Goal: Task Accomplishment & Management: Manage account settings

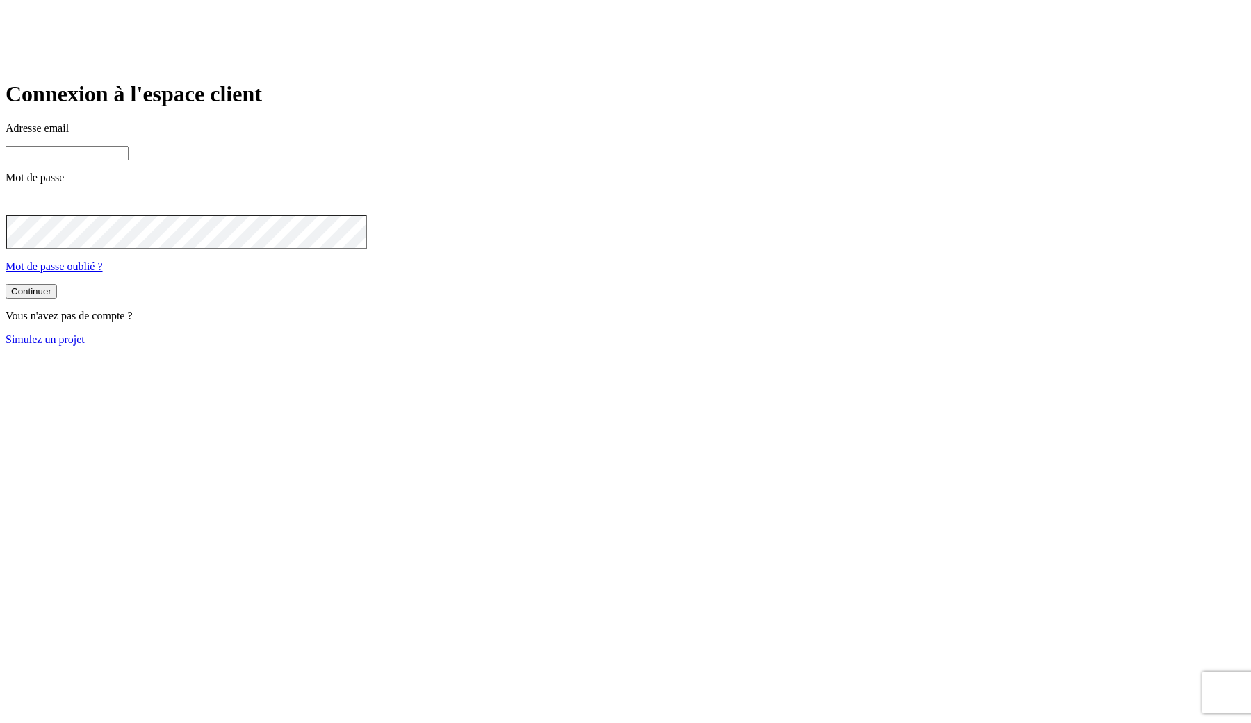
click at [129, 161] on input at bounding box center [67, 153] width 123 height 15
type input "j"
paste input "james.bond+@nalo.fr"
type input "james.bond+349@nalo.fr"
click at [6, 286] on button "Continuer" at bounding box center [31, 293] width 51 height 15
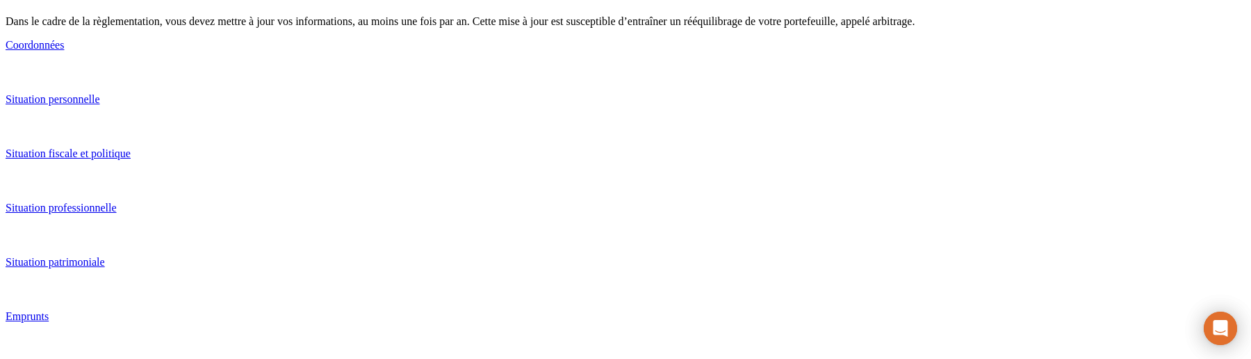
scroll to position [133, 0]
click at [482, 160] on p "Situation fiscale et politique" at bounding box center [626, 153] width 1240 height 13
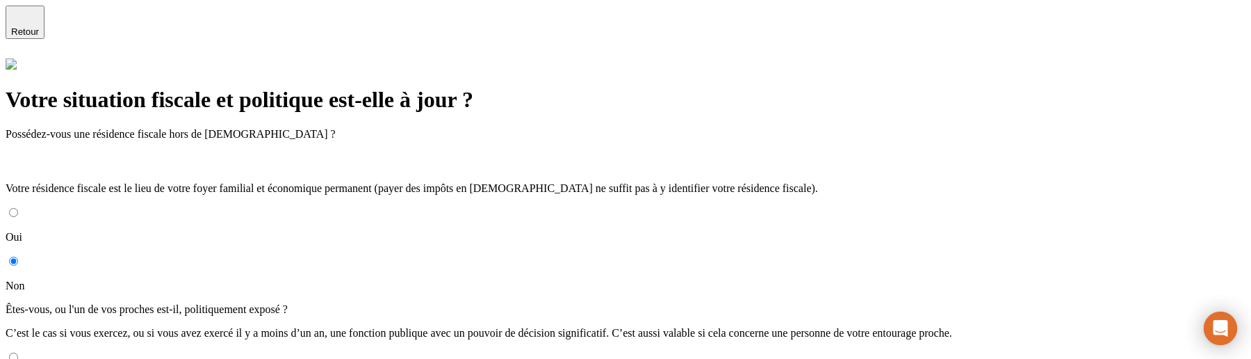
scroll to position [26, 0]
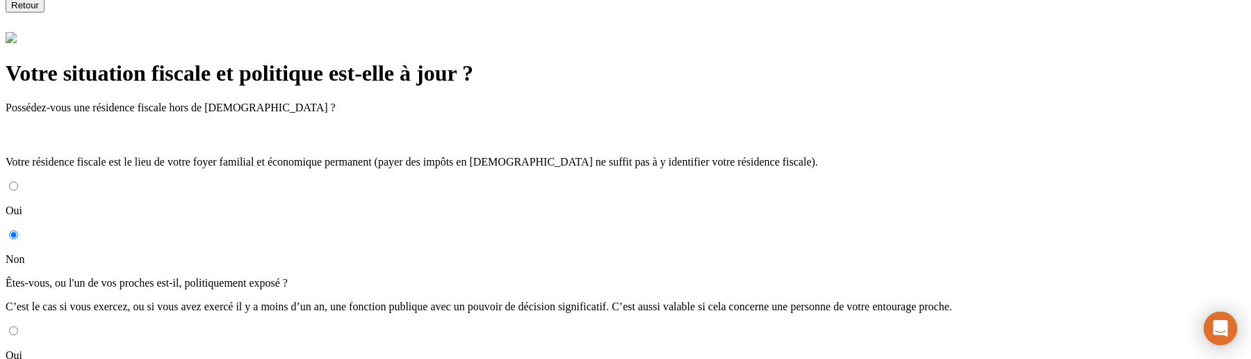
click at [18, 326] on input "Oui" at bounding box center [13, 330] width 9 height 9
radio input "true"
click at [18, 326] on input "Oui" at bounding box center [13, 330] width 9 height 9
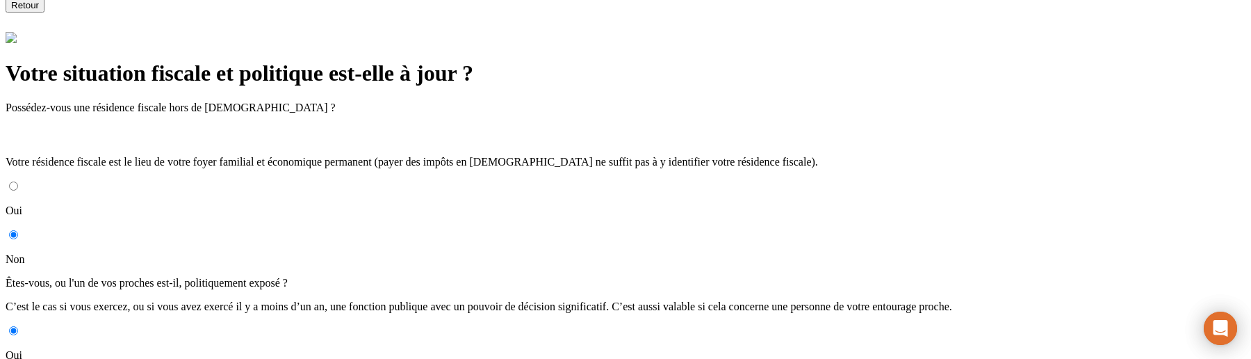
radio input "true"
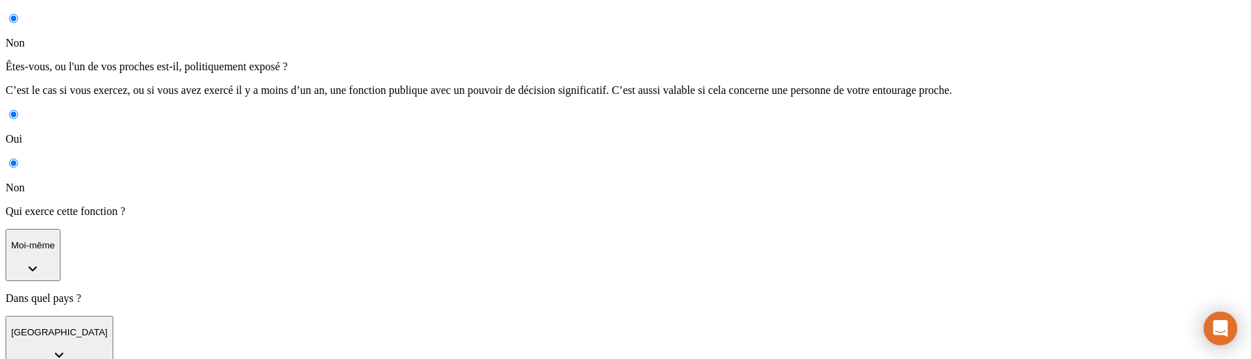
scroll to position [247, 0]
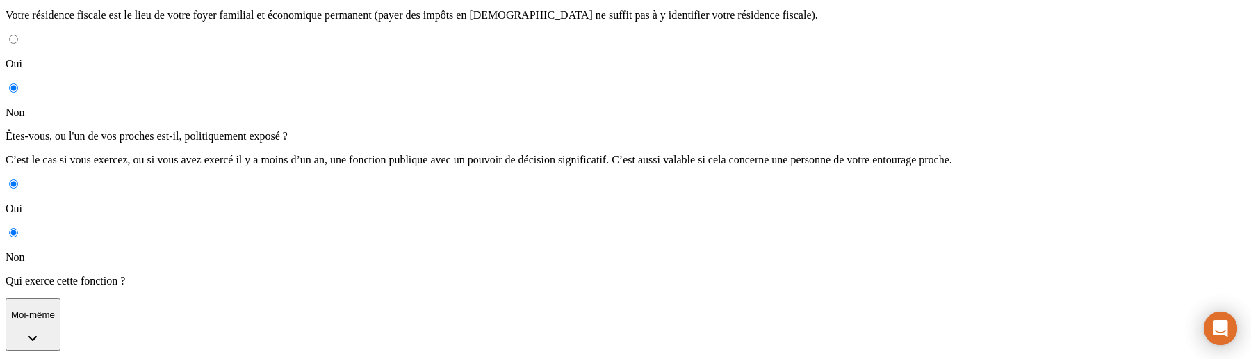
click at [384, 227] on label "Non" at bounding box center [626, 245] width 1240 height 36
click at [18, 228] on input "Non" at bounding box center [13, 232] width 9 height 9
radio input "true"
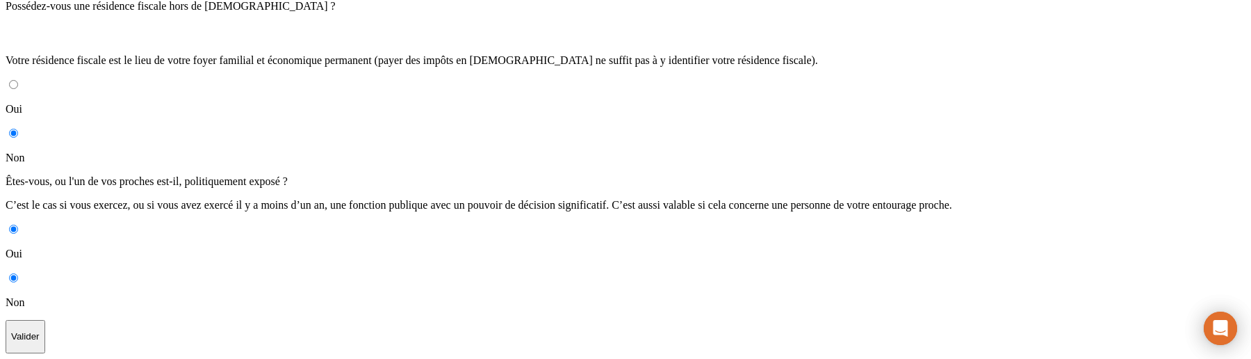
scroll to position [26, 0]
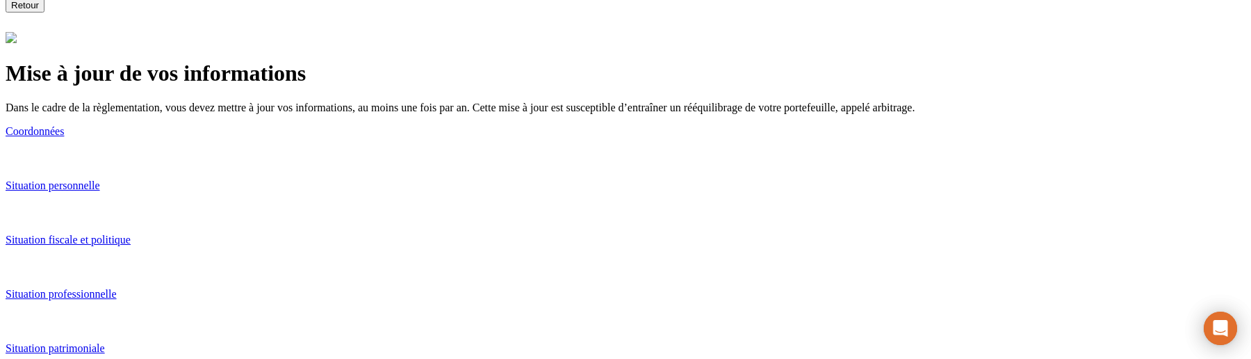
scroll to position [133, 0]
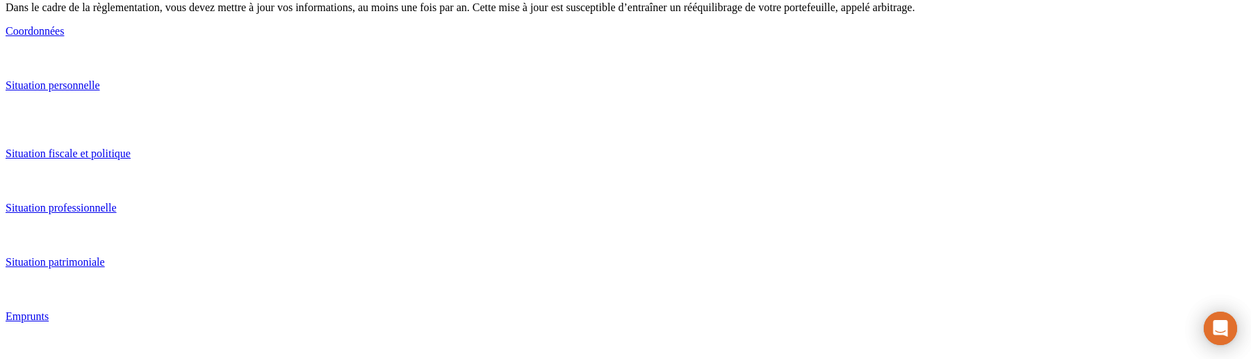
click at [468, 152] on link "Situation fiscale et politique" at bounding box center [626, 155] width 1240 height 67
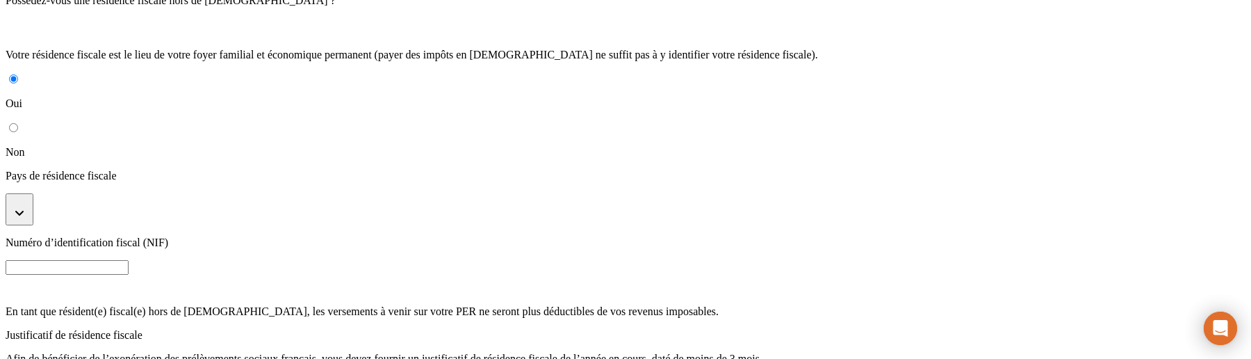
radio input "true"
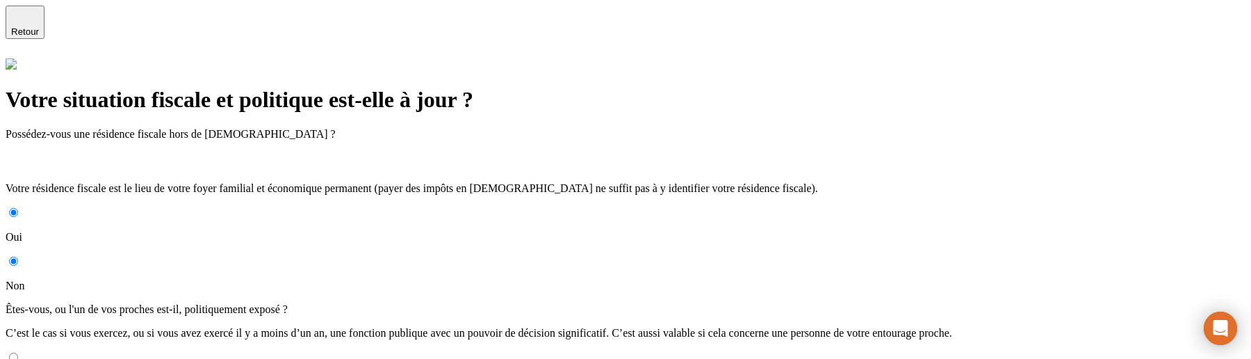
click at [18, 352] on input "Oui" at bounding box center [13, 356] width 9 height 9
radio input "true"
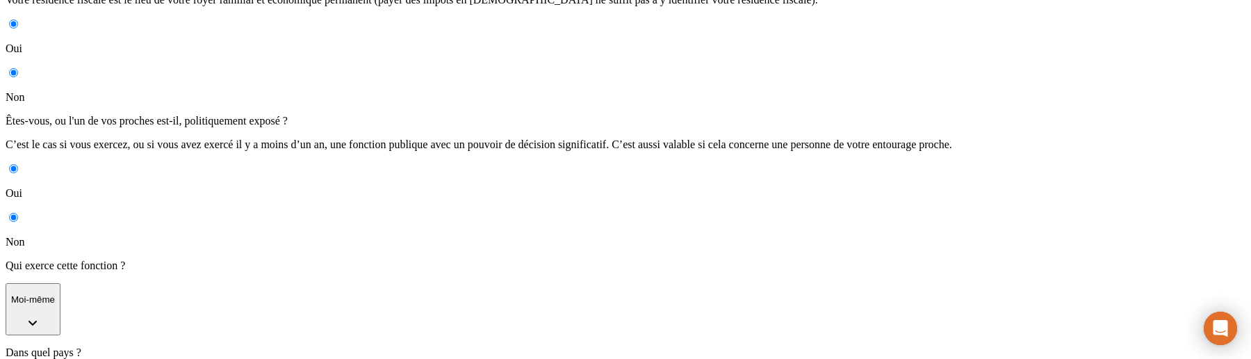
scroll to position [247, 0]
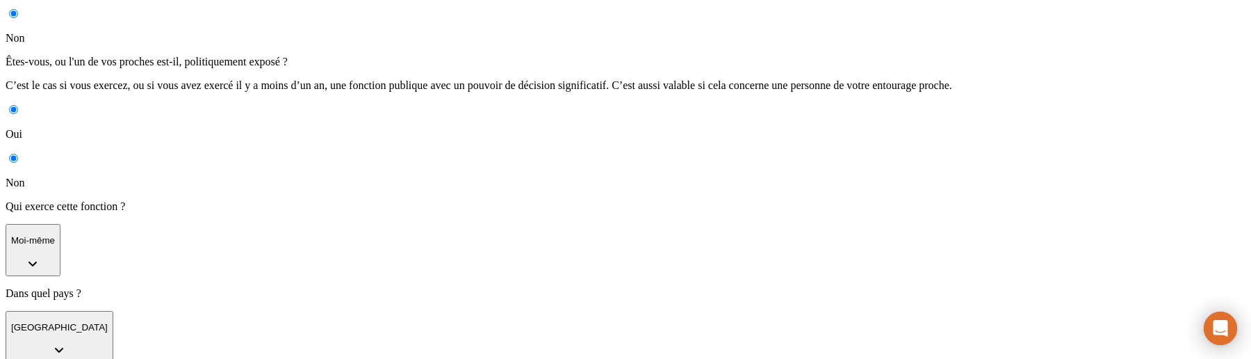
type input "24 / 02 / 2030"
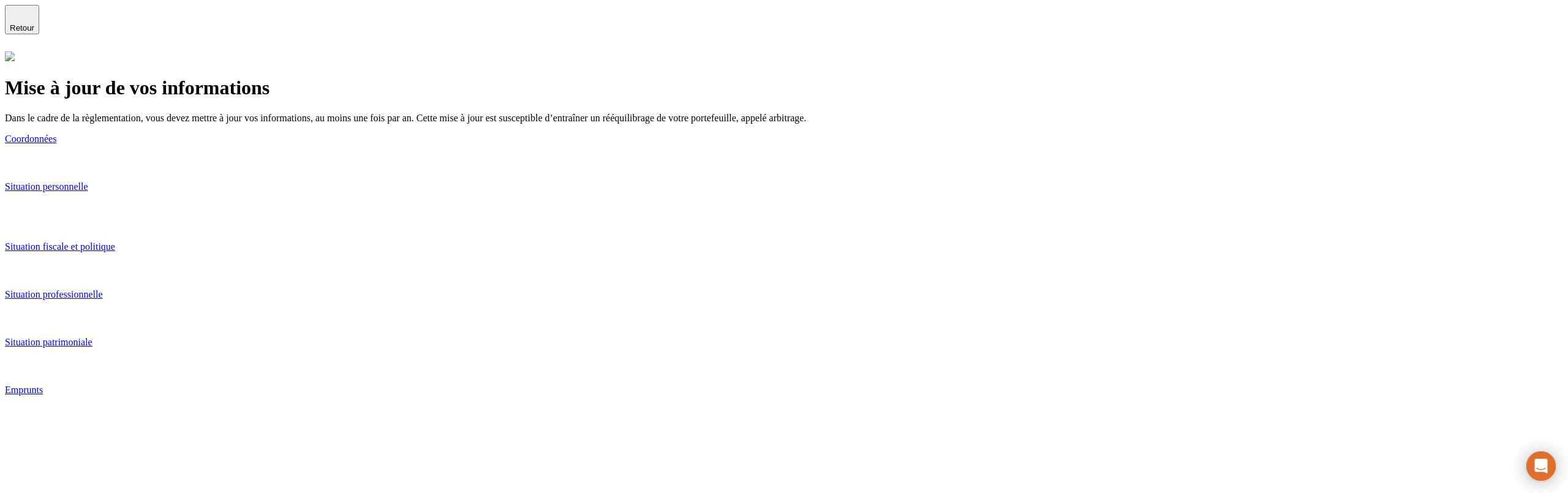
click at [736, 163] on link "Coordonnées" at bounding box center [784, 153] width 1558 height 37
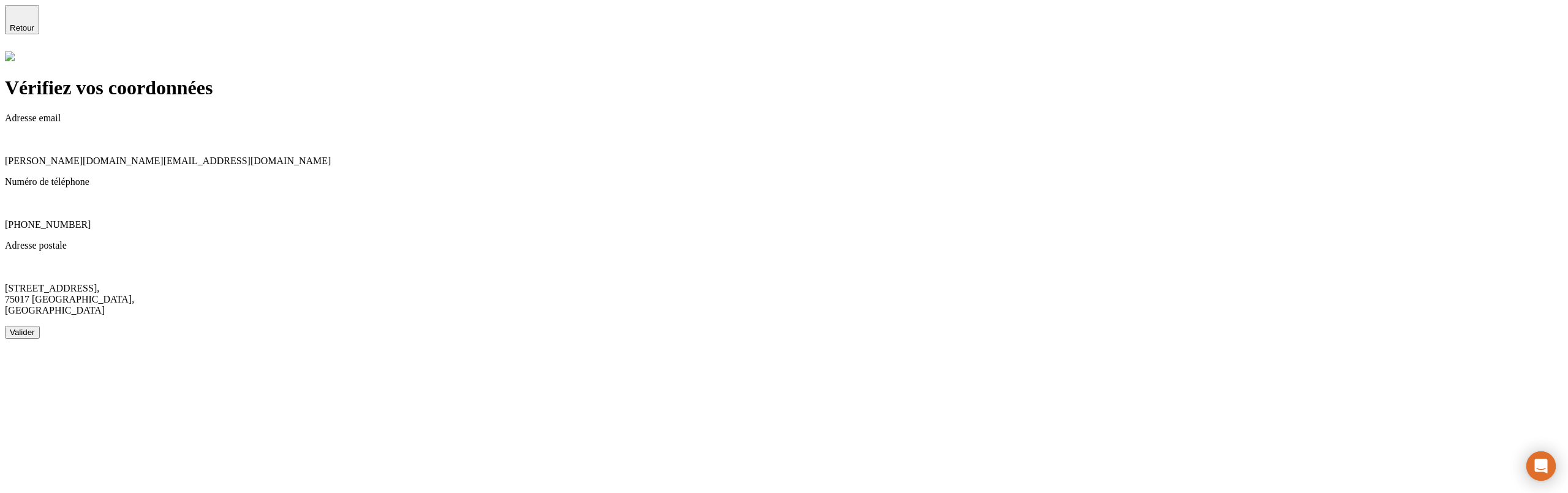
click at [35, 328] on div "Valider" at bounding box center [22, 332] width 25 height 9
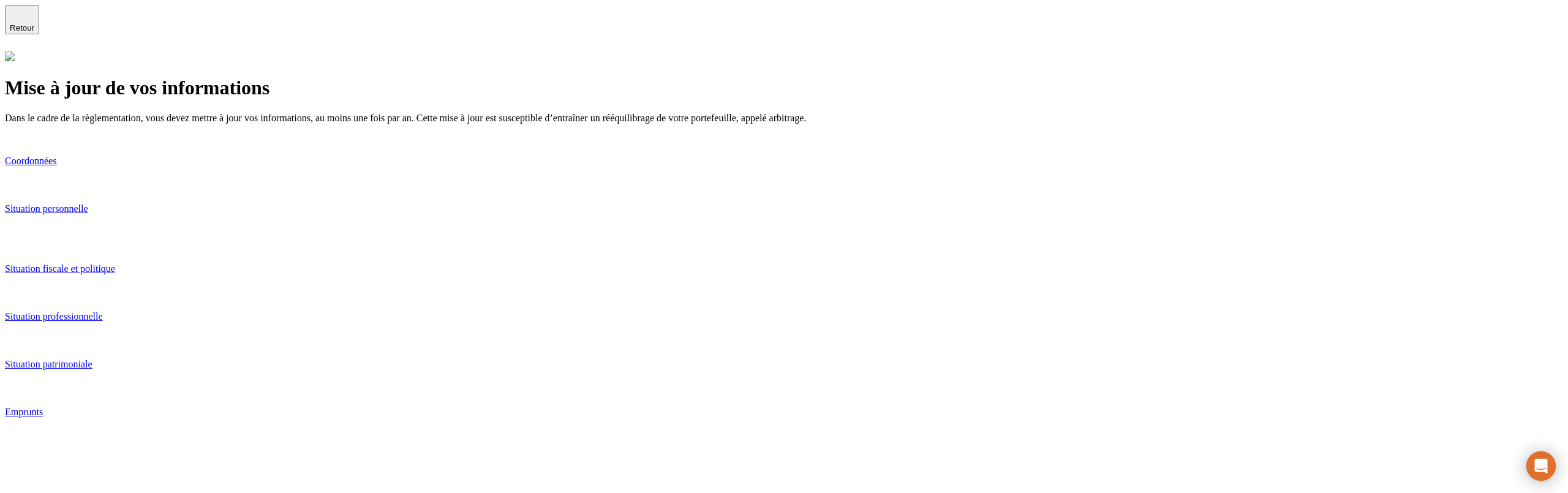
click at [508, 207] on p "Situation personnelle" at bounding box center [784, 209] width 1558 height 11
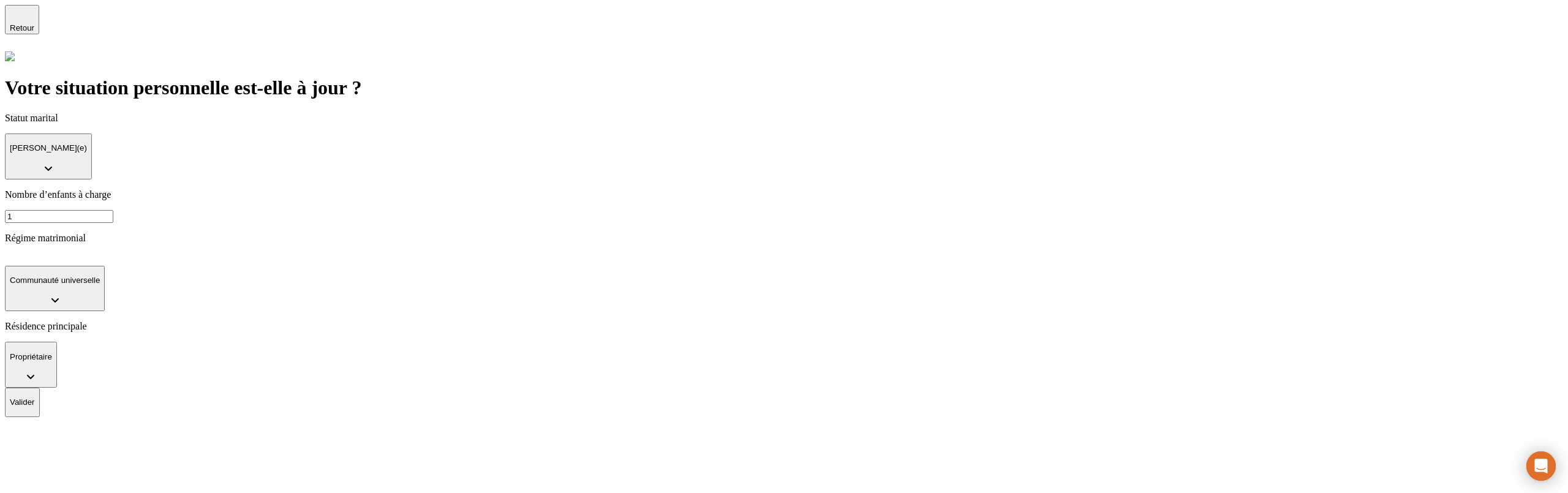
click at [35, 398] on p "Valider" at bounding box center [22, 402] width 25 height 9
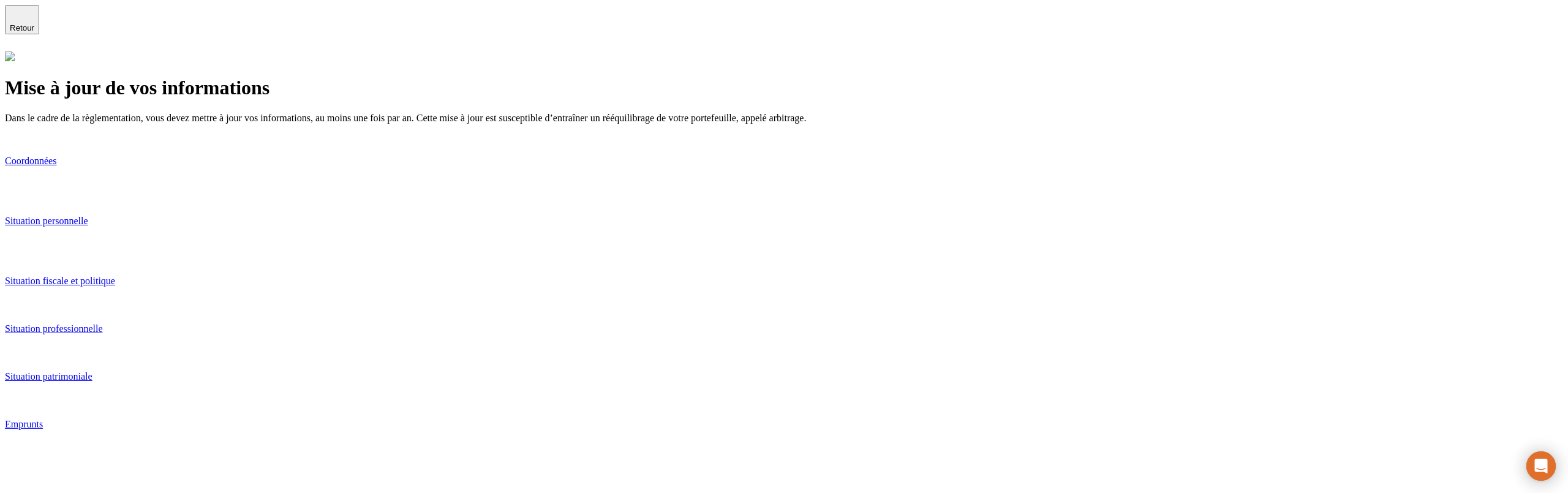
click at [466, 324] on p "Situation professionnelle" at bounding box center [784, 329] width 1558 height 11
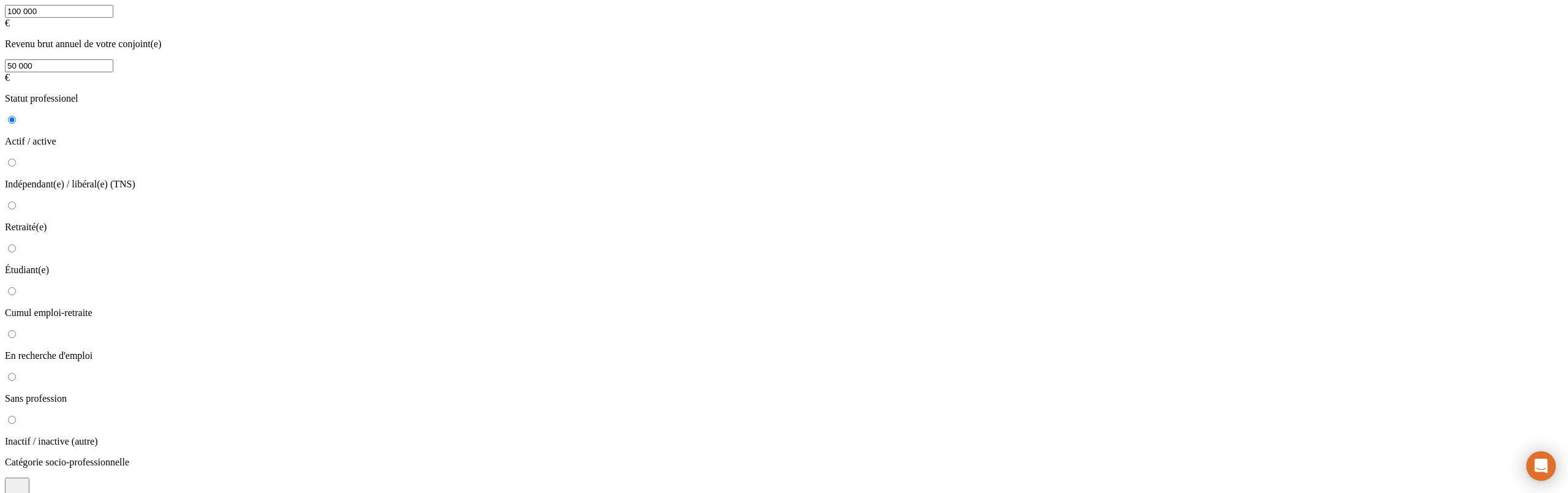
scroll to position [195, 0]
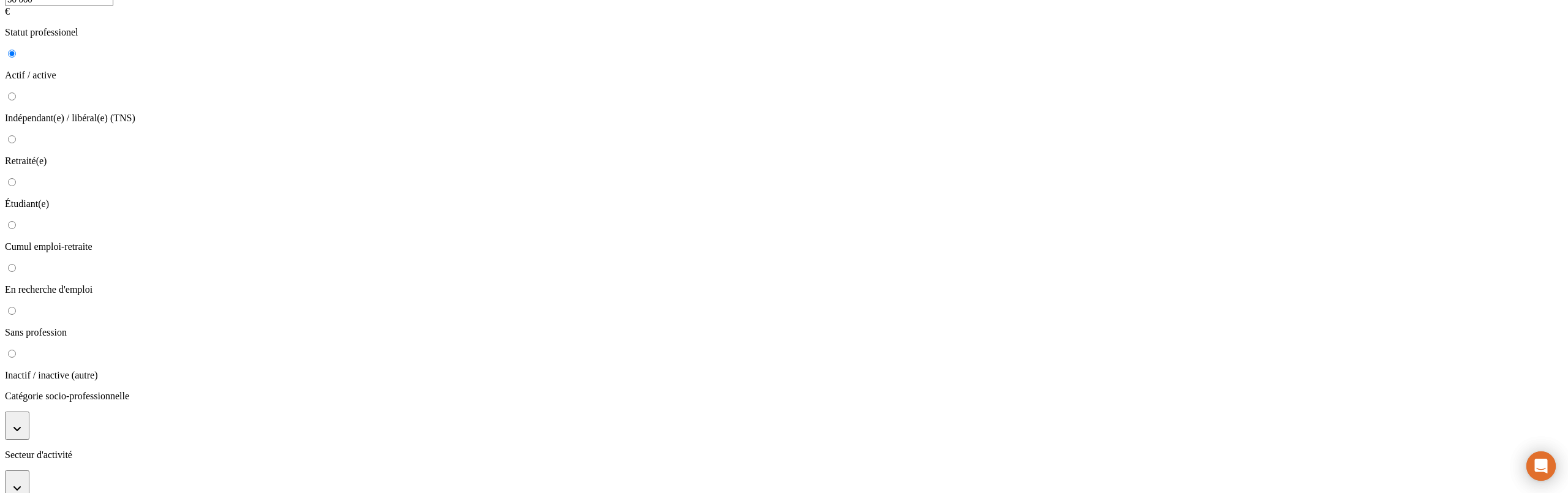
click at [29, 412] on button "button" at bounding box center [18, 426] width 25 height 28
click at [494, 488] on p "Agents de maîtrise de production" at bounding box center [796, 493] width 1534 height 11
click at [29, 489] on button "button" at bounding box center [18, 503] width 25 height 28
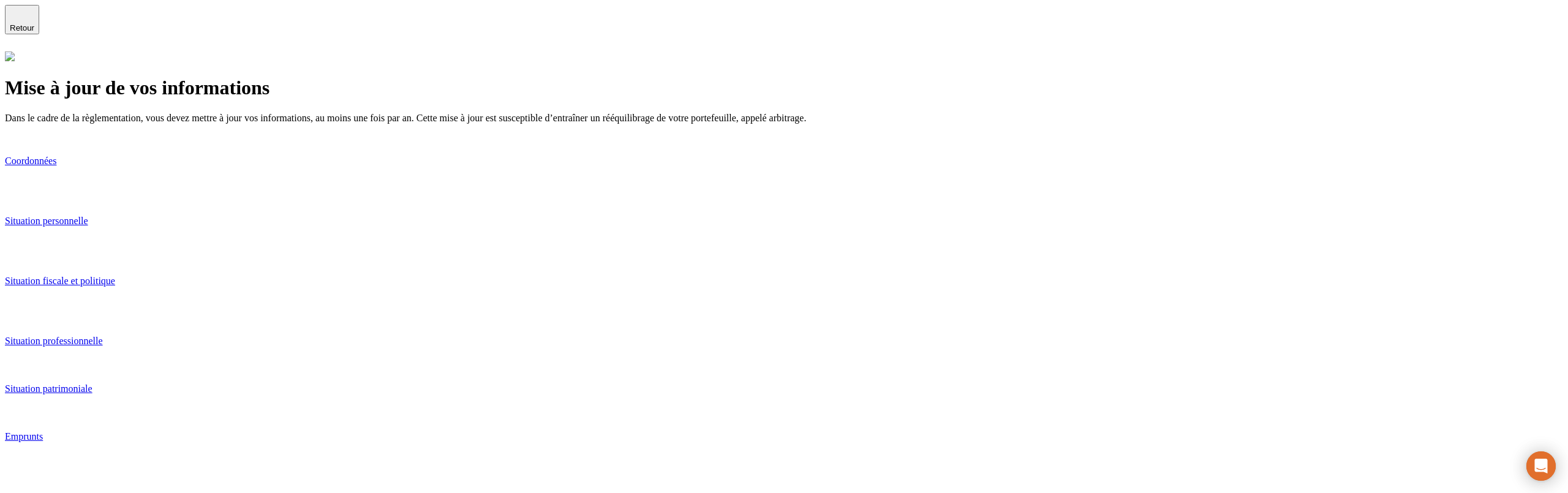
click at [470, 384] on p "Situation patrimoniale" at bounding box center [784, 389] width 1558 height 11
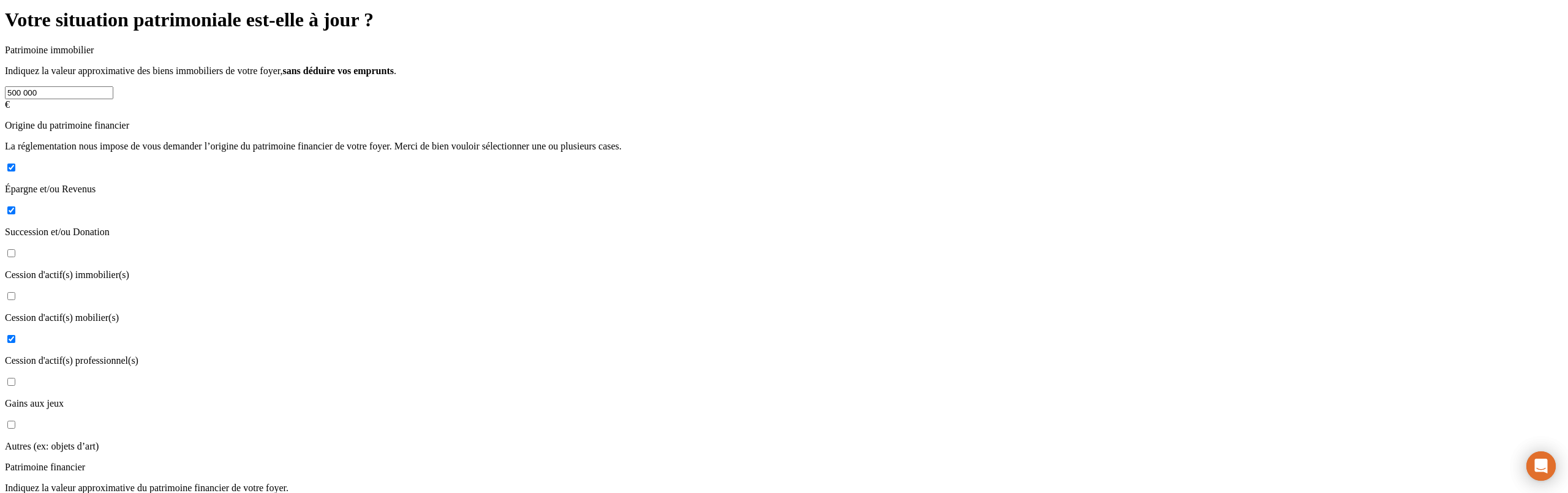
scroll to position [274, 0]
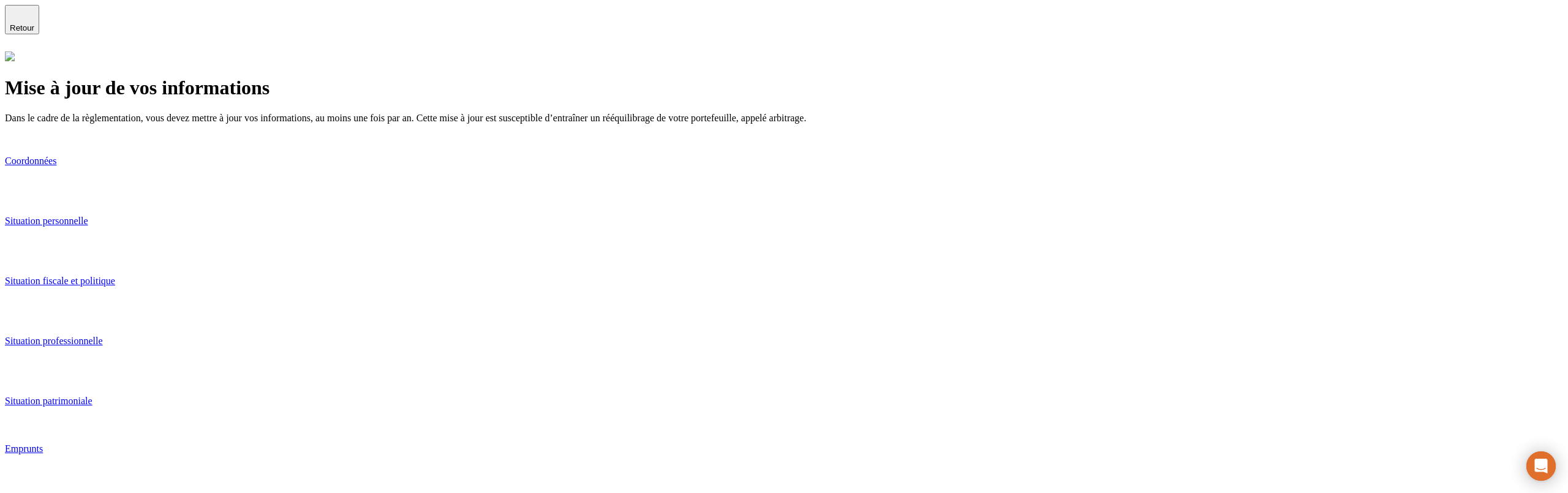
click at [465, 444] on p "Emprunts" at bounding box center [784, 449] width 1558 height 11
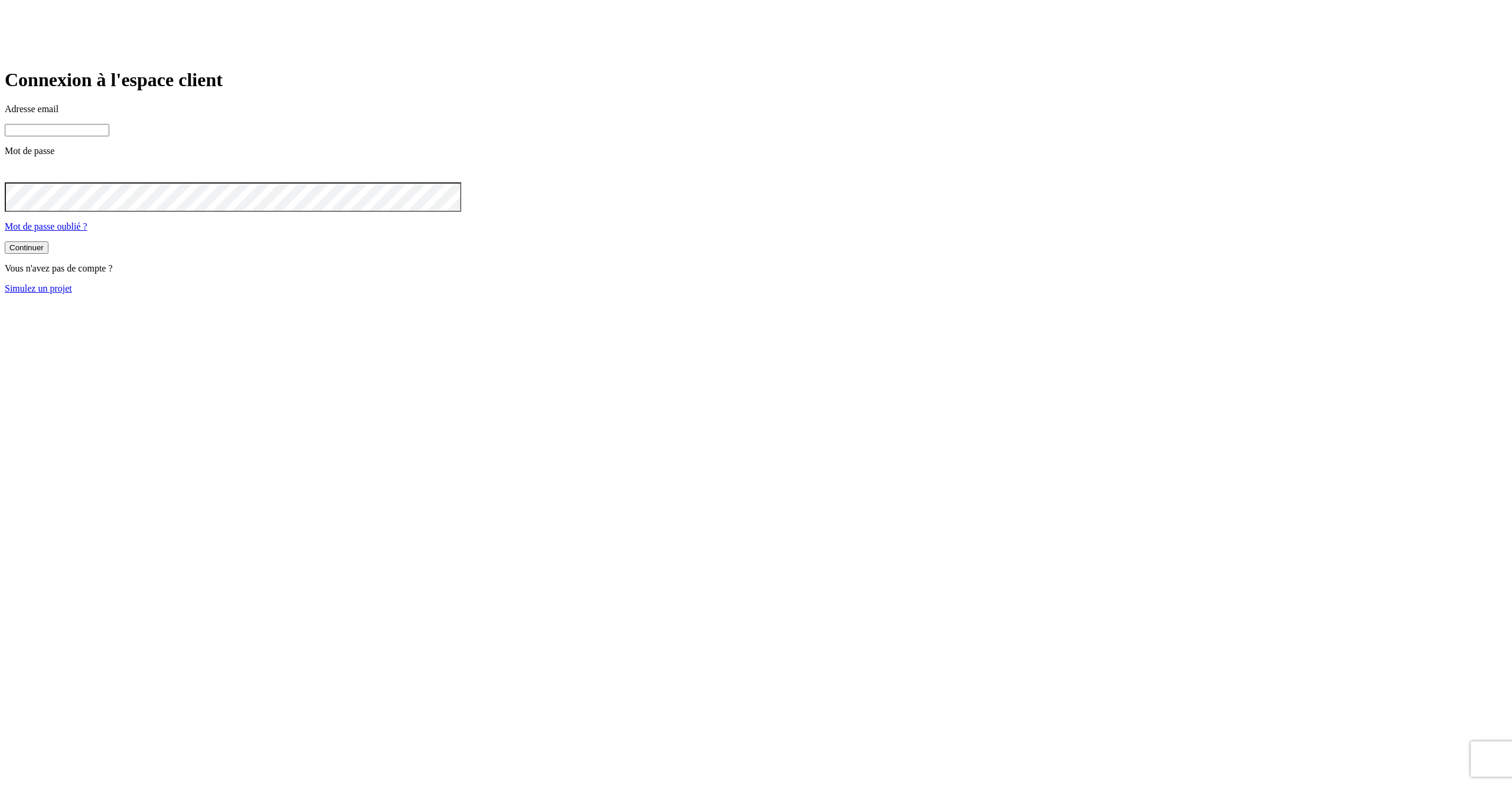
click at [110, 137] on input at bounding box center [57, 130] width 105 height 13
type input "j"
paste input "james.bond+@nalo.fr"
type input "james.bond+349@nalo.fr"
click at [5, 243] on button "Continuer" at bounding box center [26, 249] width 43 height 13
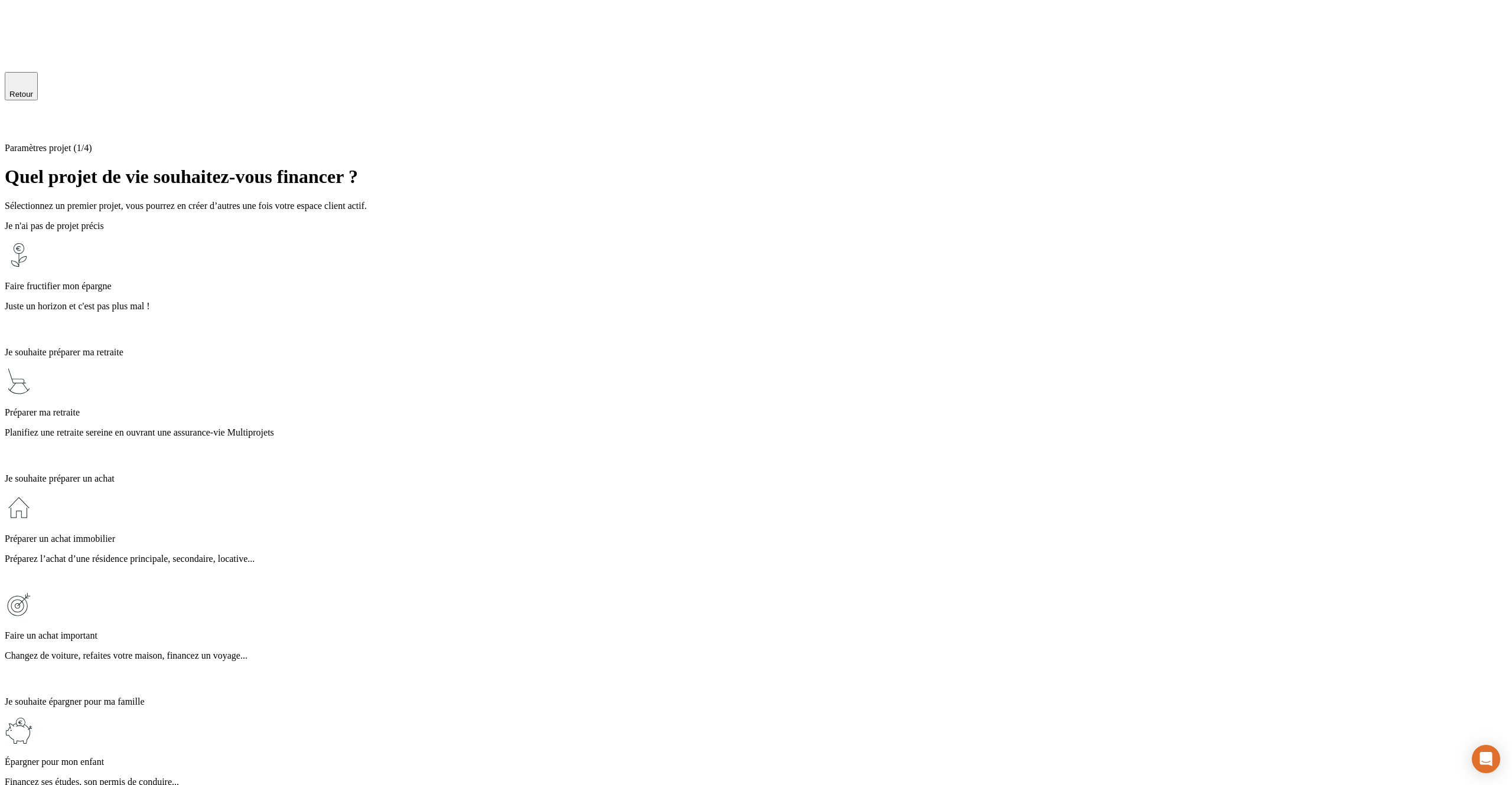
click at [909, 258] on div "Faire fructifier mon épargne Juste un horizon et c'est pas plus mal !" at bounding box center [756, 290] width 1503 height 97
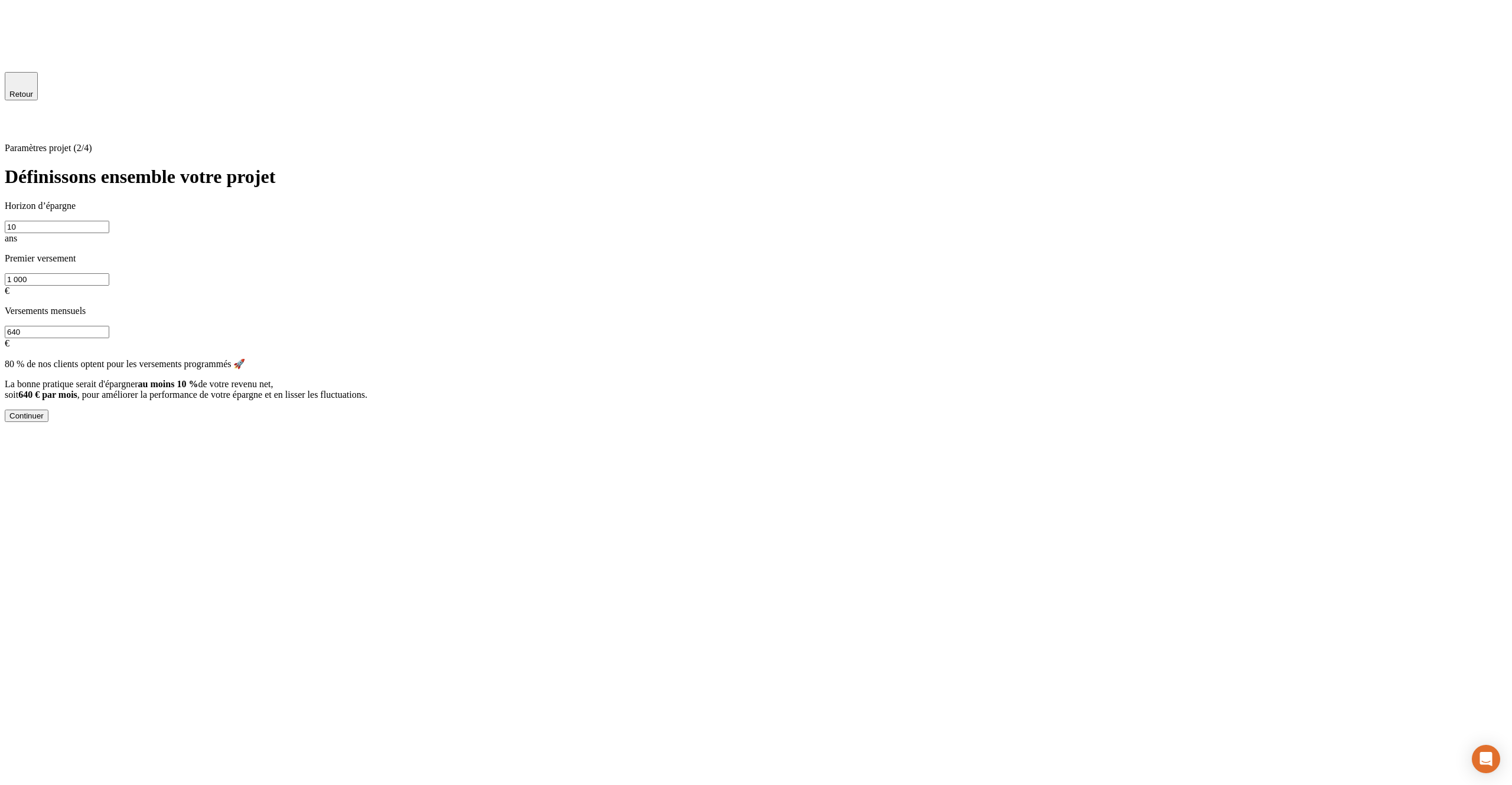
click at [43, 421] on div "Continuer" at bounding box center [26, 415] width 34 height 8
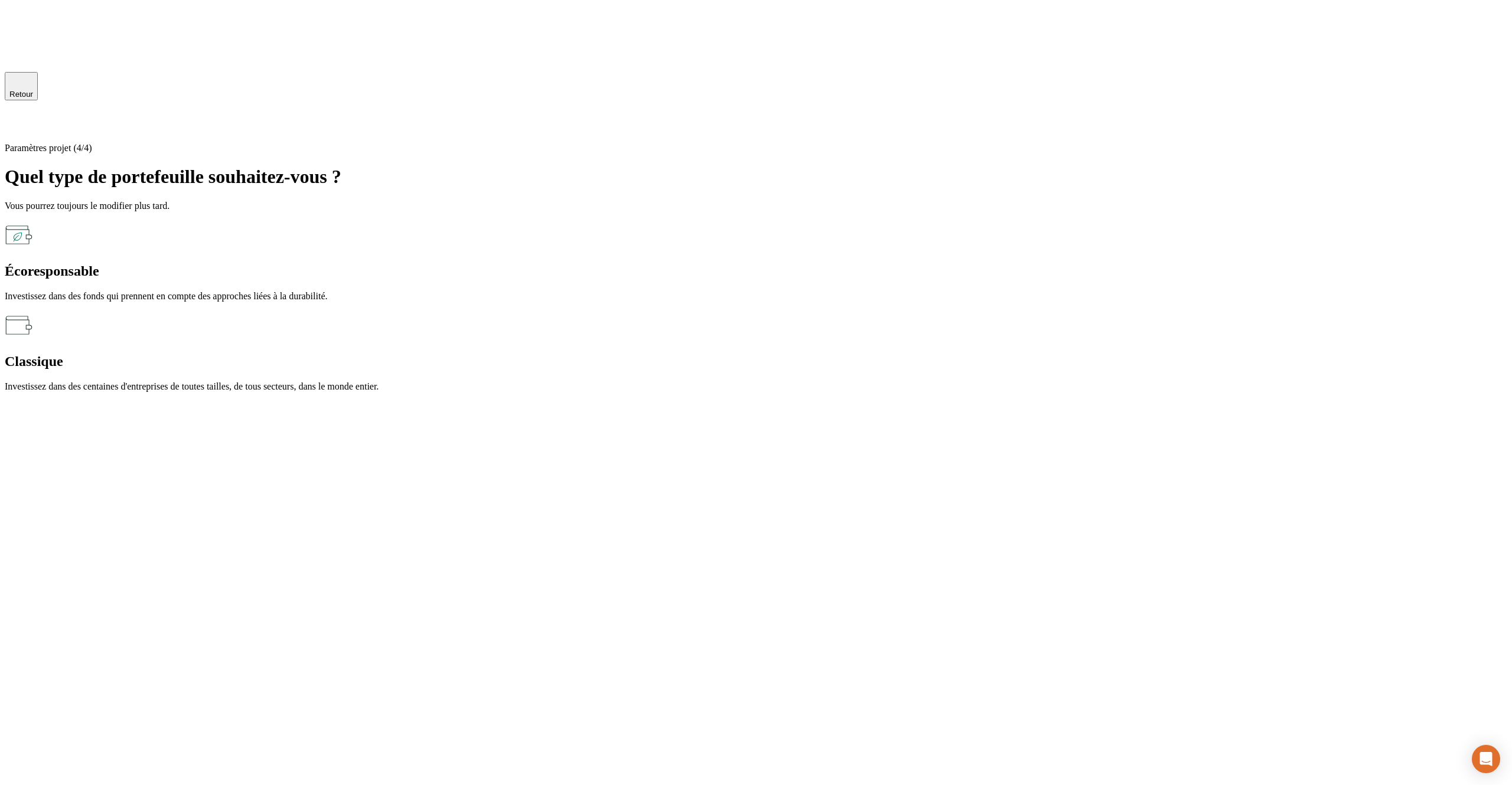
click at [606, 239] on div "Écoresponsable Investissez dans des fonds qui prennent en compte des approches …" at bounding box center [756, 261] width 1503 height 81
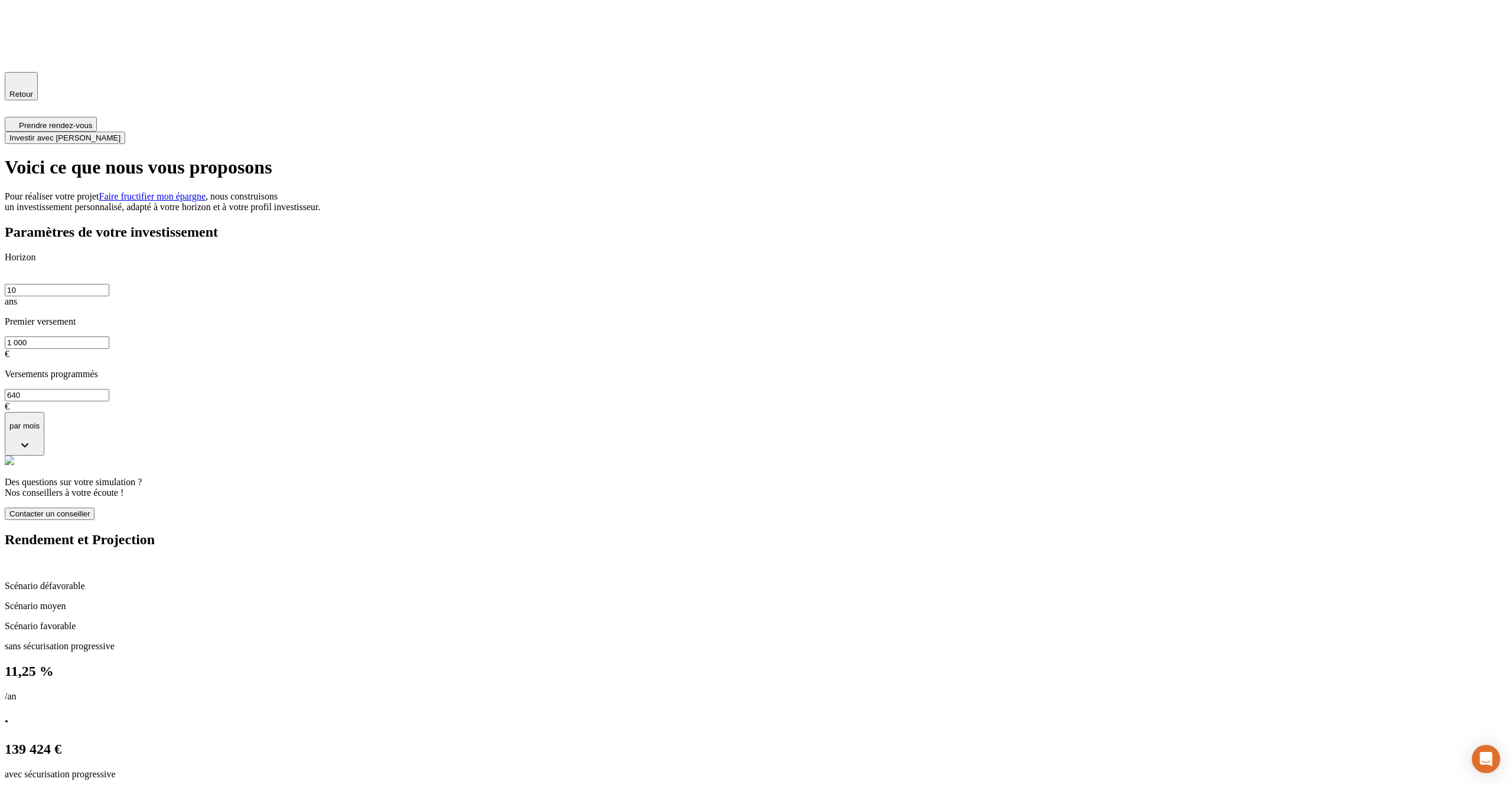
click at [33, 92] on span "Retour" at bounding box center [21, 94] width 24 height 8
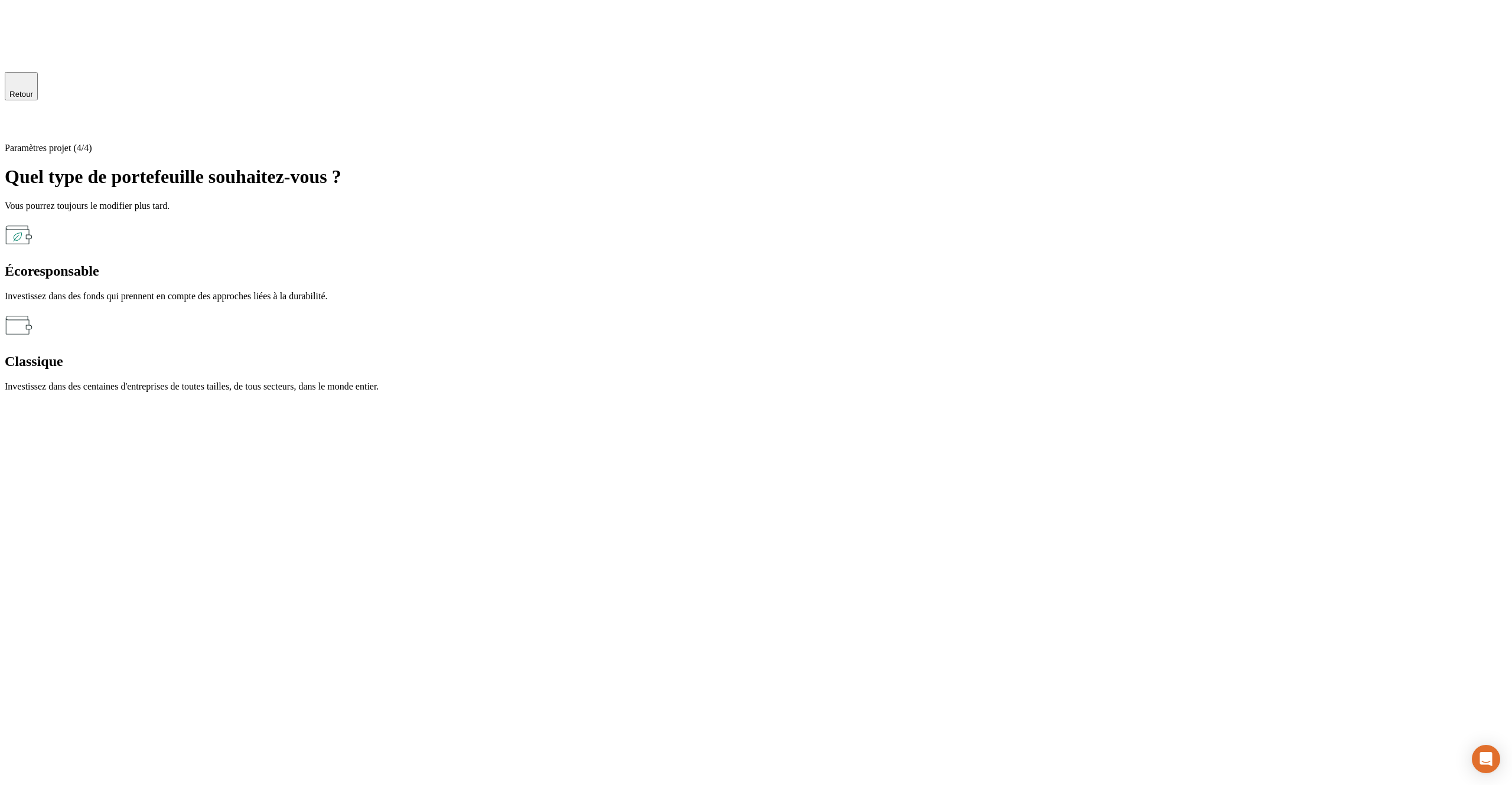
click at [19, 117] on icon at bounding box center [12, 124] width 14 height 14
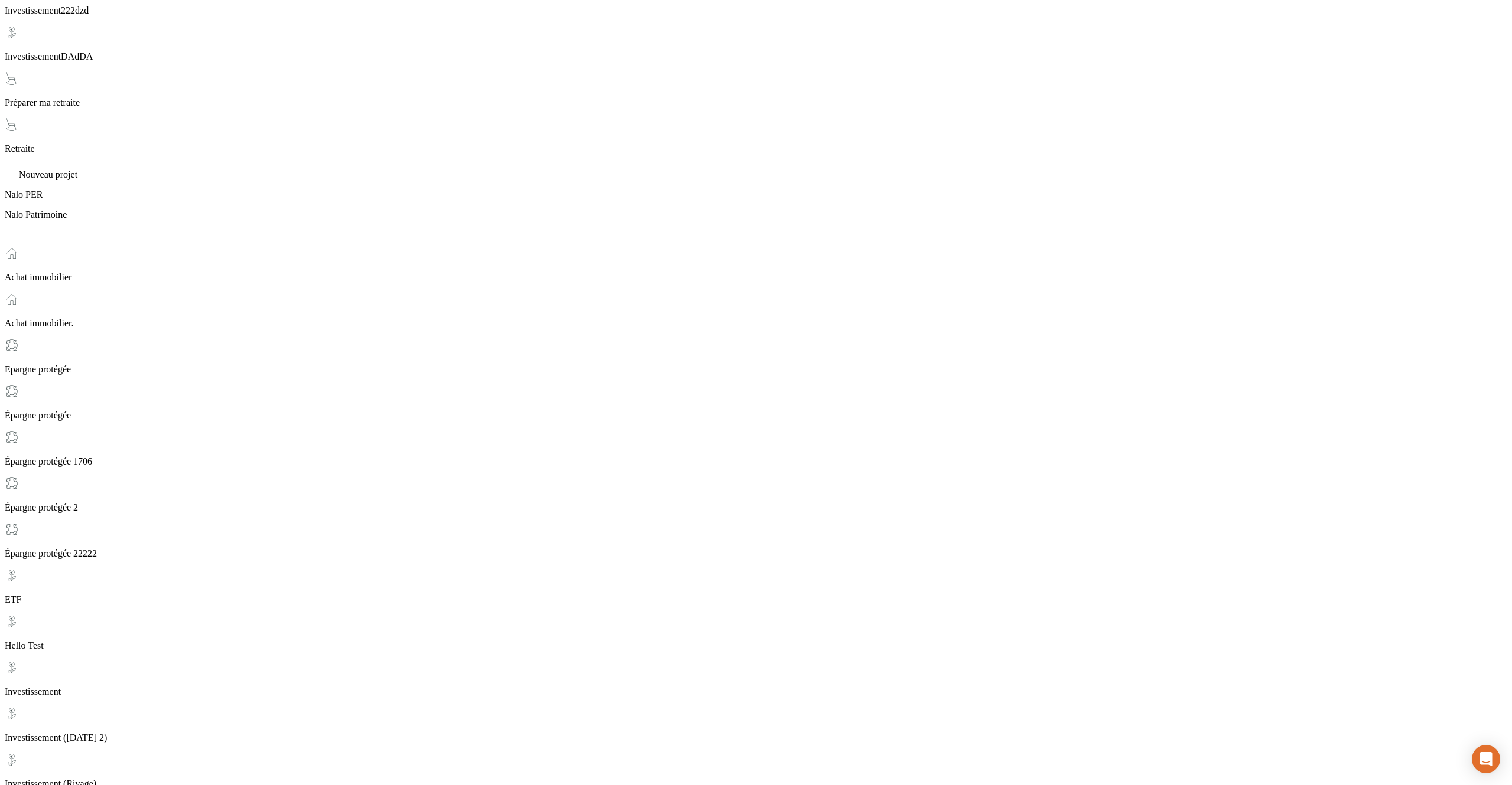
scroll to position [1003, 0]
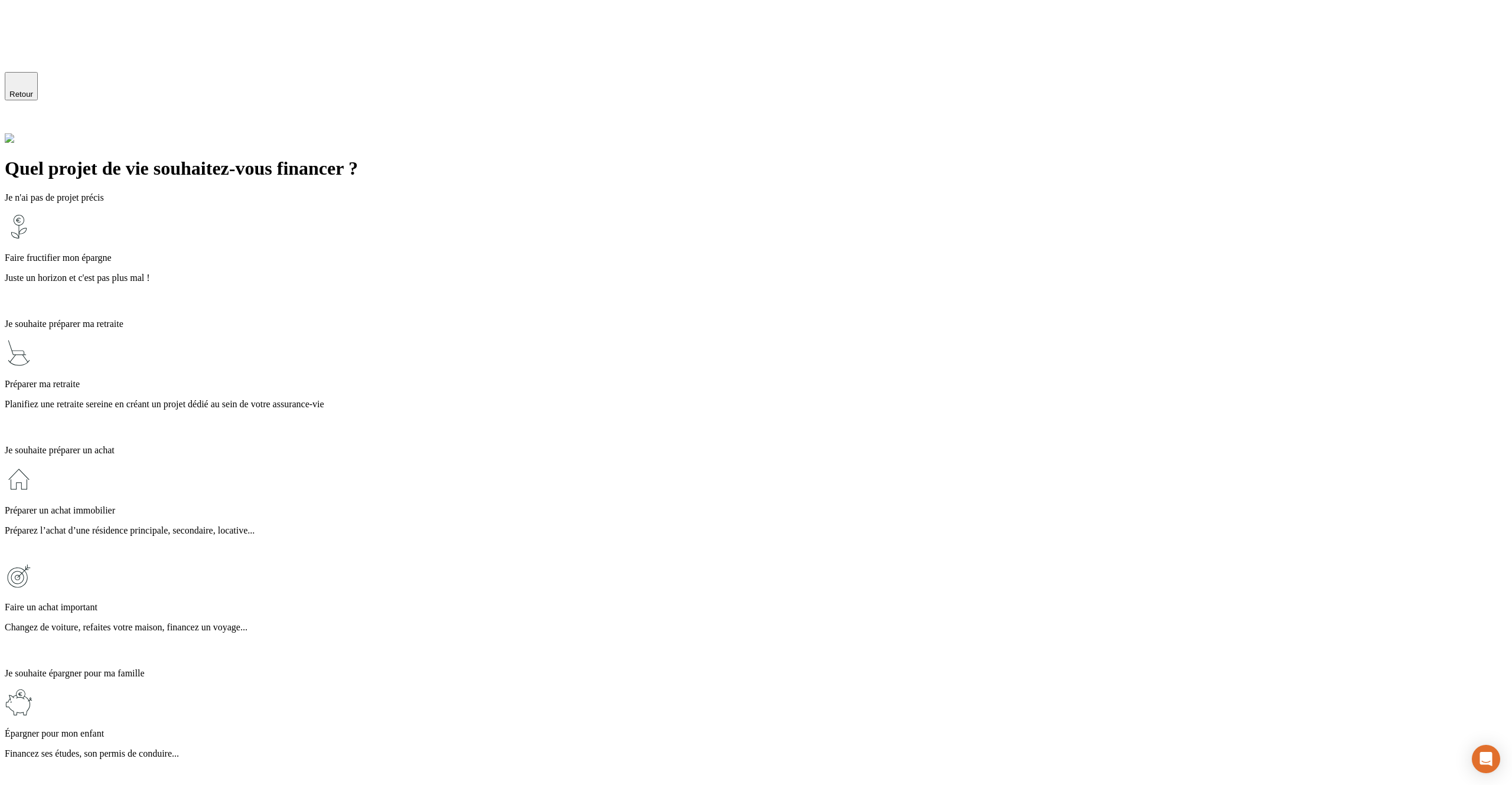
click at [554, 273] on p "Juste un horizon et c'est pas plus mal !" at bounding box center [756, 278] width 1503 height 11
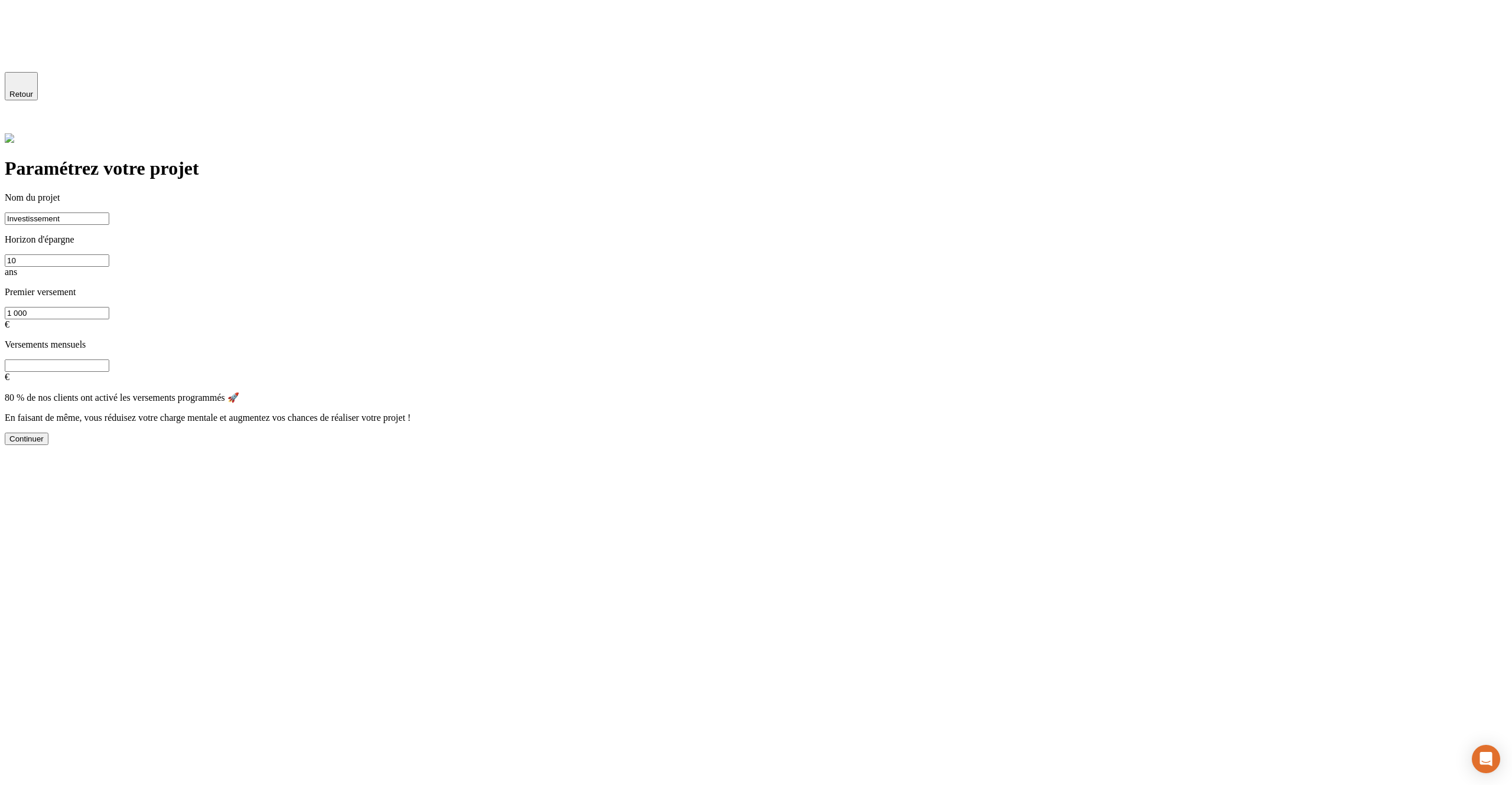
click at [43, 435] on div "Continuer" at bounding box center [26, 439] width 34 height 8
click at [43, 451] on div "Continuer" at bounding box center [26, 455] width 34 height 8
click at [110, 214] on input "Investissement" at bounding box center [57, 218] width 105 height 13
type input "Investissement 4242"
click at [48, 432] on button "Continuer" at bounding box center [26, 438] width 43 height 13
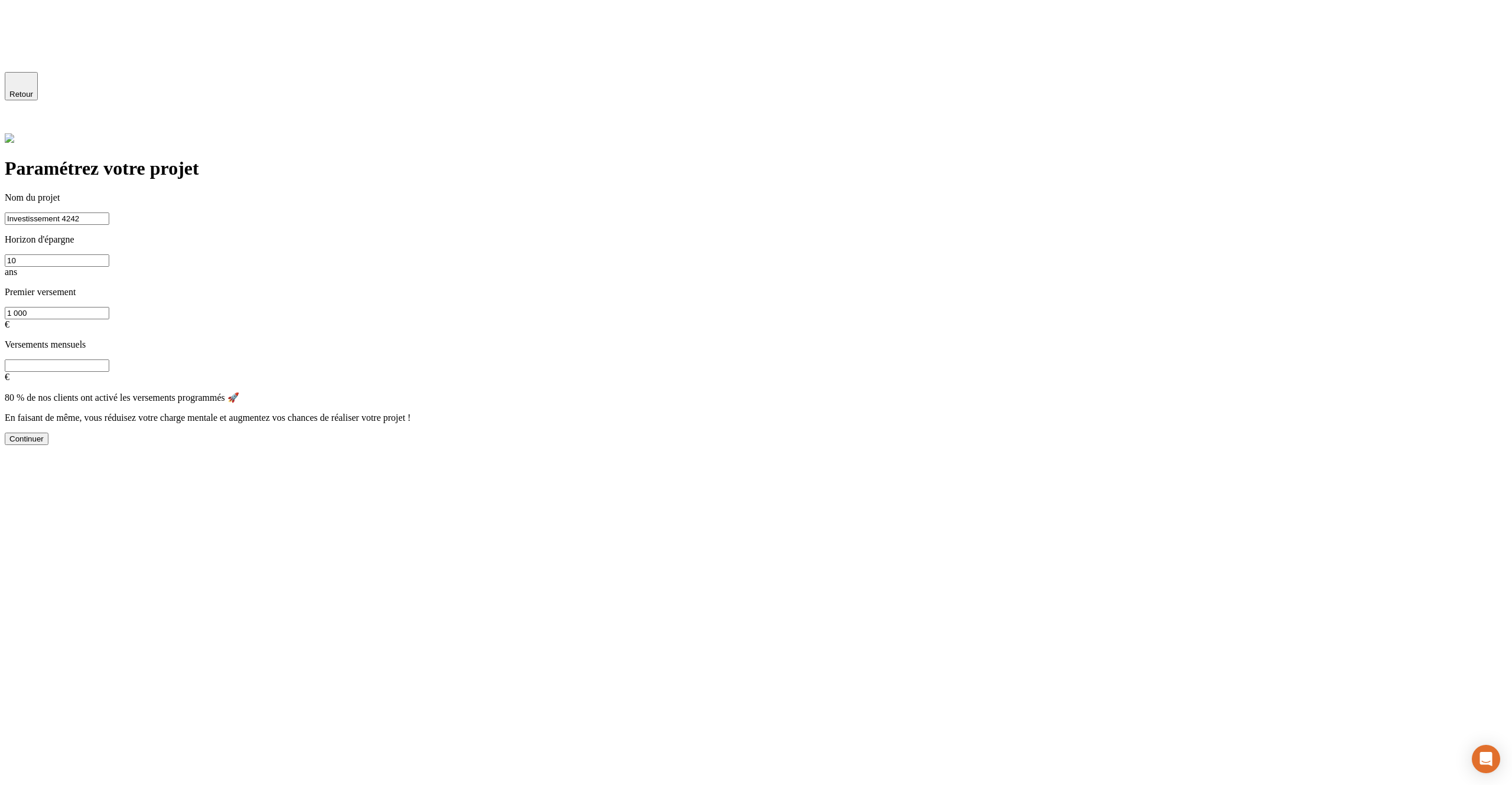
type input "0"
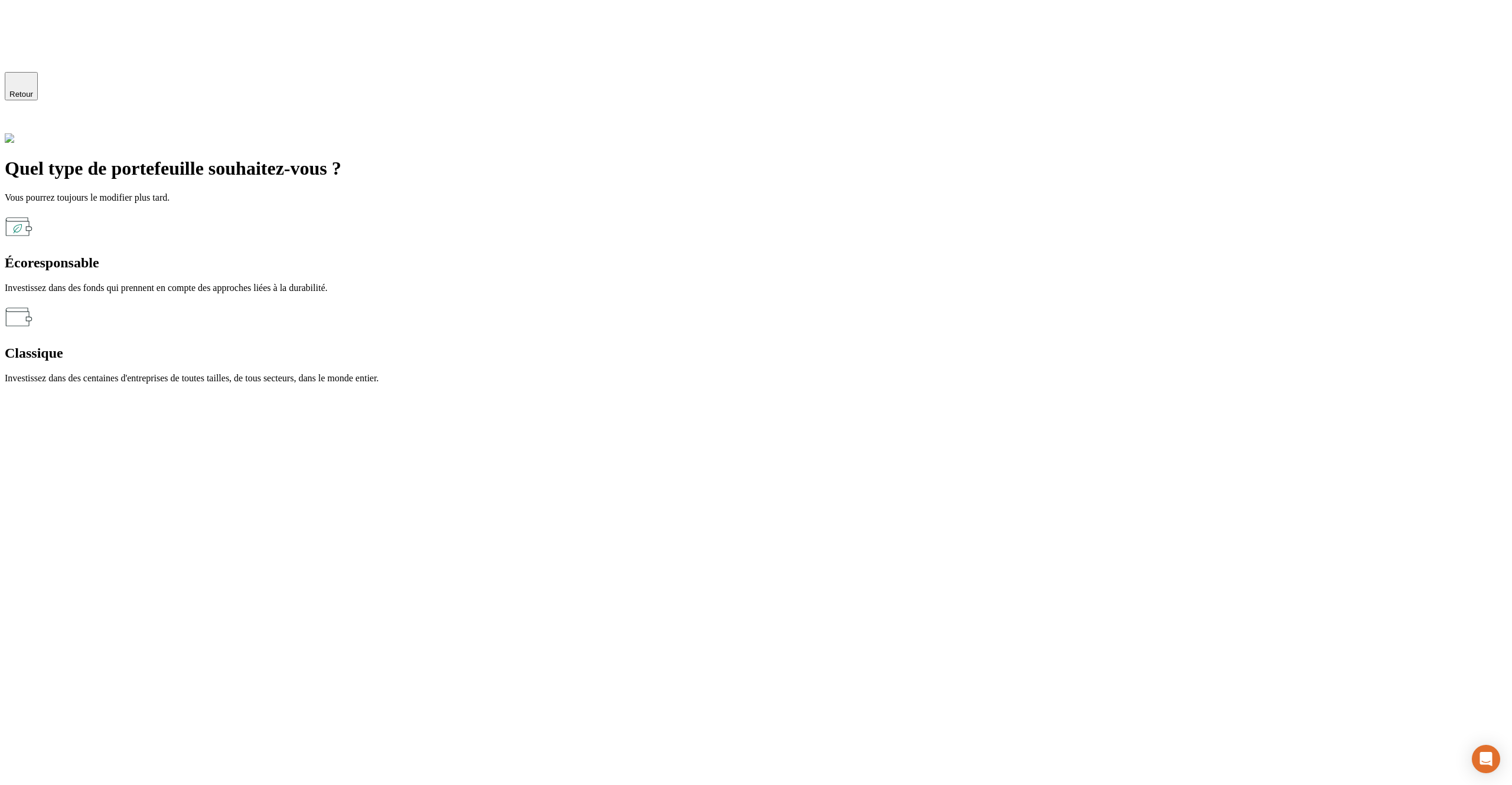
click at [490, 255] on div "Écoresponsable" at bounding box center [756, 263] width 1503 height 16
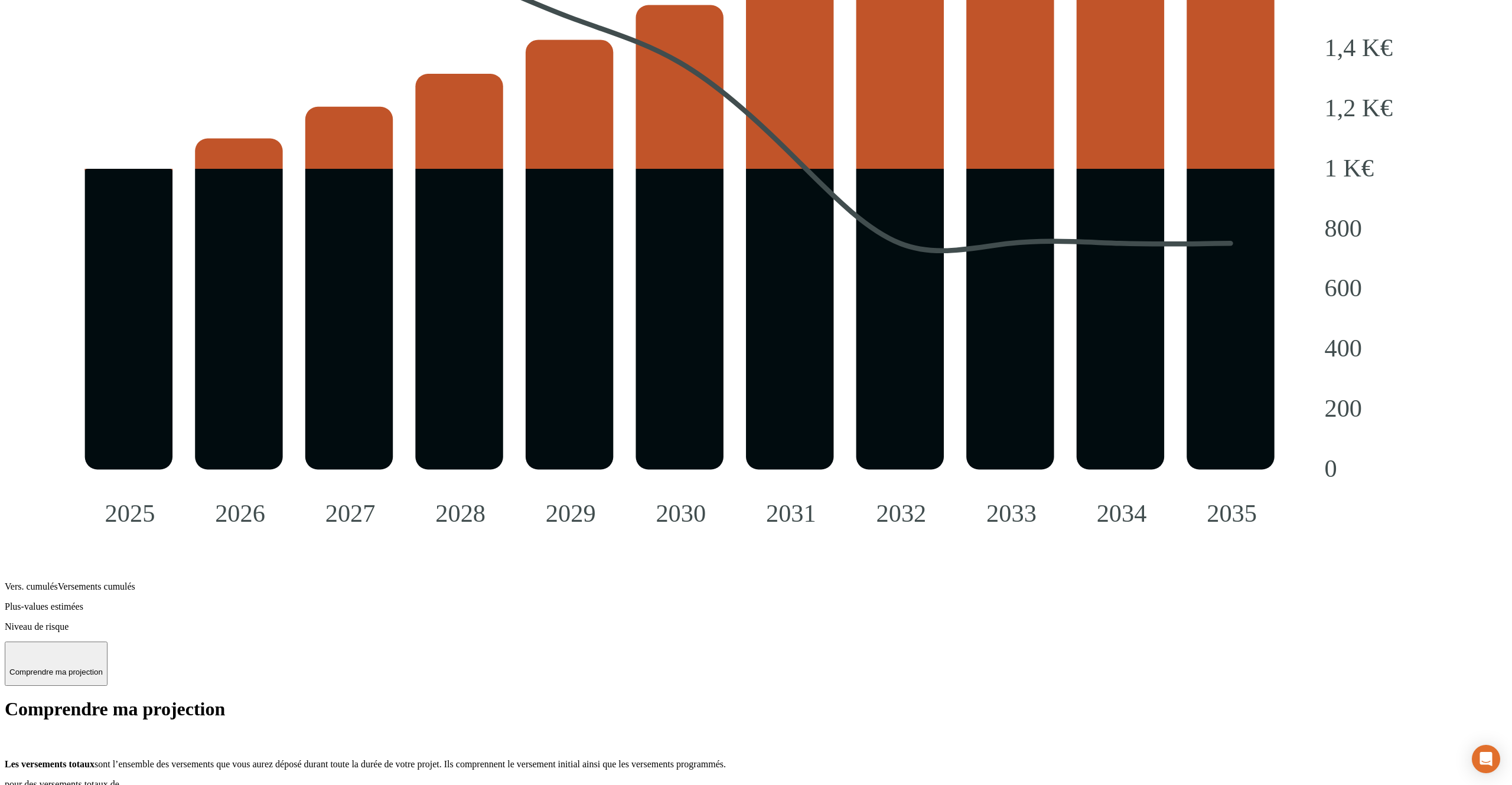
scroll to position [1492, 0]
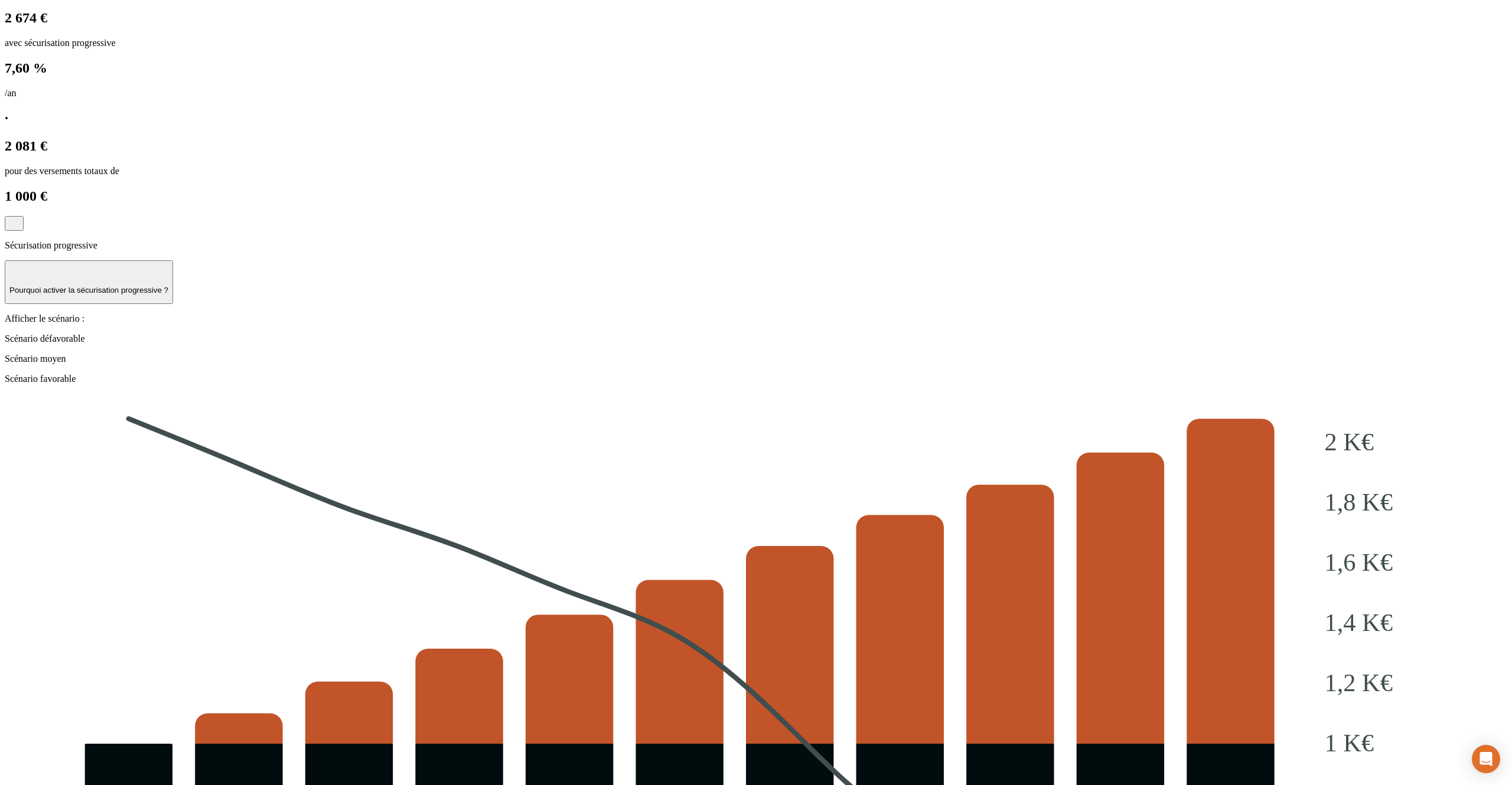
scroll to position [1492, 0]
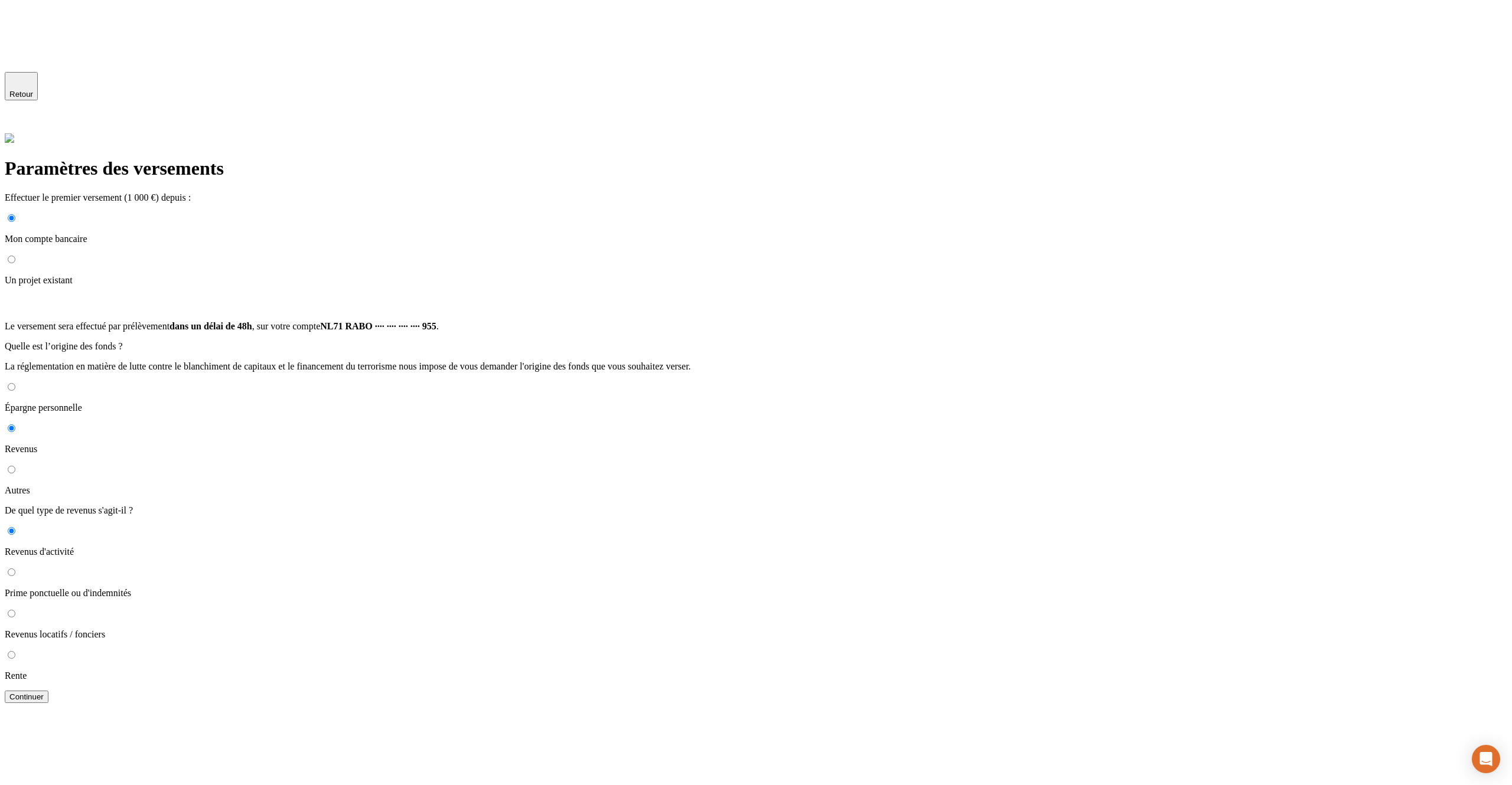
scroll to position [67, 0]
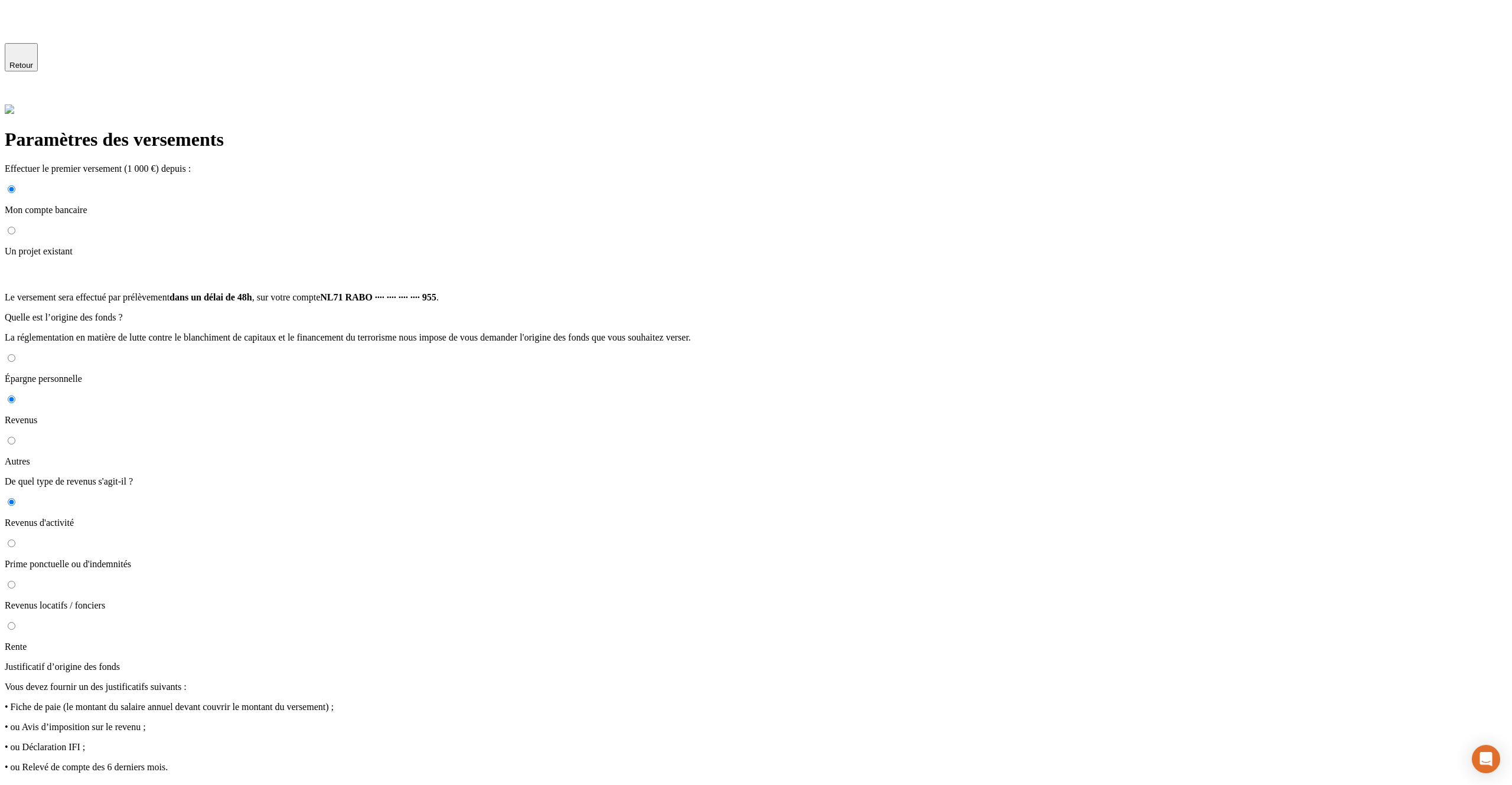
scroll to position [25, 0]
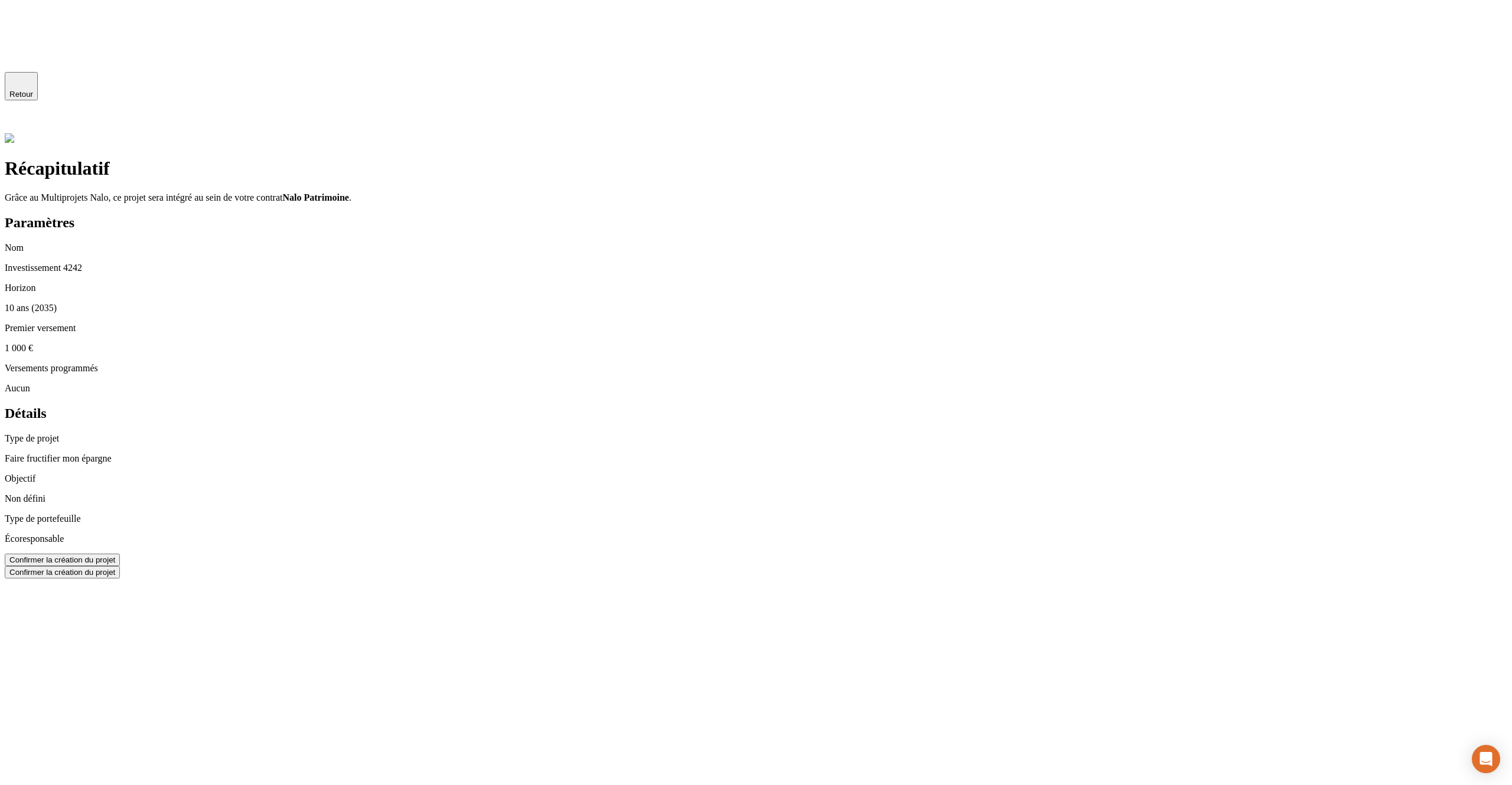
click at [33, 93] on span "Retour" at bounding box center [21, 94] width 24 height 8
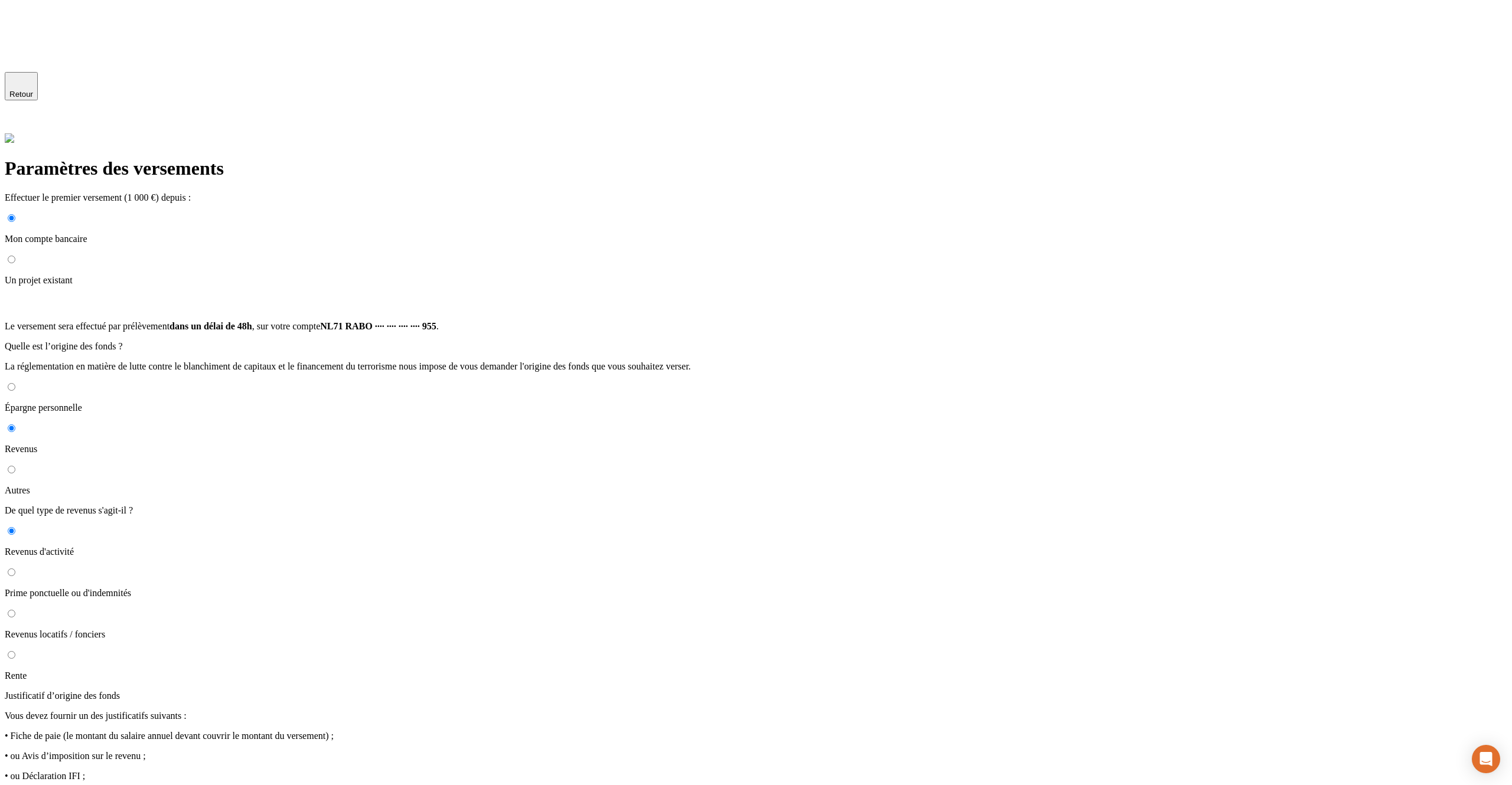
click at [33, 93] on span "Retour" at bounding box center [21, 94] width 24 height 8
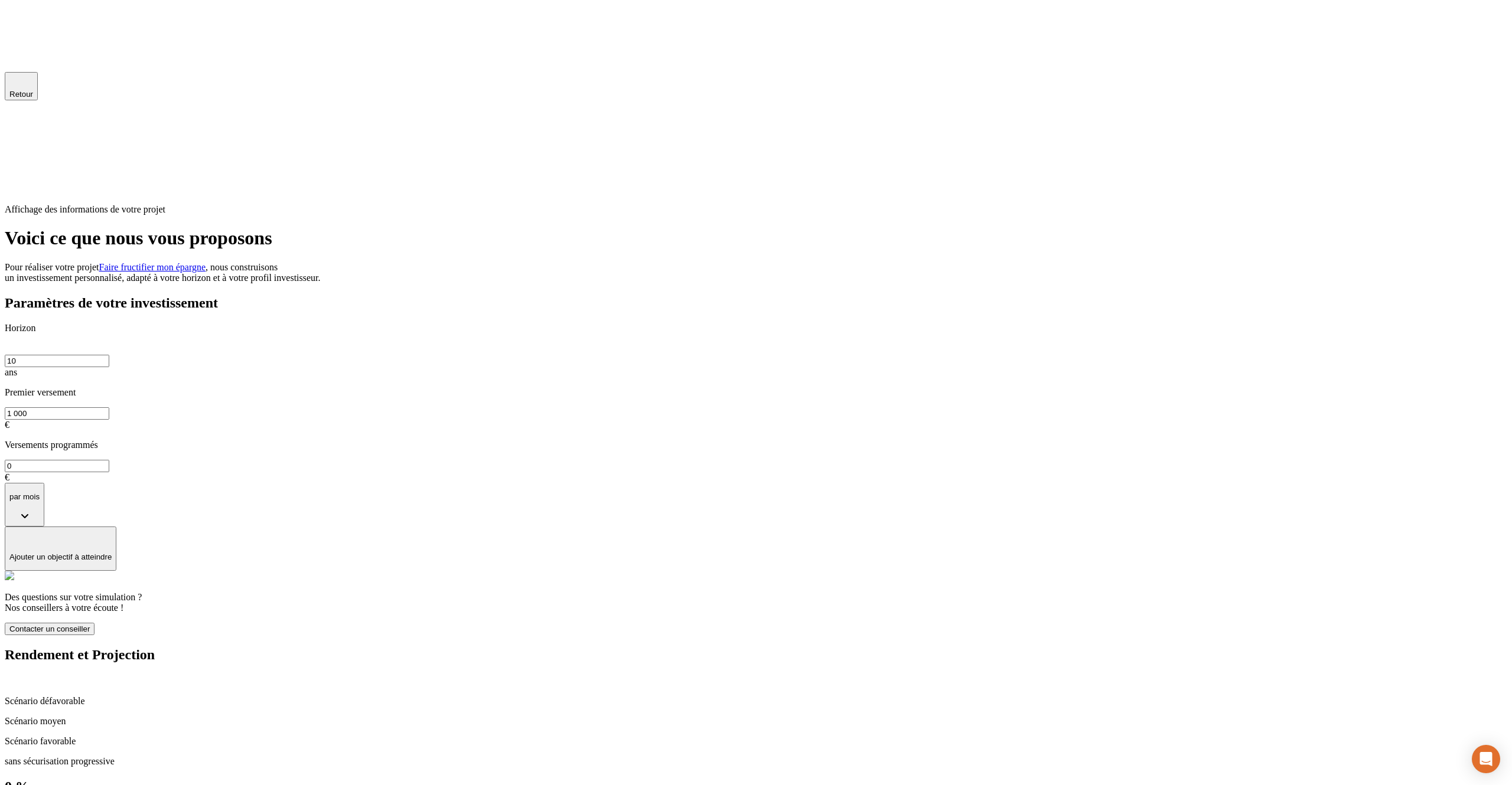
click at [33, 93] on span "Retour" at bounding box center [21, 94] width 24 height 8
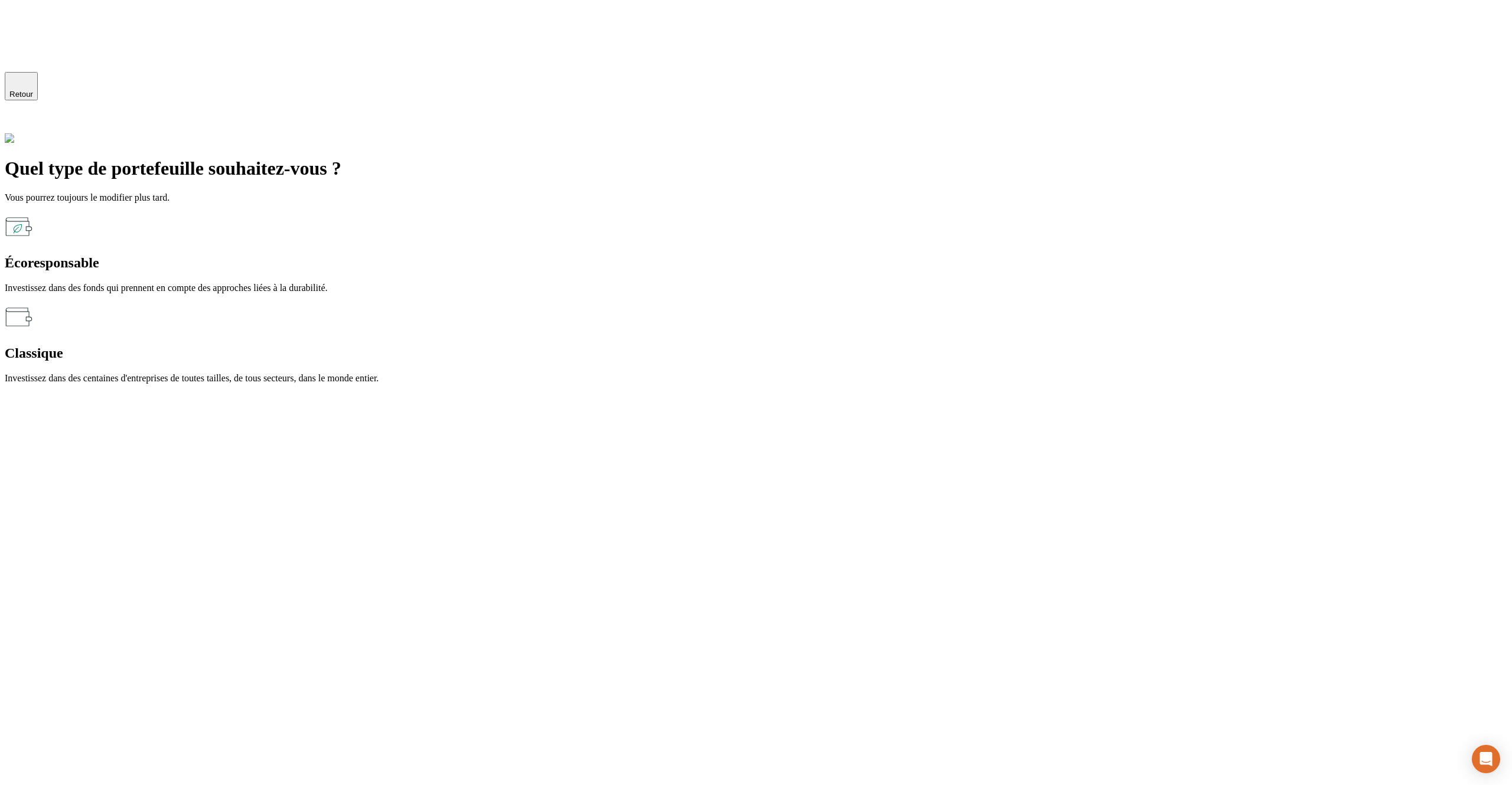
click at [33, 93] on span "Retour" at bounding box center [21, 94] width 24 height 8
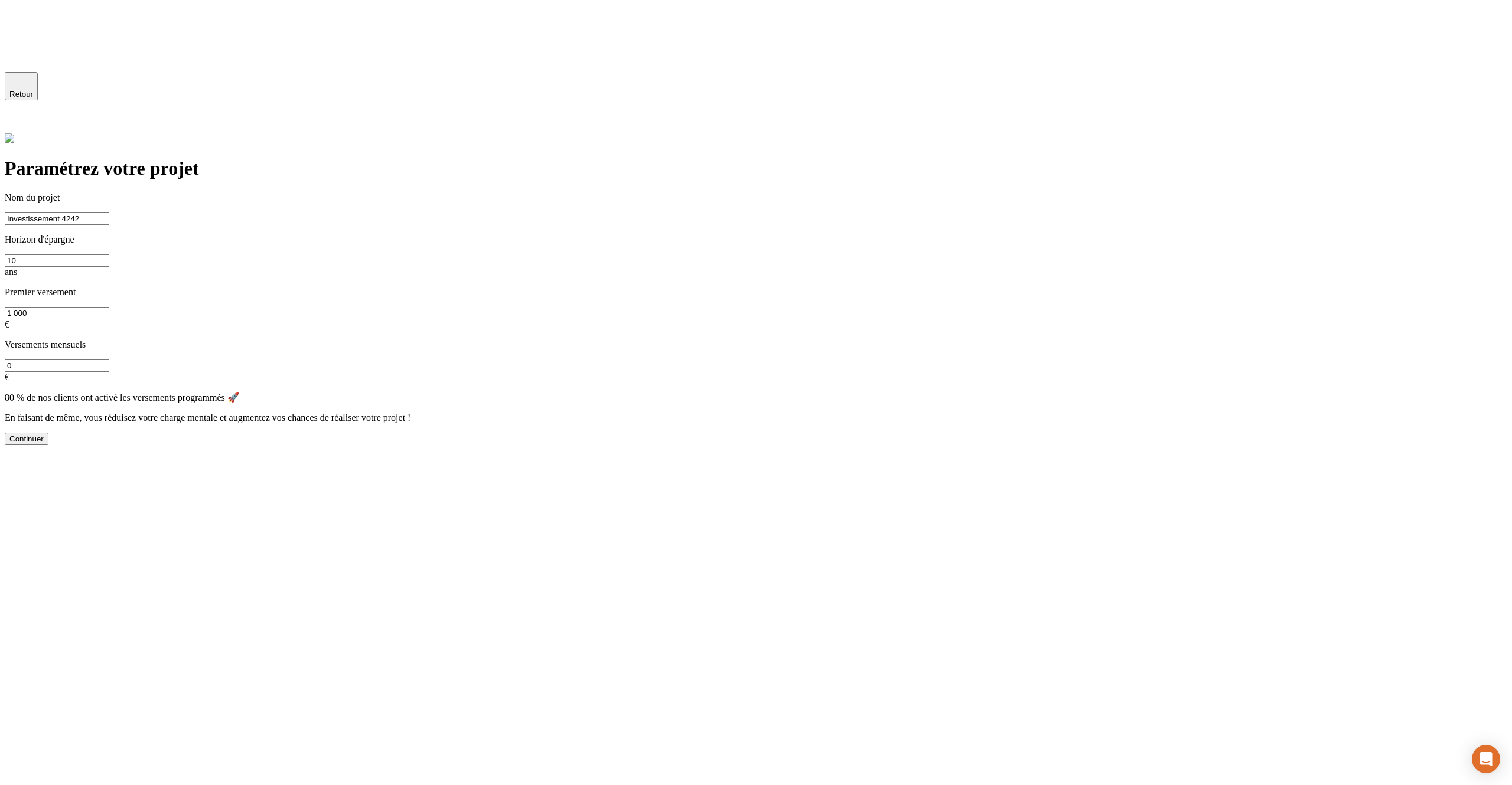
click at [33, 93] on span "Retour" at bounding box center [21, 94] width 24 height 8
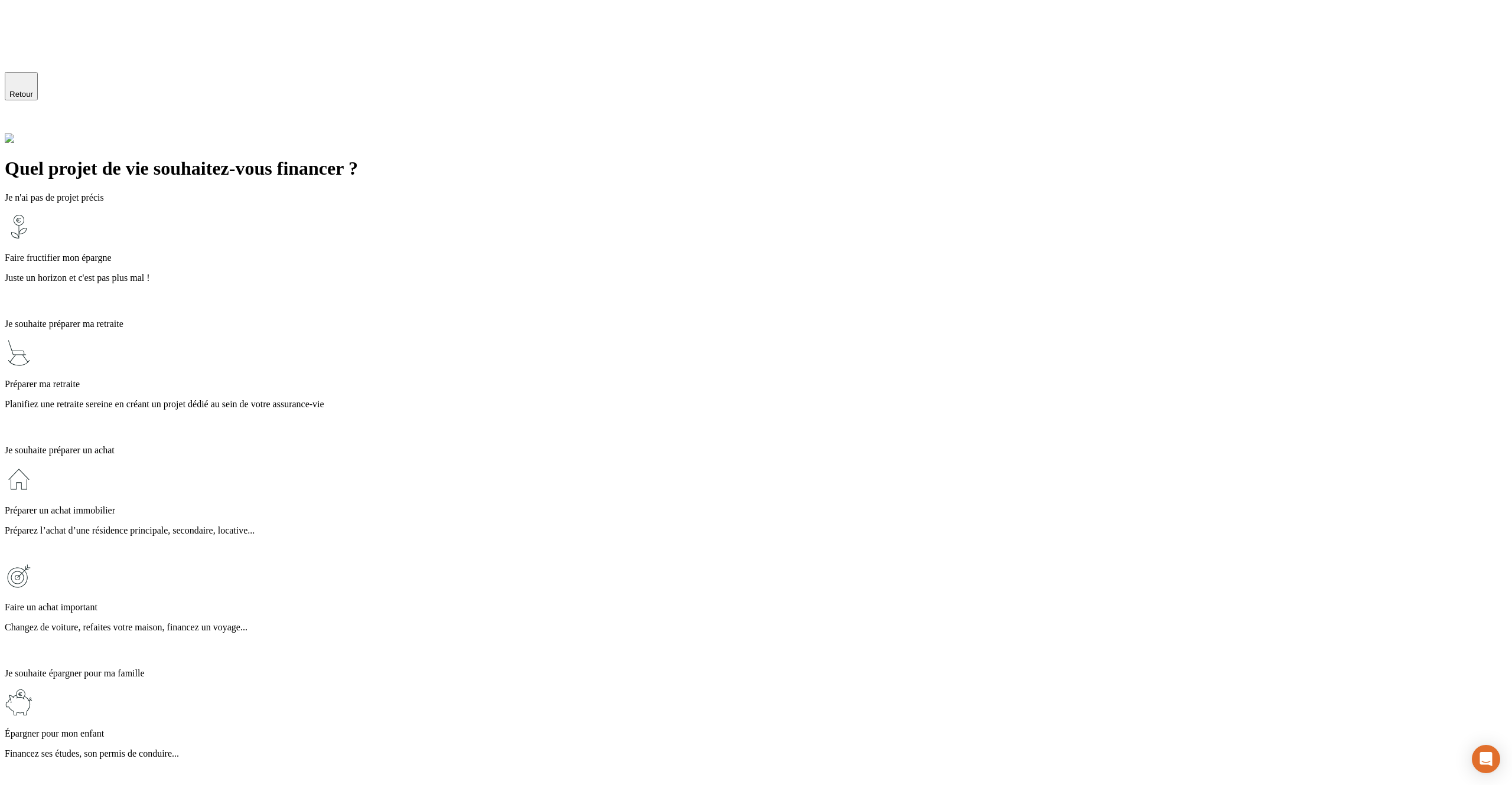
click at [33, 93] on span "Retour" at bounding box center [21, 94] width 24 height 8
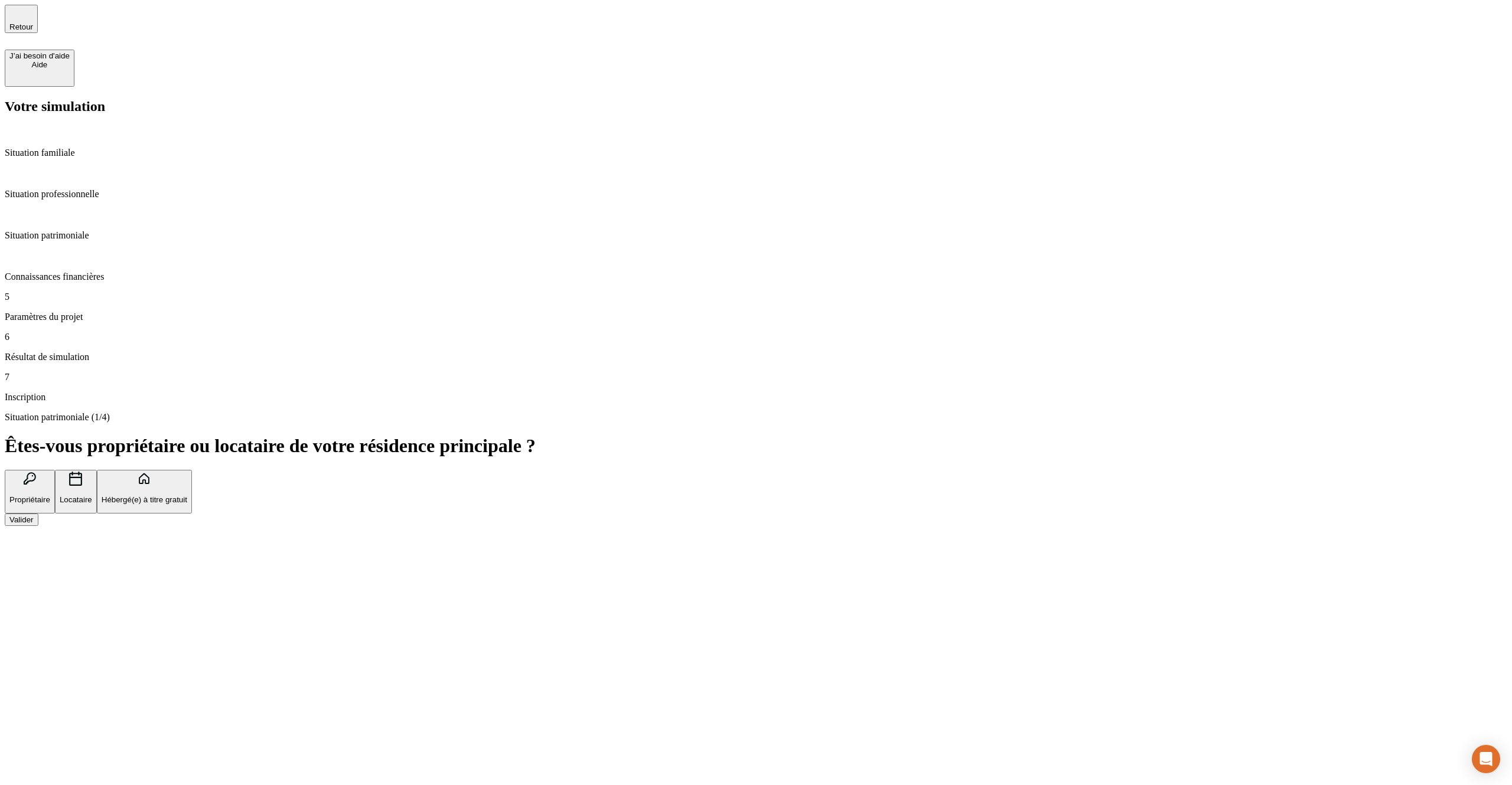
click at [33, 22] on span "Retour" at bounding box center [21, 26] width 24 height 8
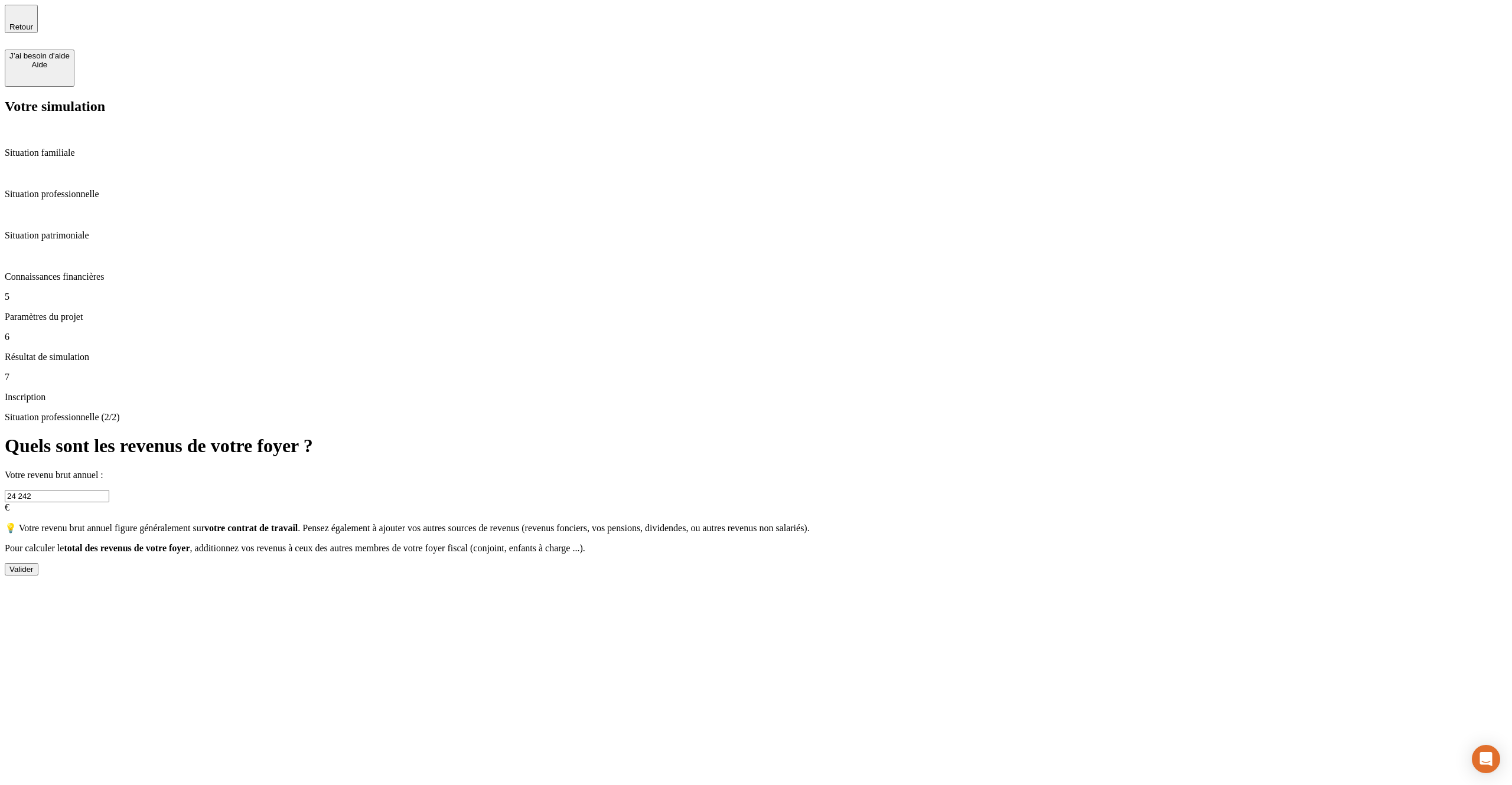
click at [33, 24] on span "Retour" at bounding box center [21, 26] width 24 height 8
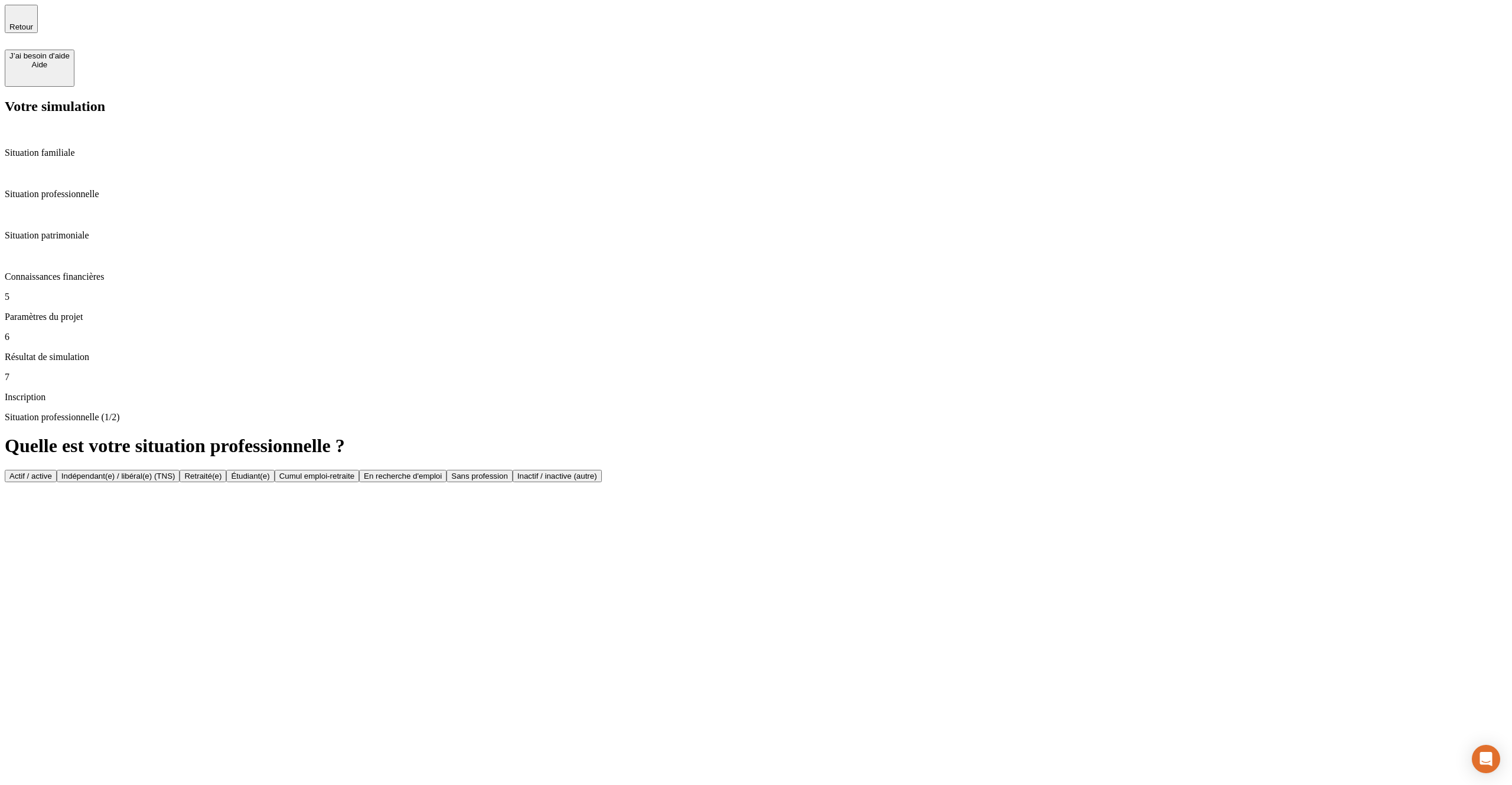
click at [33, 24] on span "Retour" at bounding box center [21, 26] width 24 height 8
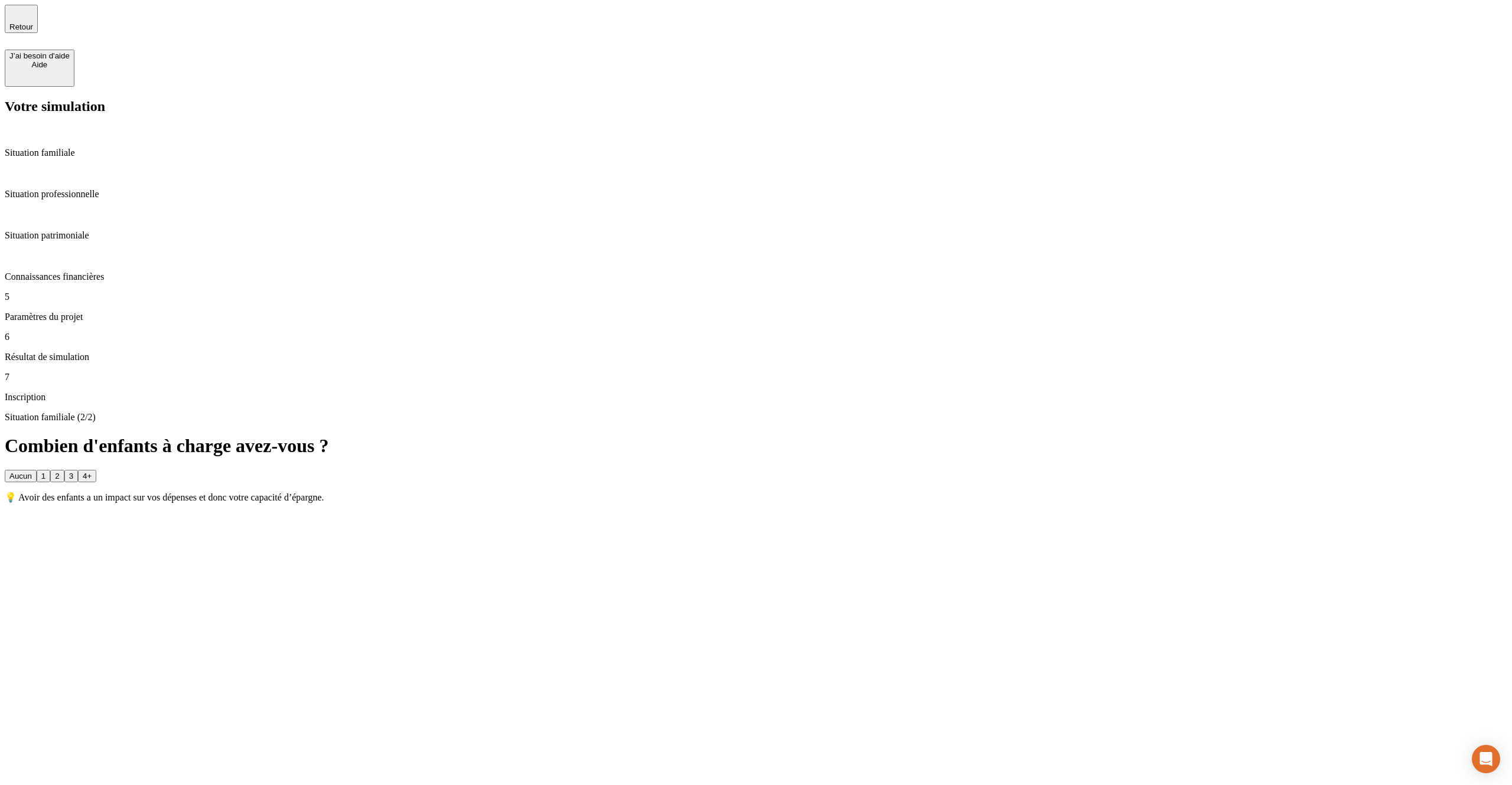
click at [33, 24] on span "Retour" at bounding box center [21, 26] width 24 height 8
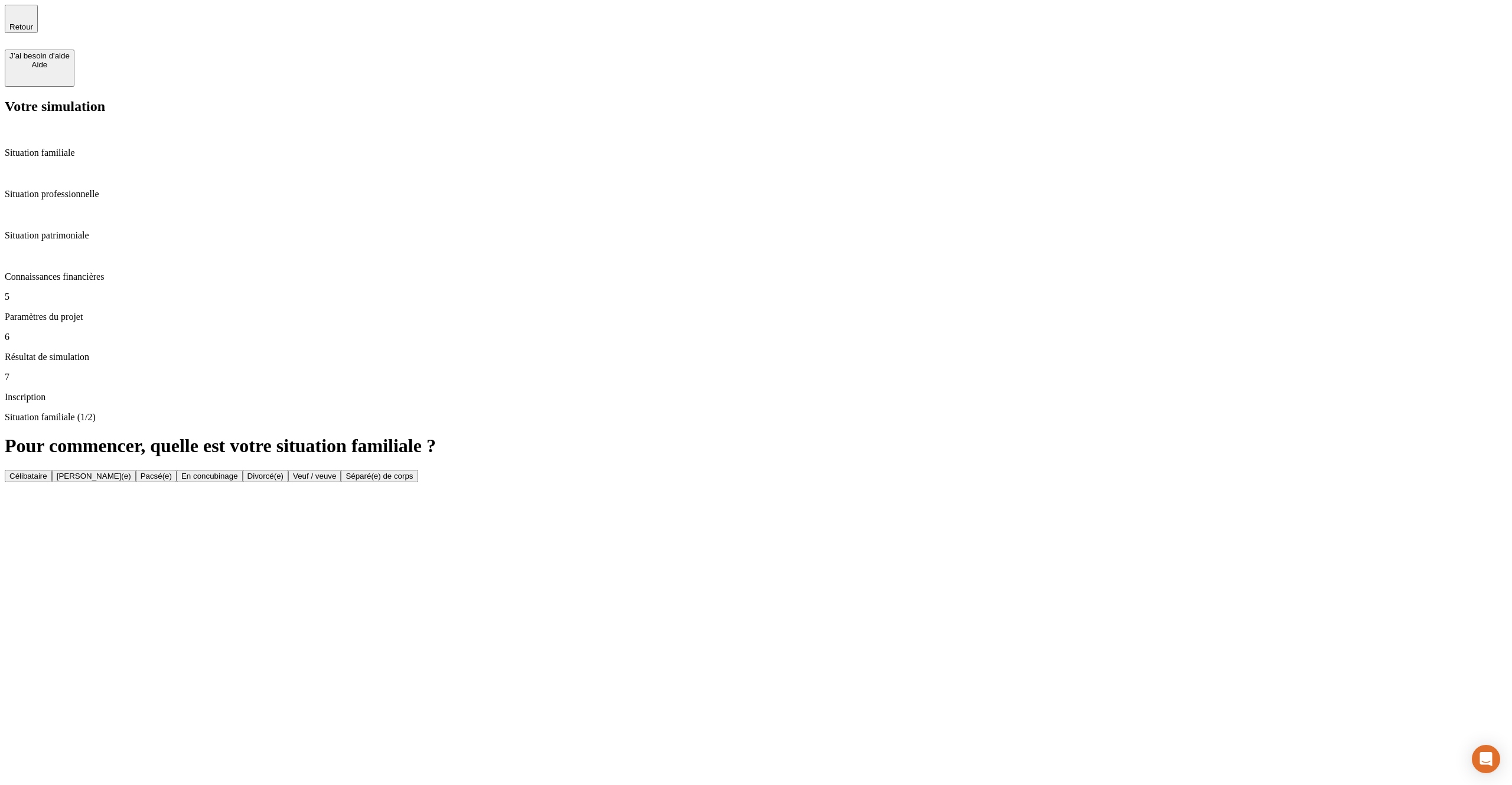
click at [33, 24] on span "Retour" at bounding box center [21, 26] width 24 height 8
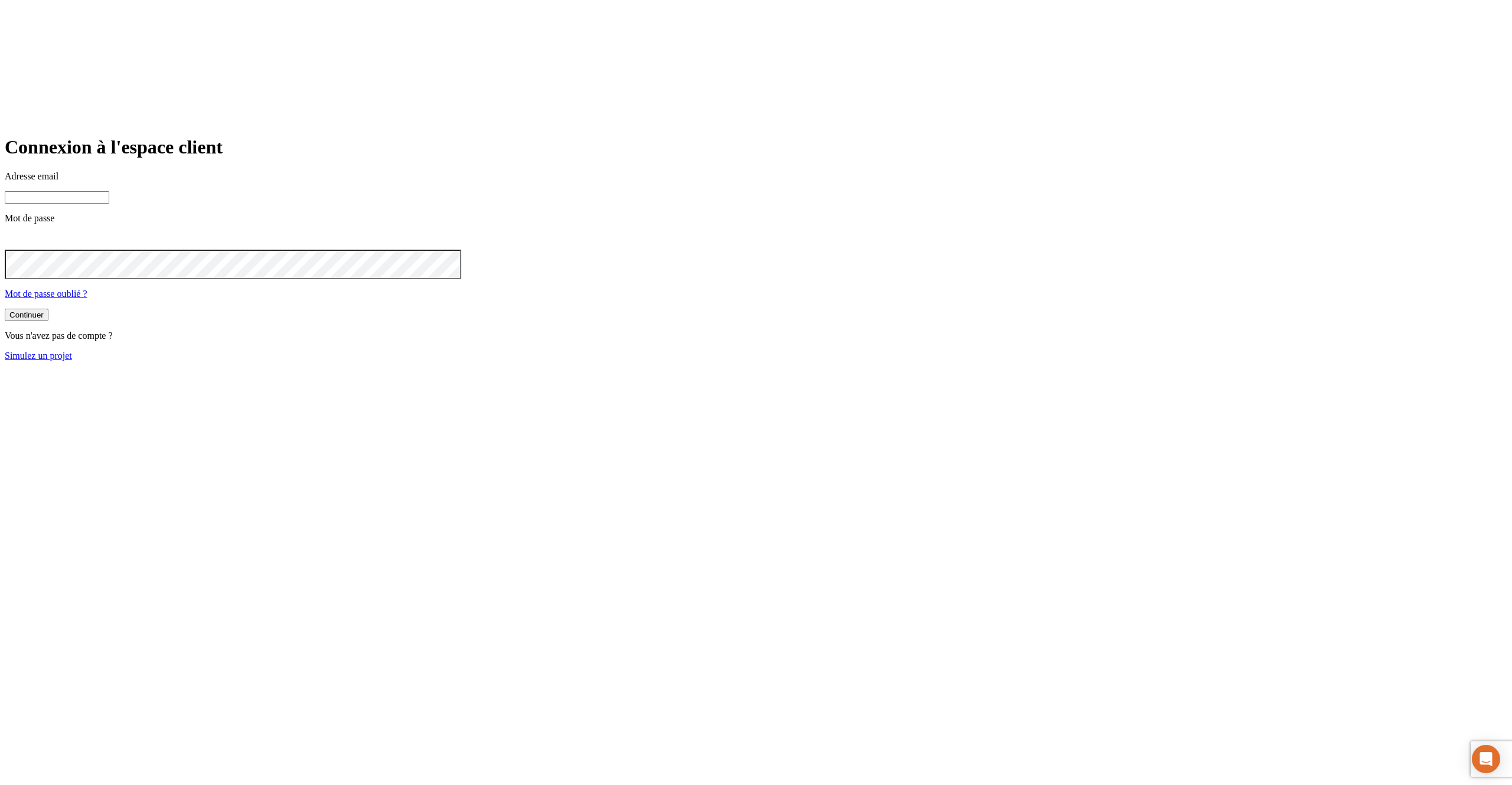
click at [110, 204] on input at bounding box center [57, 197] width 105 height 13
type input "j"
paste input "[DOMAIN_NAME][PERSON_NAME][EMAIL_ADDRESS][DOMAIN_NAME]"
type input "james.bond+349@nalo.fr"
click at [5, 308] on button "Continuer" at bounding box center [26, 314] width 43 height 13
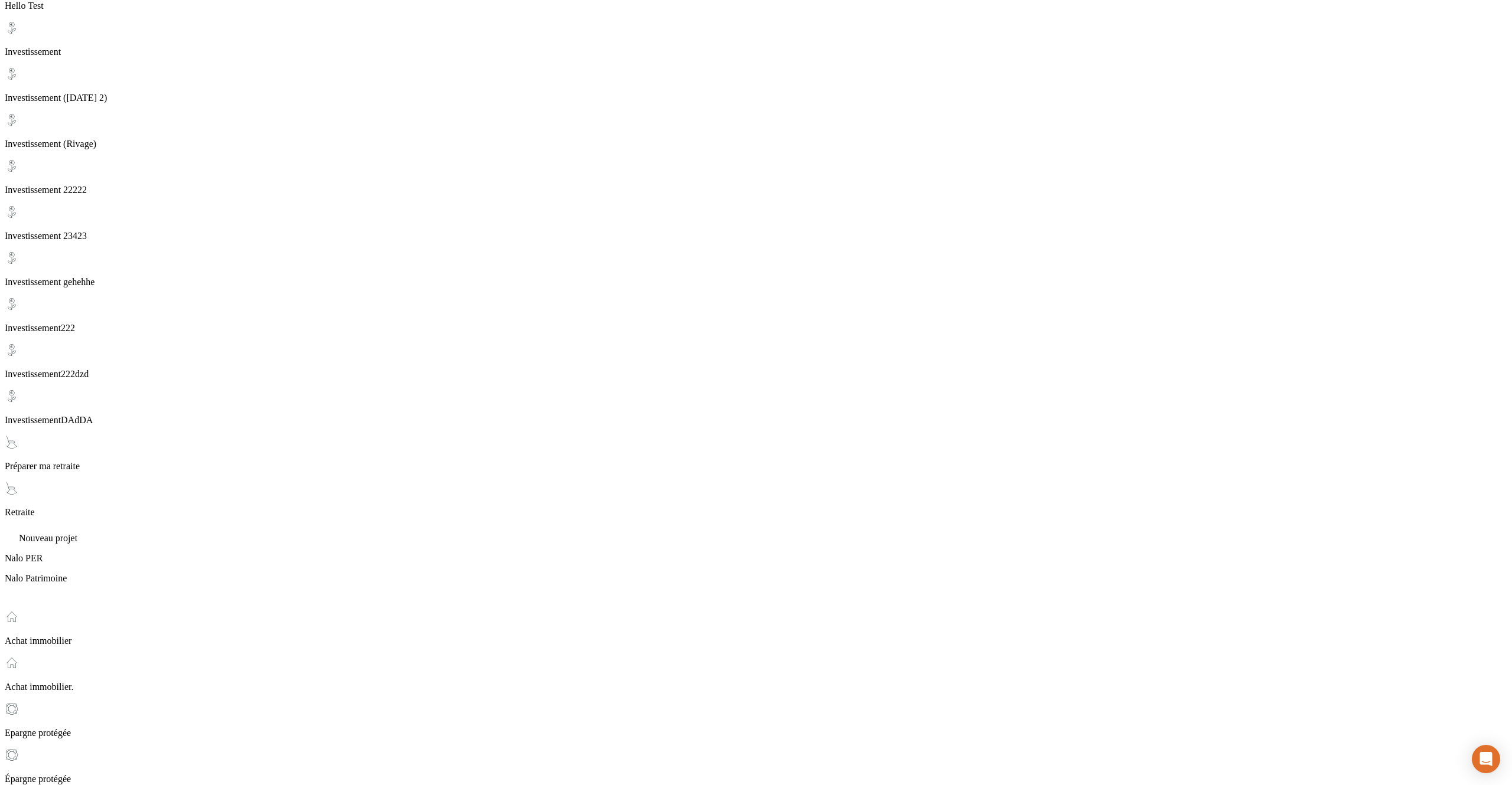
scroll to position [1003, 0]
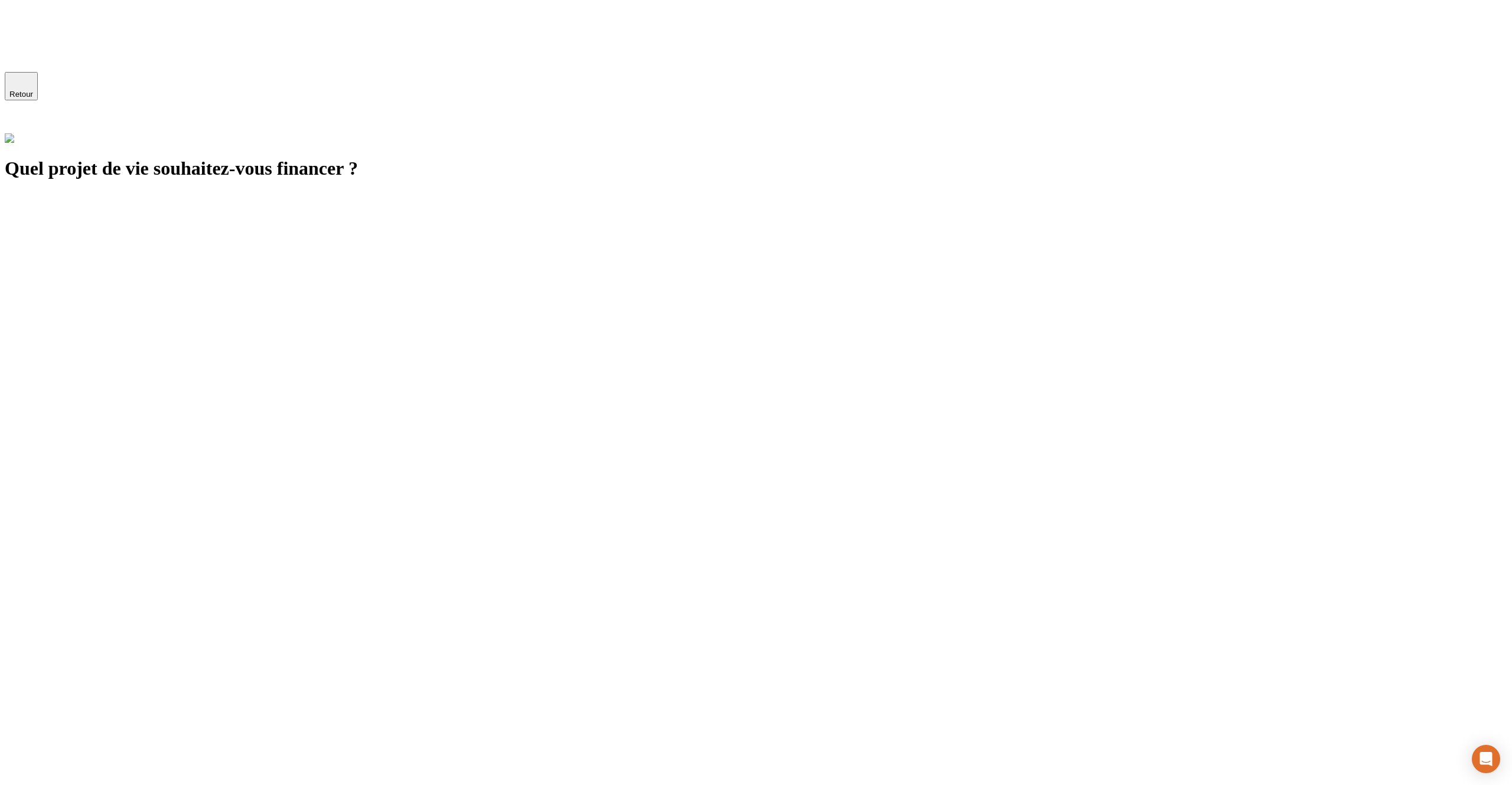
scroll to position [67, 0]
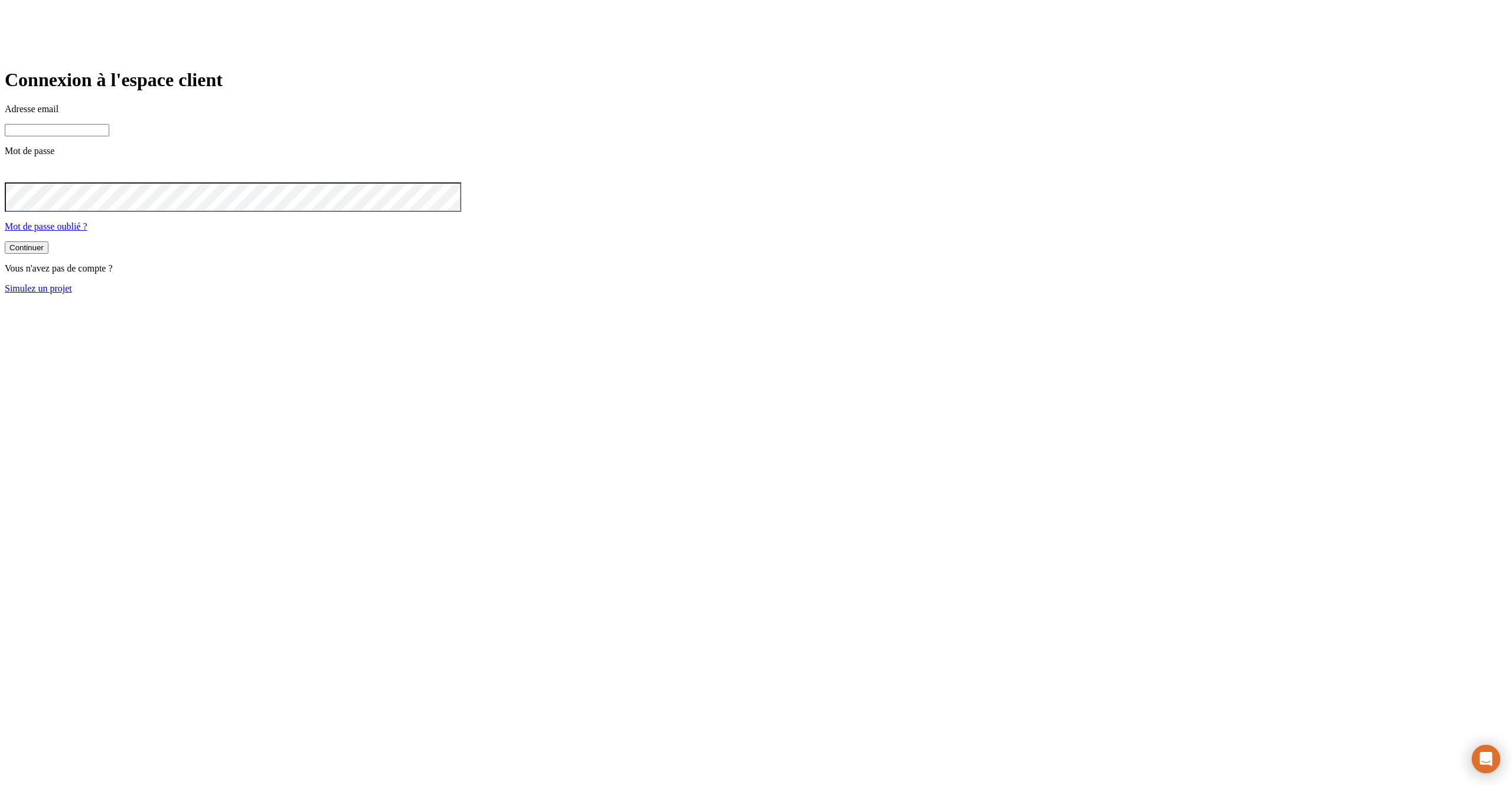
click at [110, 137] on input at bounding box center [57, 130] width 105 height 13
type input "j"
paste input "[DOMAIN_NAME][PERSON_NAME][EMAIL_ADDRESS][DOMAIN_NAME]"
type input "[PERSON_NAME][DOMAIN_NAME][EMAIL_ADDRESS][DOMAIN_NAME]"
click at [5, 243] on button "Continuer" at bounding box center [26, 249] width 43 height 13
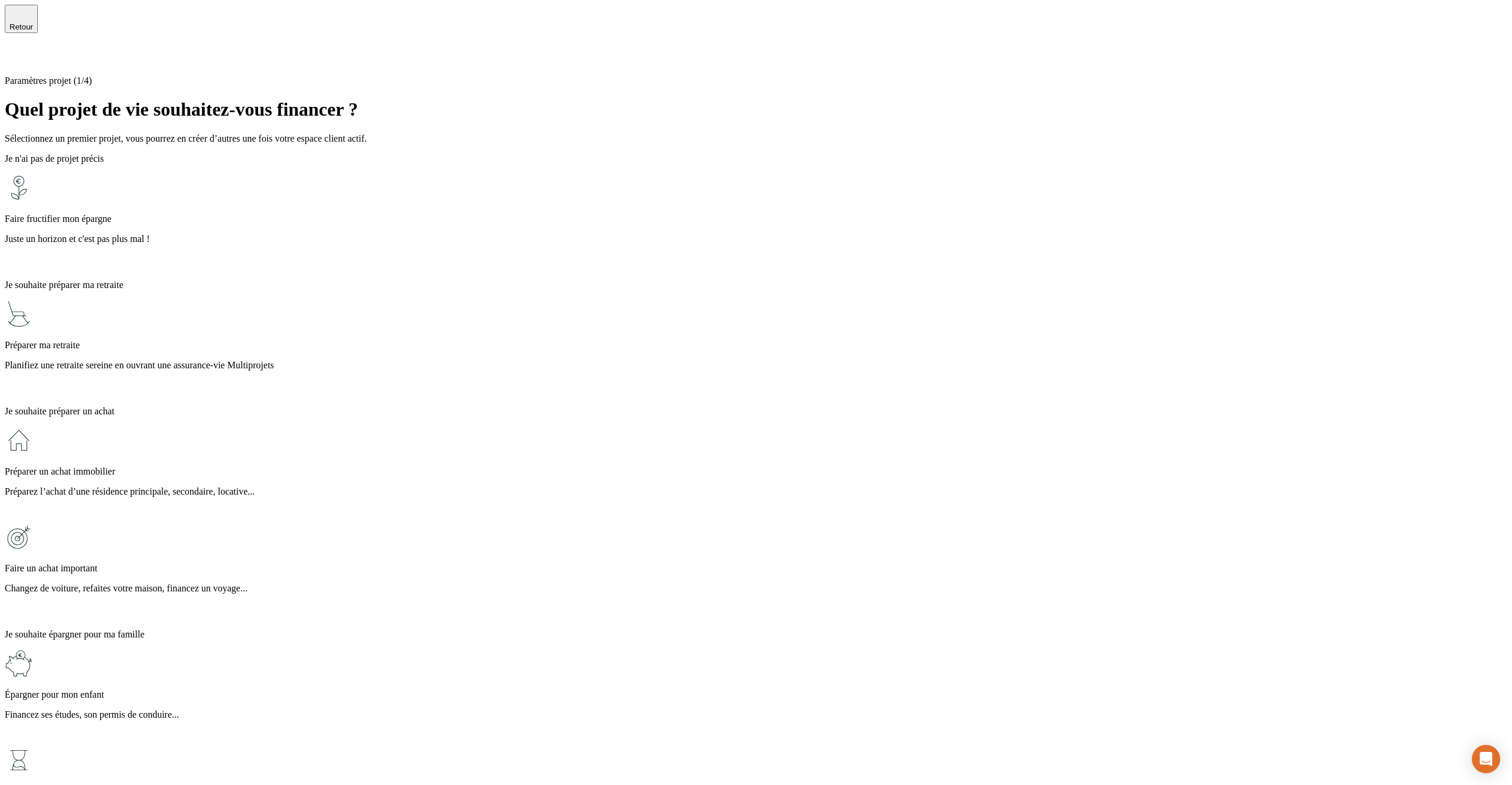
click at [19, 49] on icon at bounding box center [12, 56] width 14 height 14
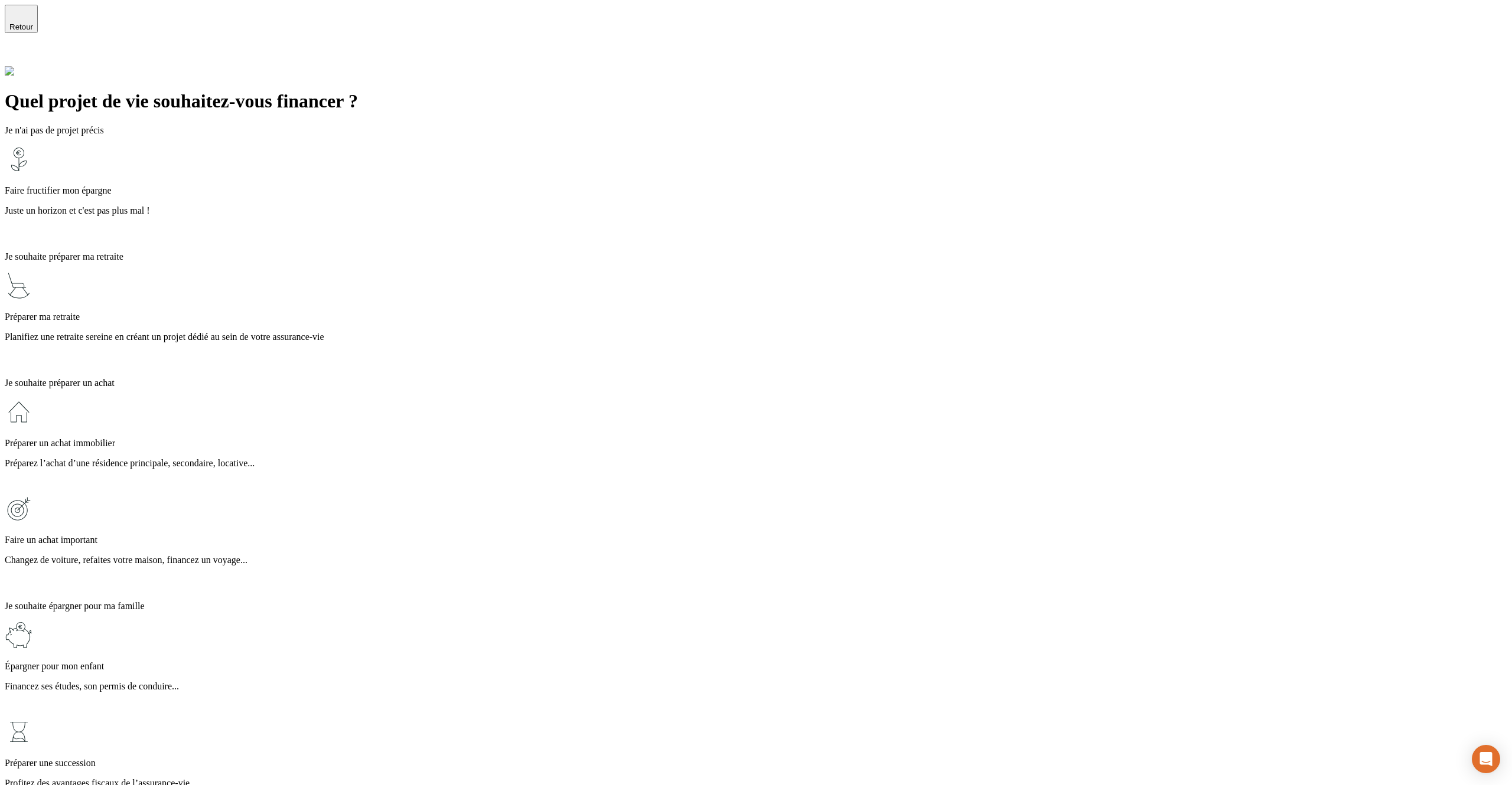
click at [674, 151] on div "Faire fructifier mon épargne Juste un horizon et c'est pas plus mal !" at bounding box center [756, 194] width 1503 height 97
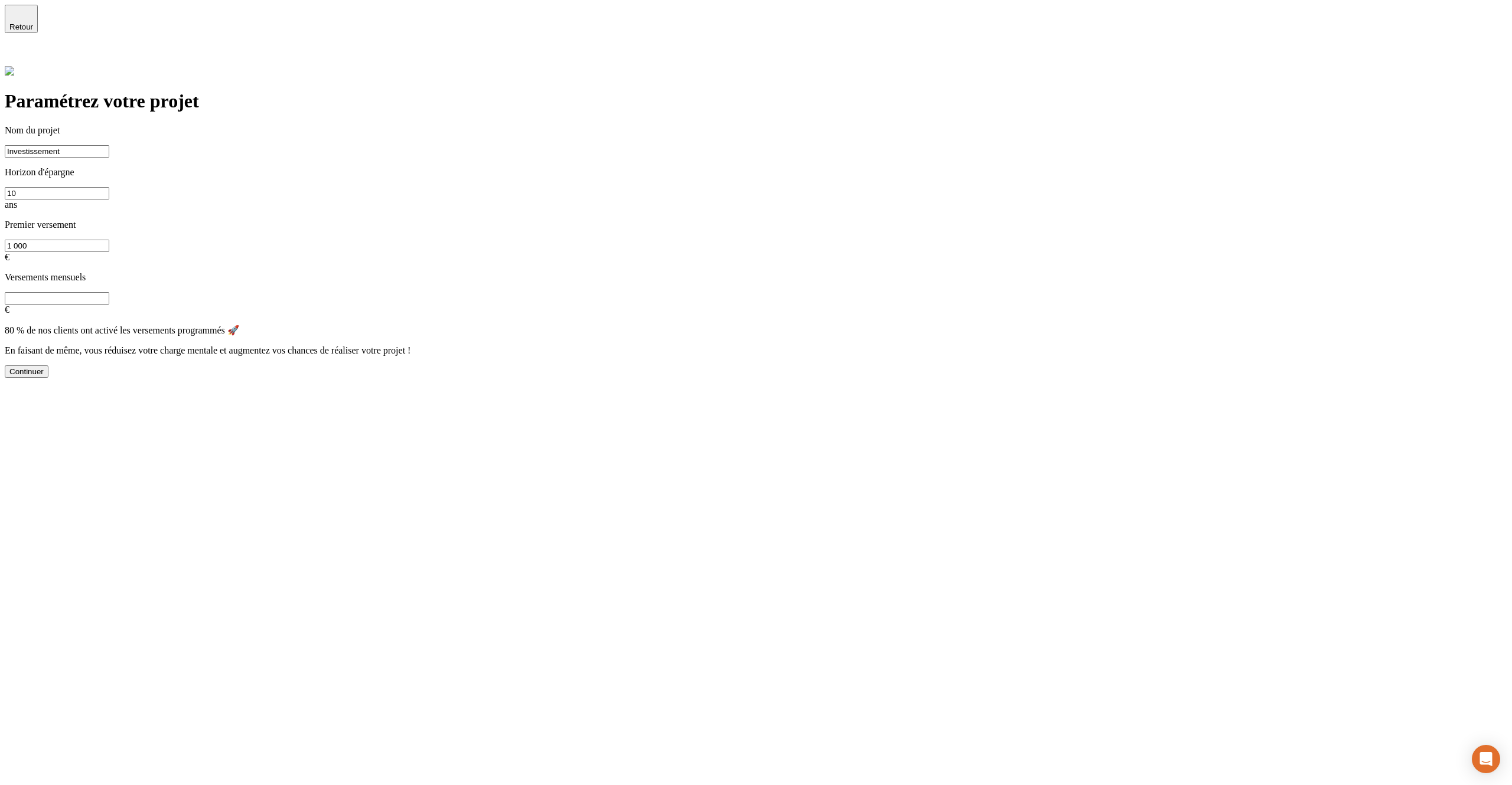
click at [48, 365] on button "Continuer" at bounding box center [26, 371] width 43 height 13
type input "0"
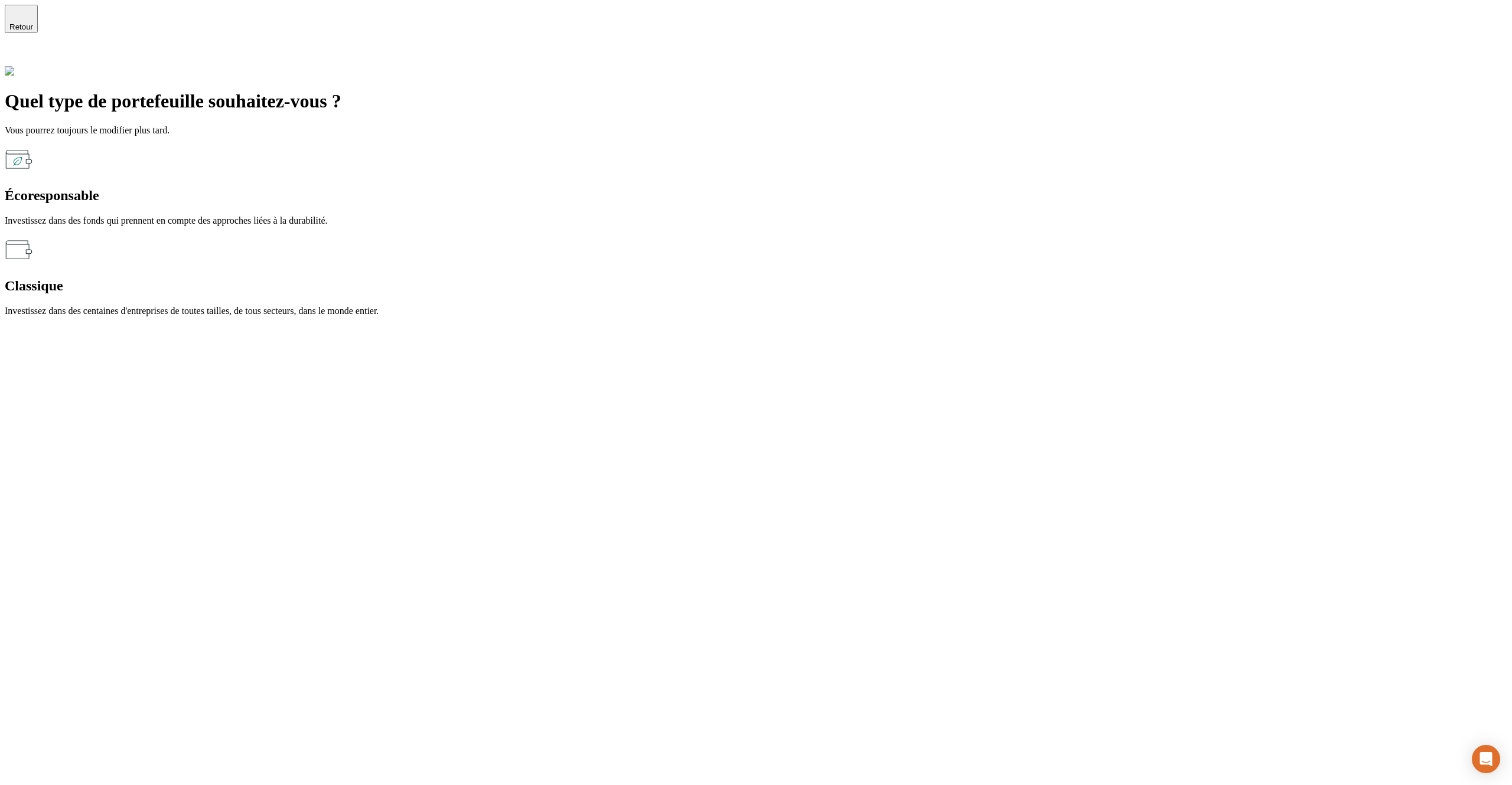
click at [483, 188] on div "Écoresponsable" at bounding box center [756, 195] width 1503 height 16
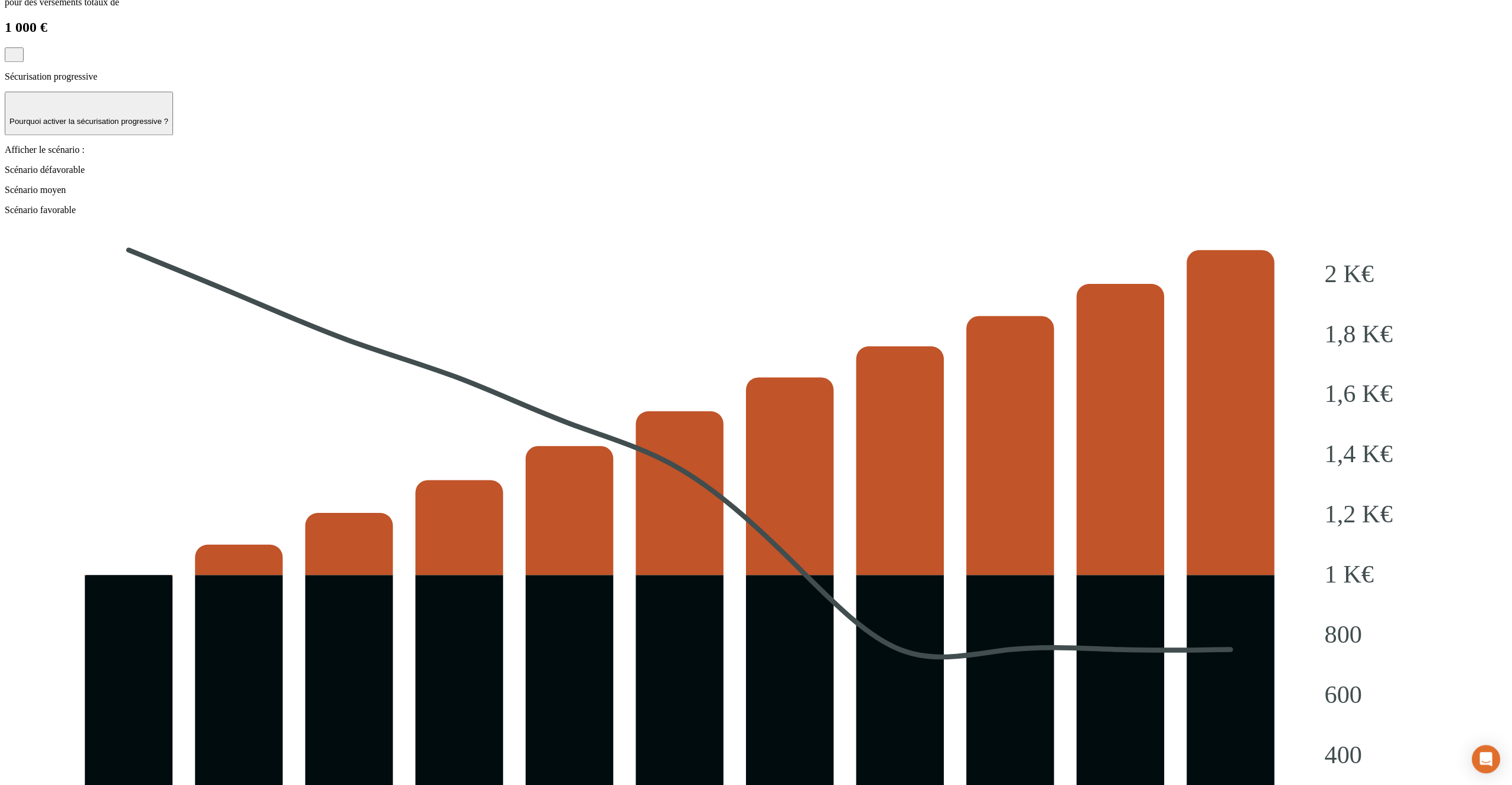
scroll to position [1425, 0]
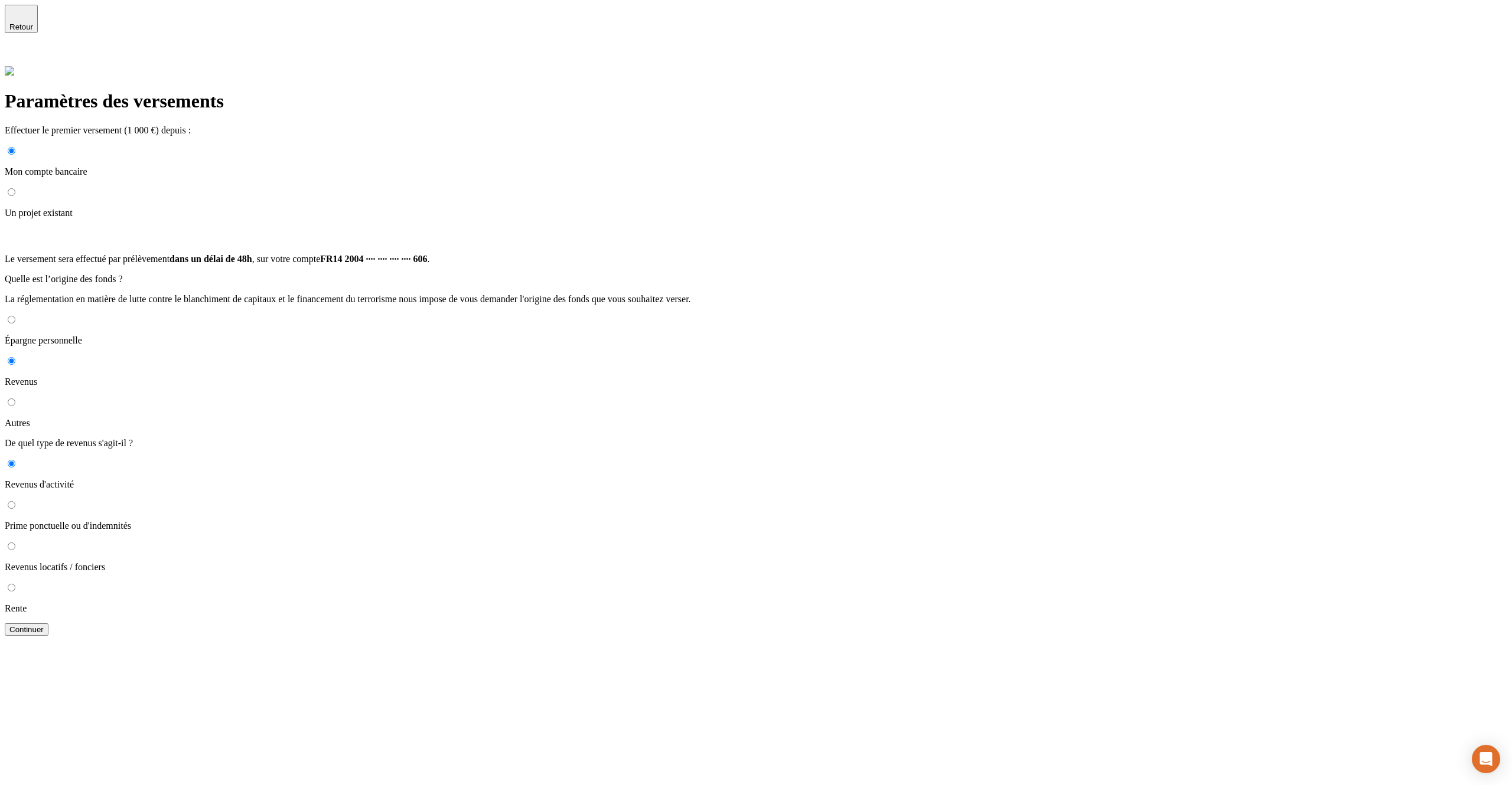
click at [43, 625] on div "Continuer" at bounding box center [26, 630] width 34 height 8
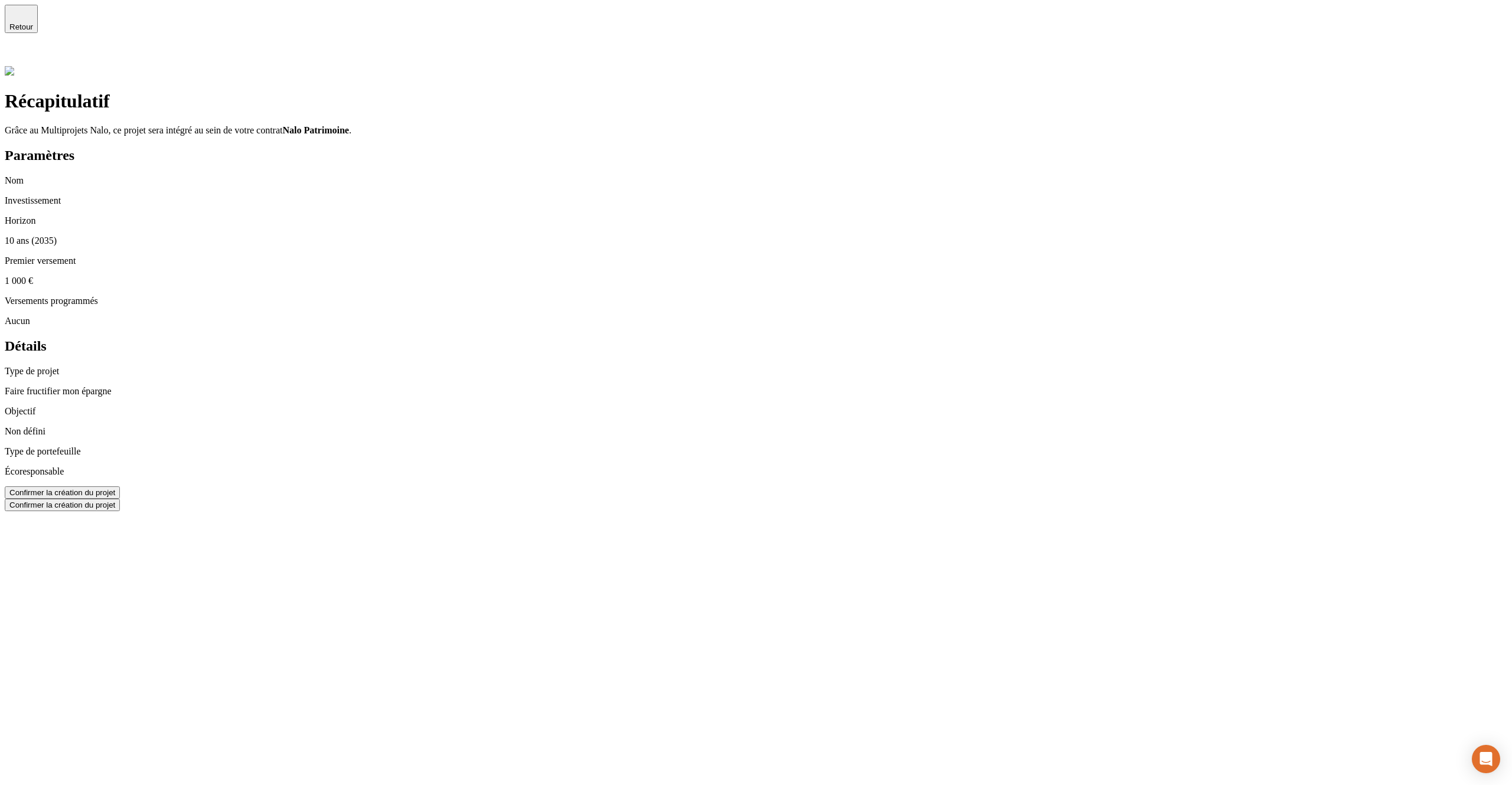
click at [120, 487] on button "Confirmer la création du projet" at bounding box center [63, 493] width 116 height 13
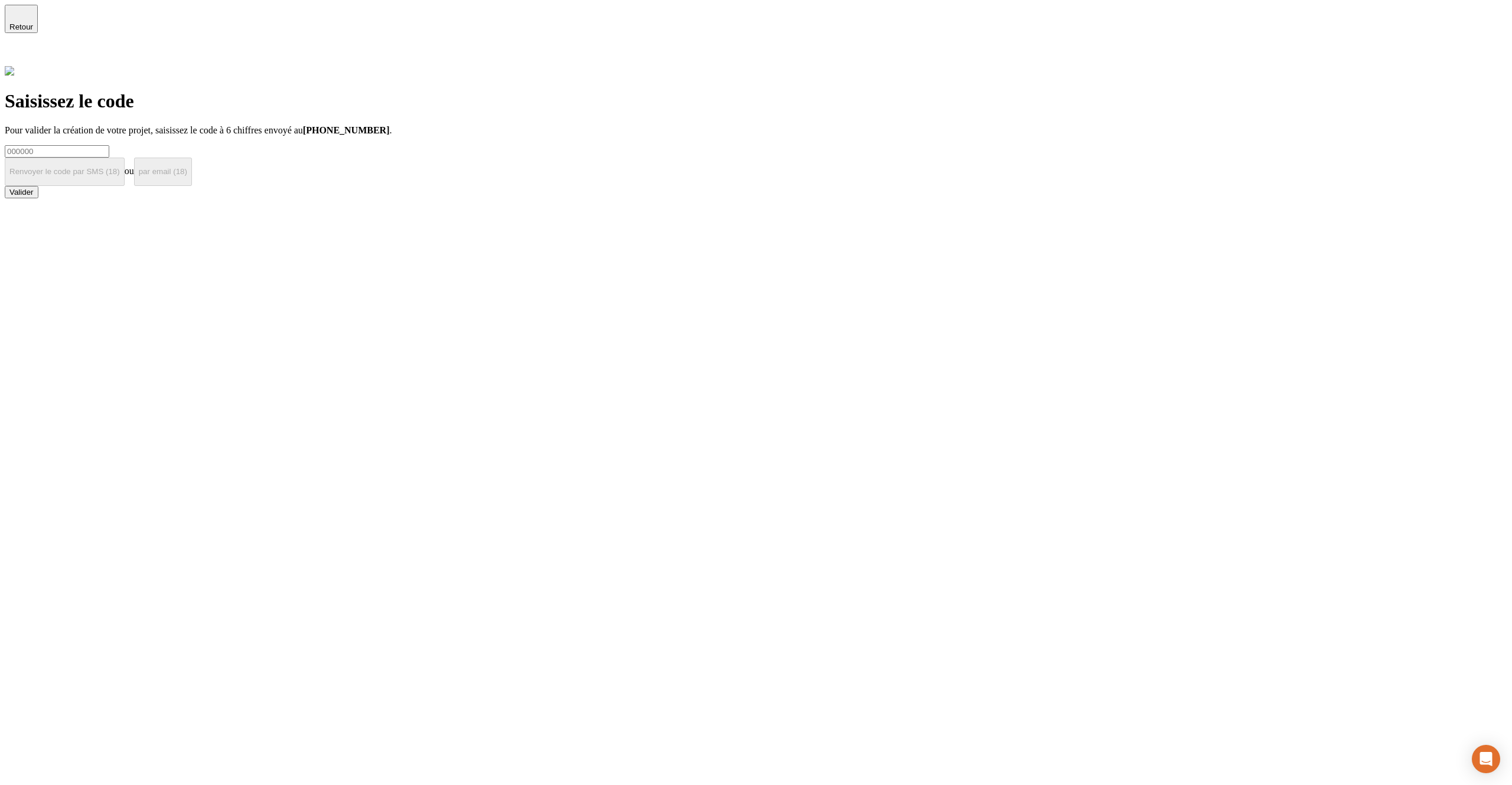
click at [33, 22] on span "Retour" at bounding box center [21, 26] width 24 height 8
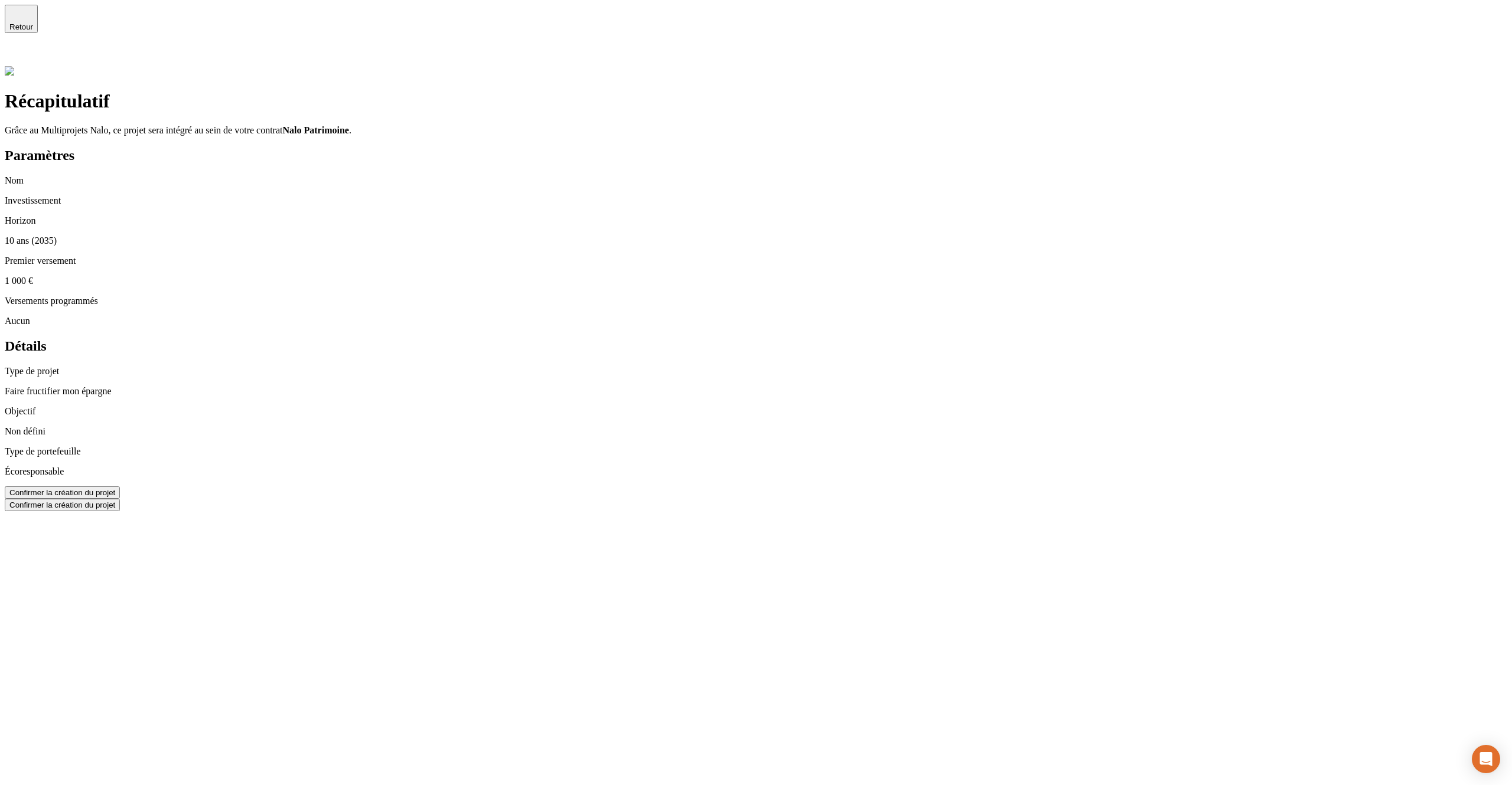
click at [33, 22] on span "Retour" at bounding box center [21, 26] width 24 height 8
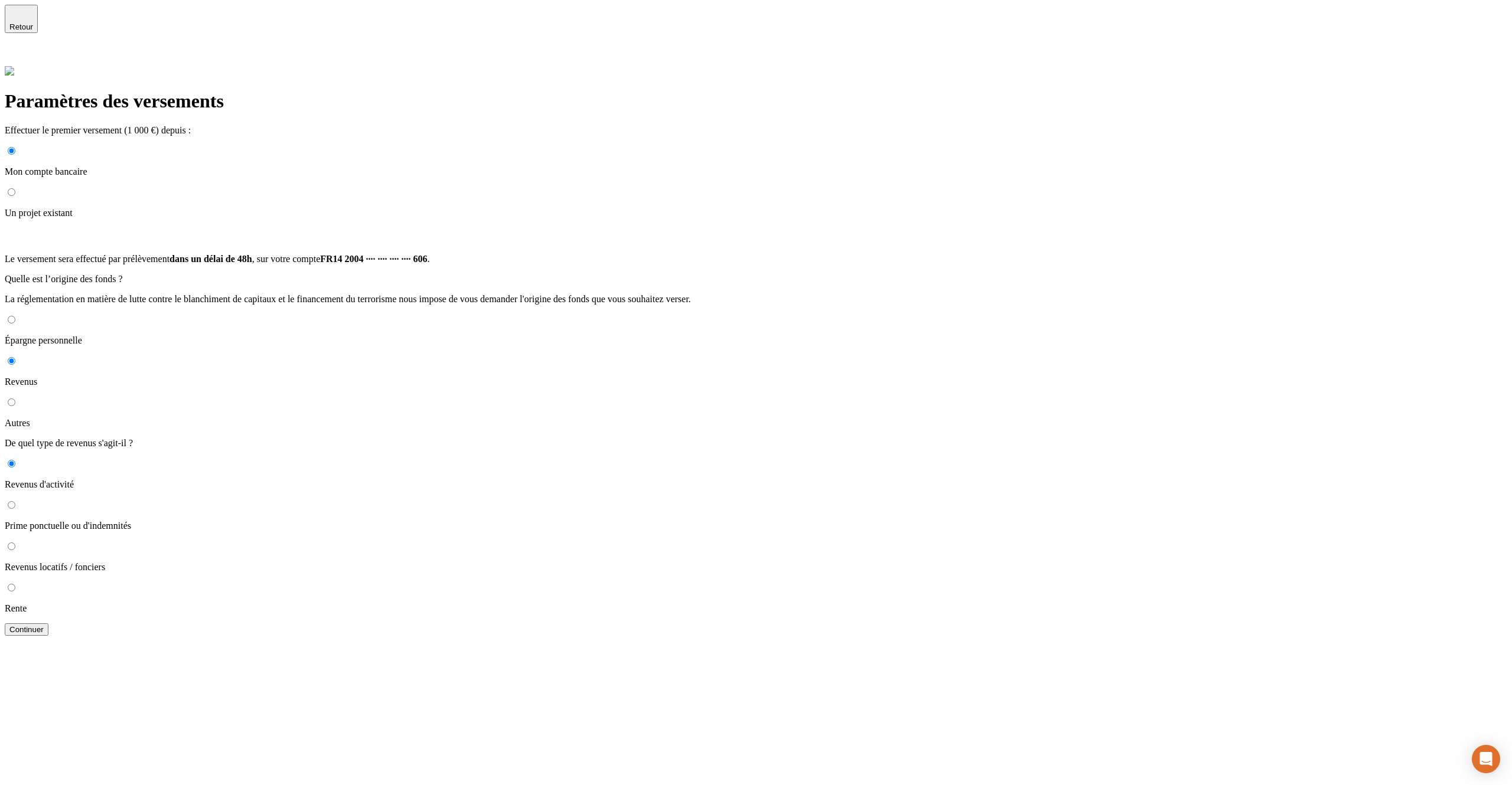
click at [33, 22] on span "Retour" at bounding box center [21, 26] width 24 height 8
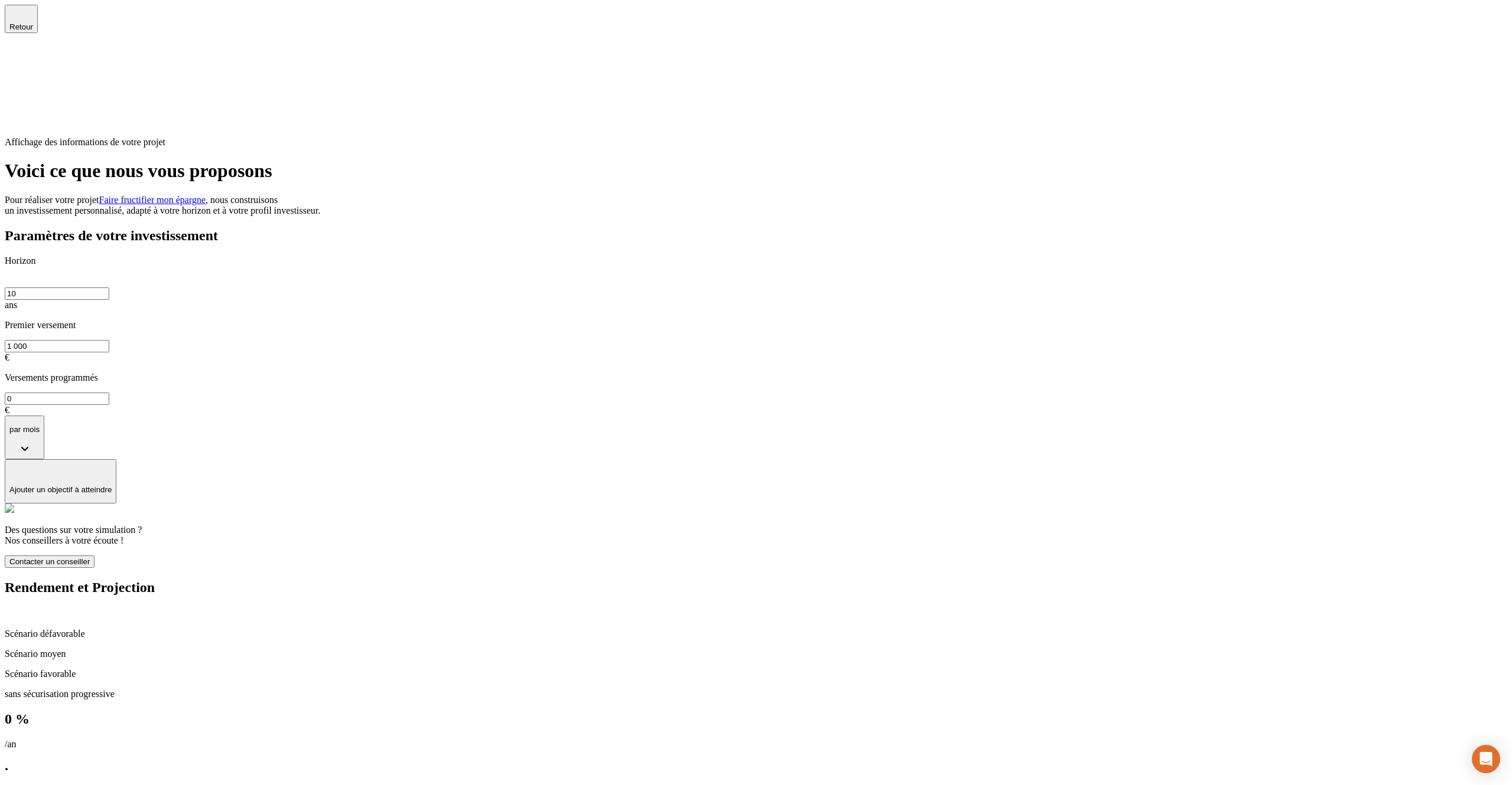
click at [33, 22] on span "Retour" at bounding box center [21, 26] width 24 height 8
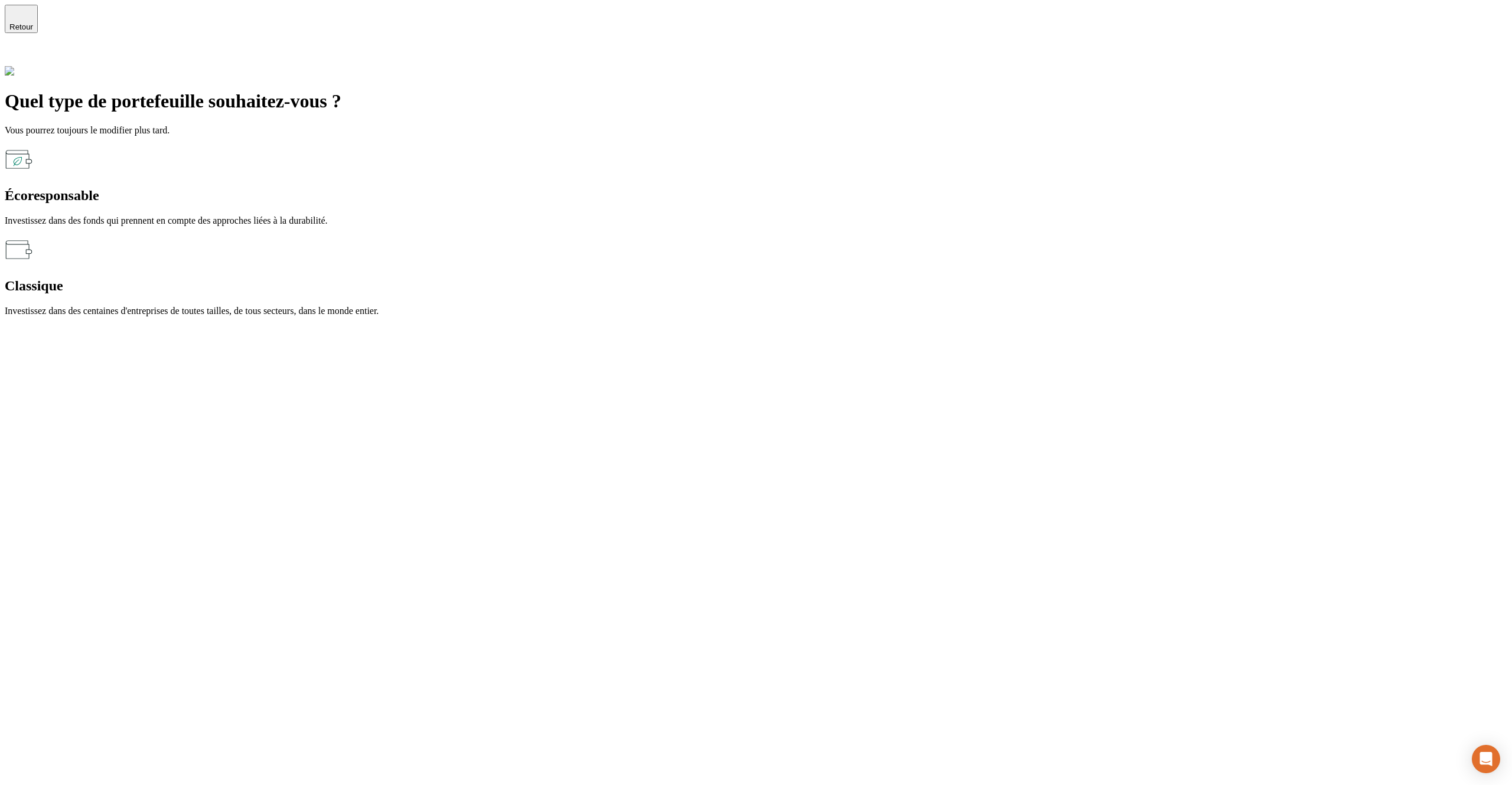
click at [33, 22] on span "Retour" at bounding box center [21, 26] width 24 height 8
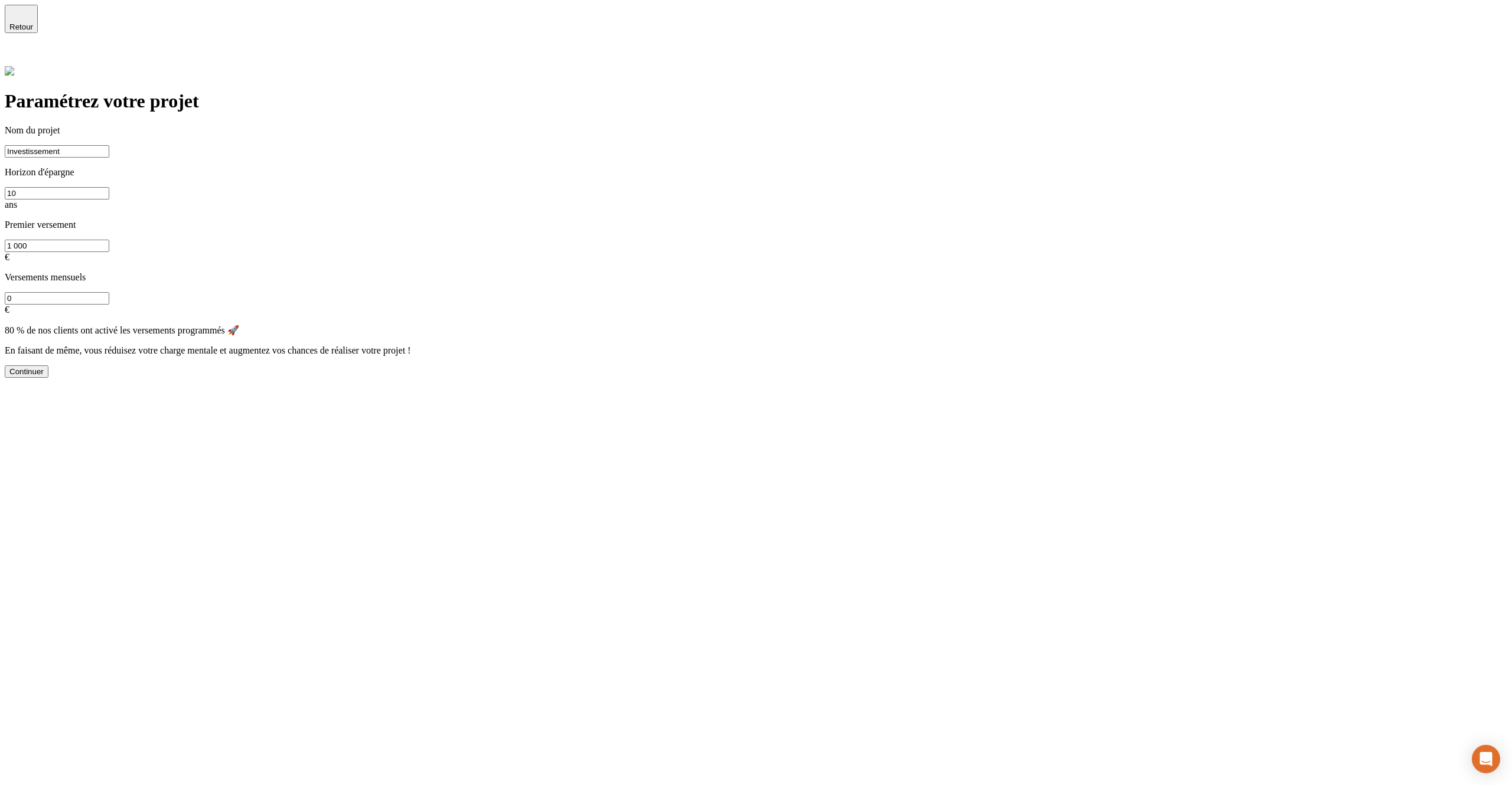
click at [33, 22] on span "Retour" at bounding box center [21, 26] width 24 height 8
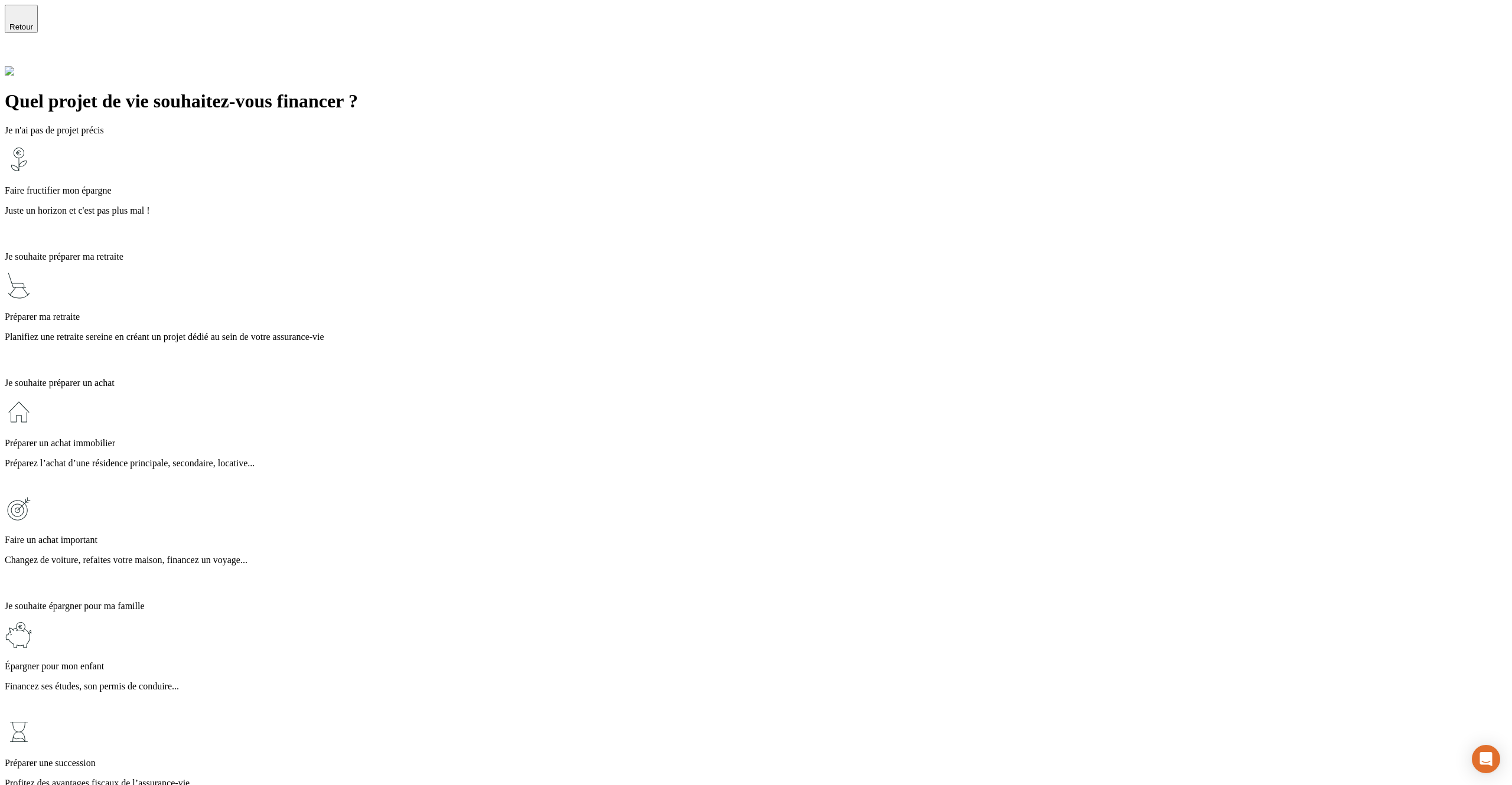
click at [33, 22] on span "Retour" at bounding box center [21, 26] width 24 height 8
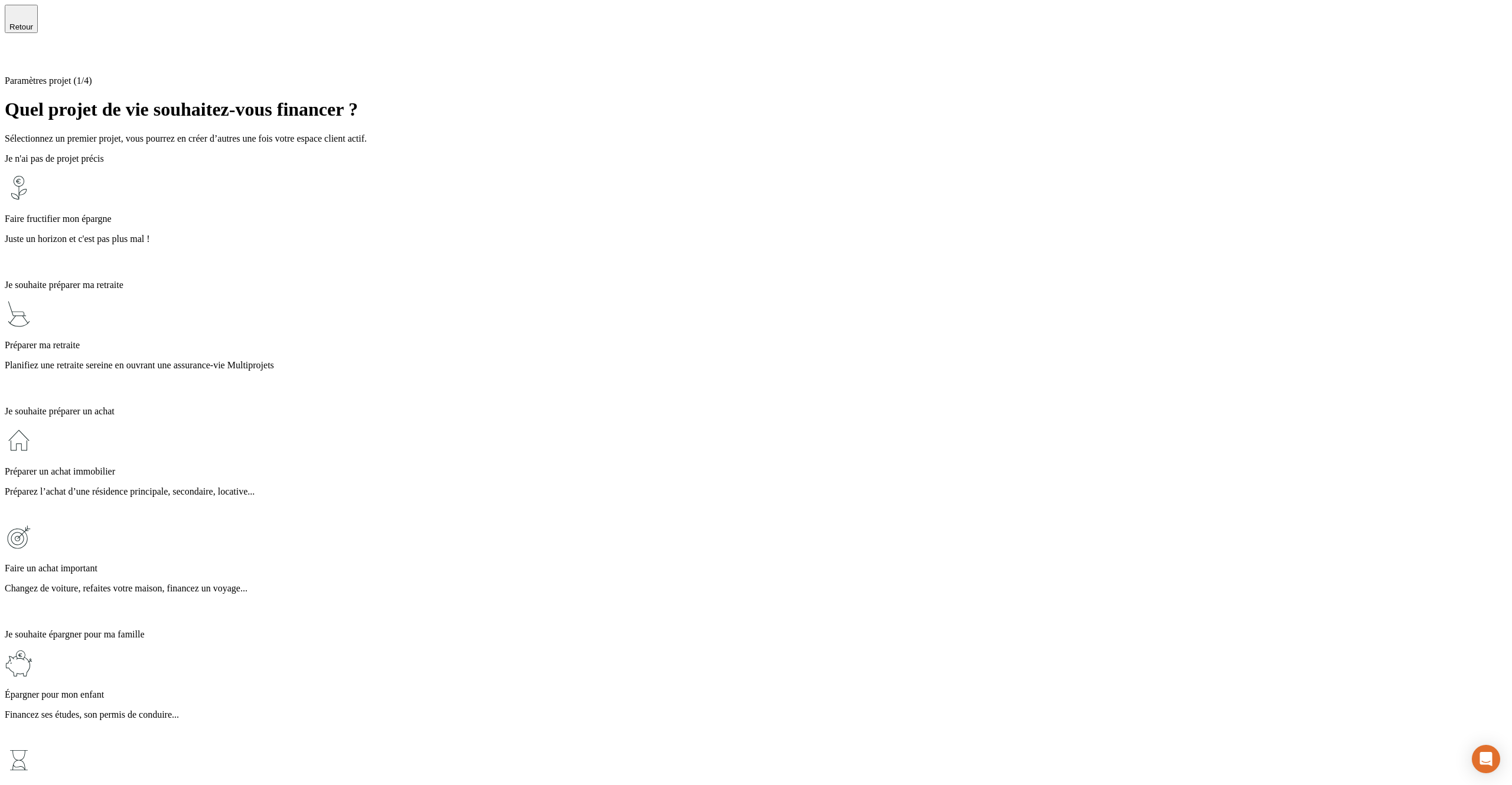
click at [590, 183] on div "Faire fructifier mon épargne Juste un horizon et c'est pas plus mal !" at bounding box center [756, 222] width 1503 height 97
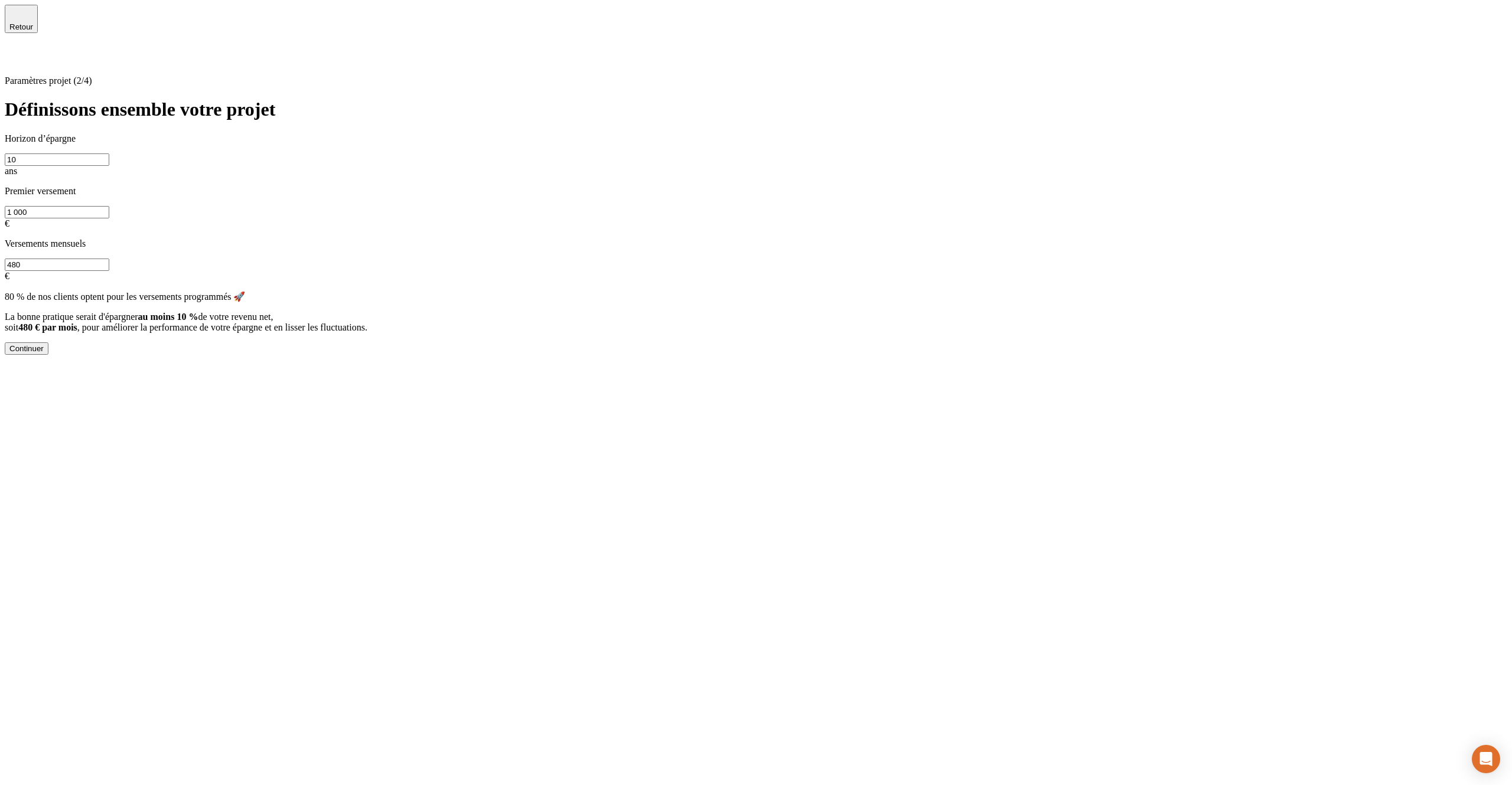
click at [43, 353] on div "Continuer" at bounding box center [26, 348] width 34 height 8
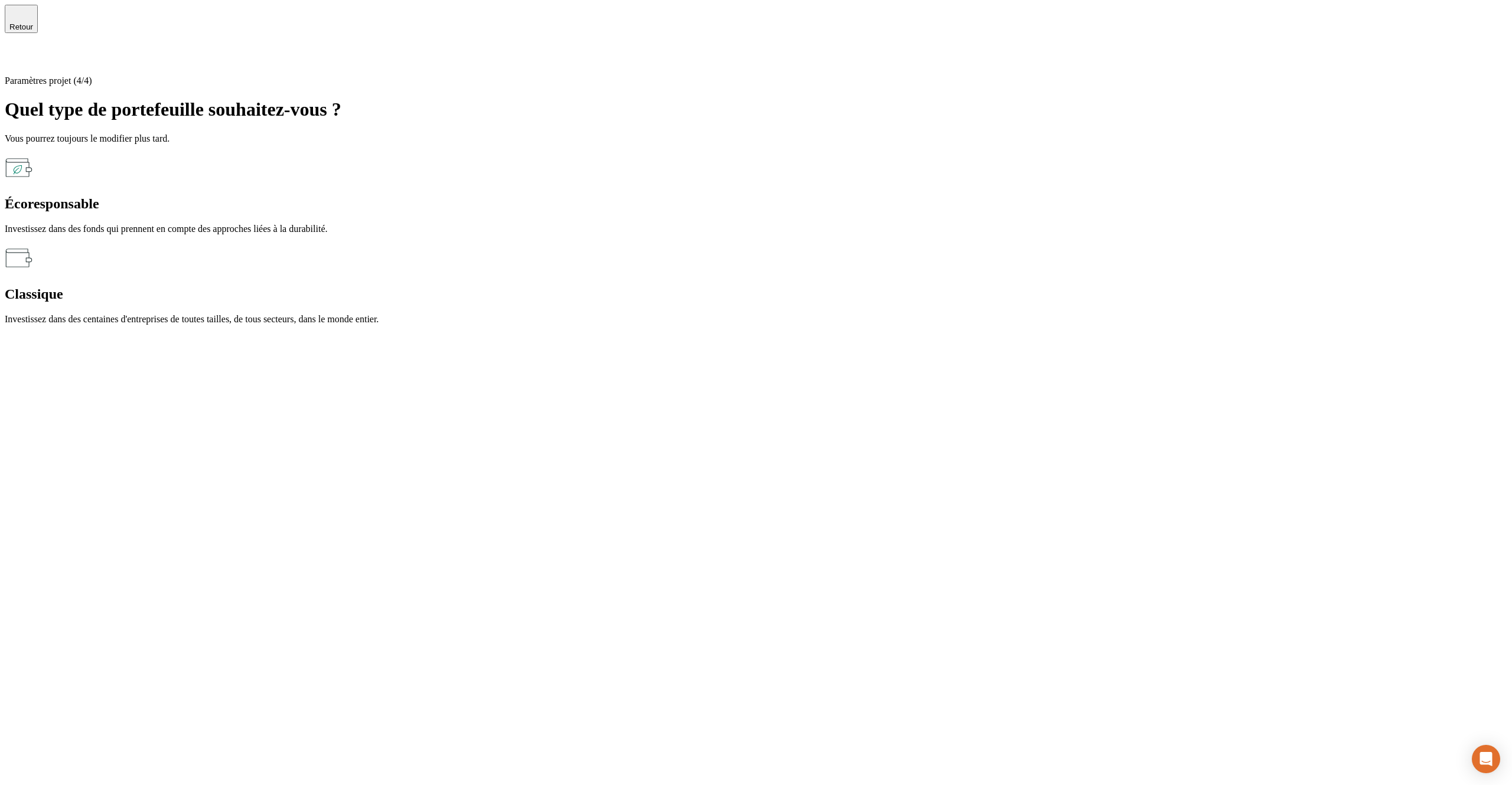
click at [493, 213] on div "Écoresponsable Investissez dans des fonds qui prennent en compte des approches …" at bounding box center [756, 194] width 1503 height 81
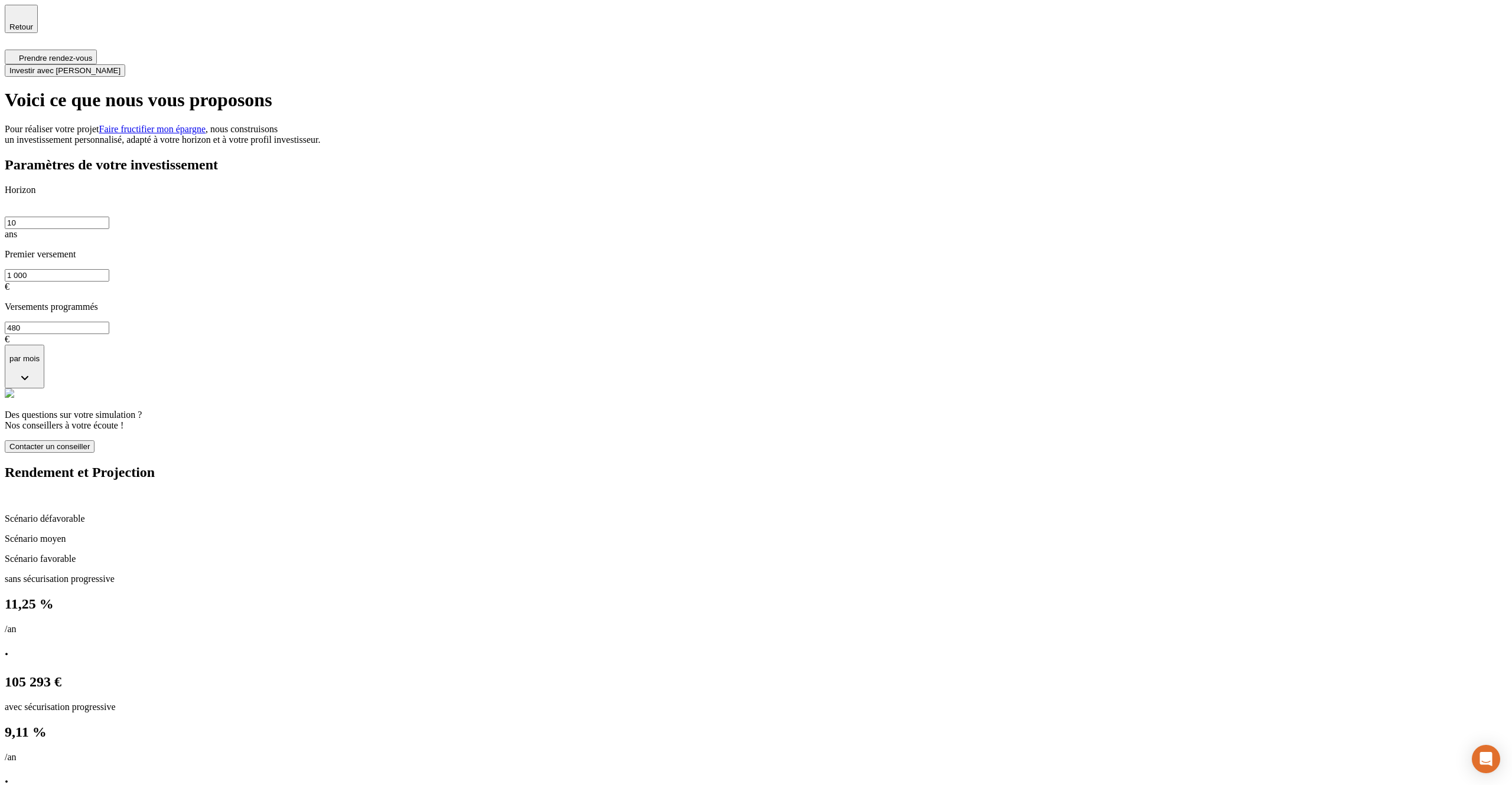
click at [33, 22] on span "Retour" at bounding box center [21, 26] width 24 height 8
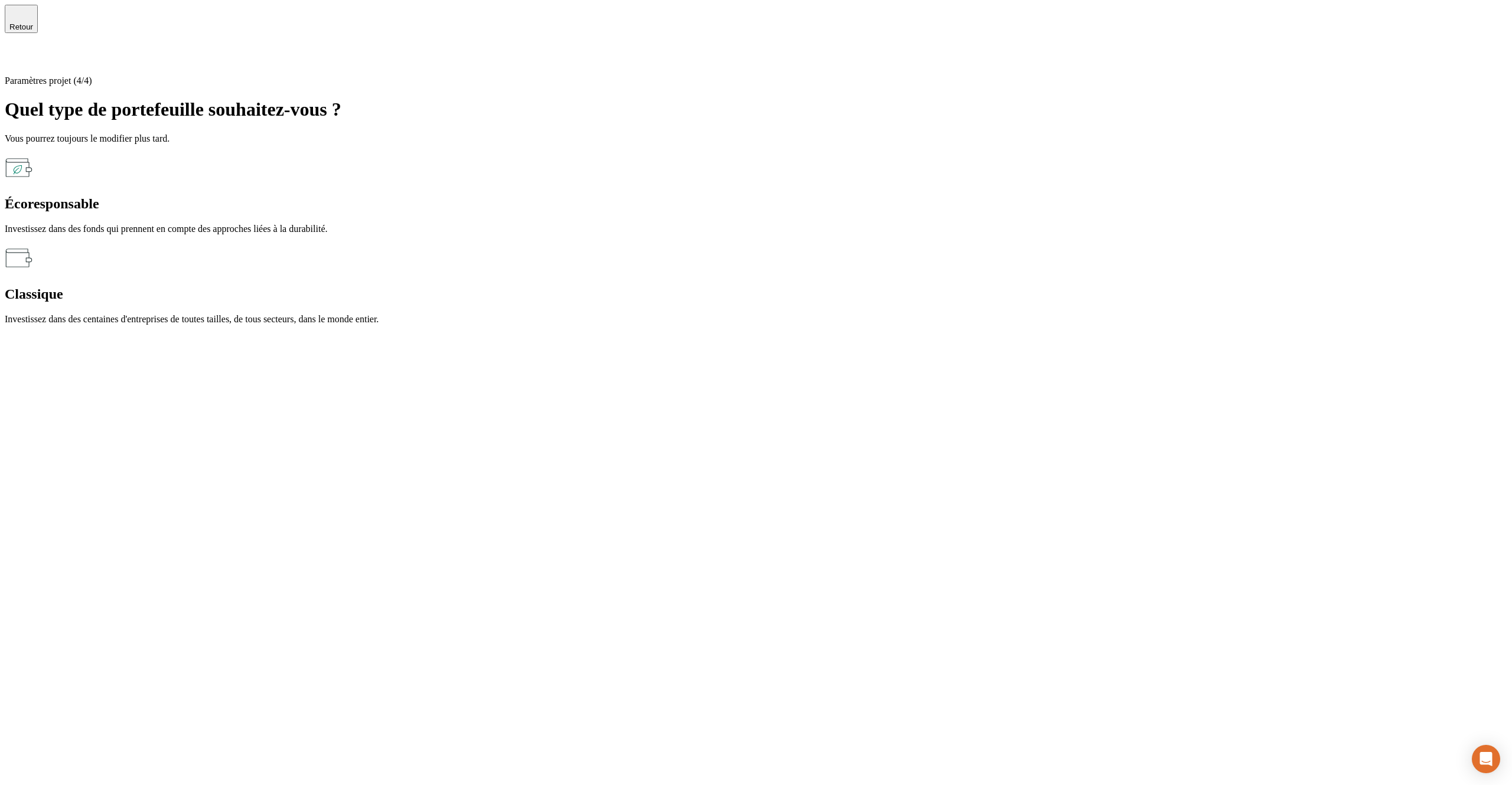
click at [16, 53] on icon at bounding box center [12, 57] width 8 height 8
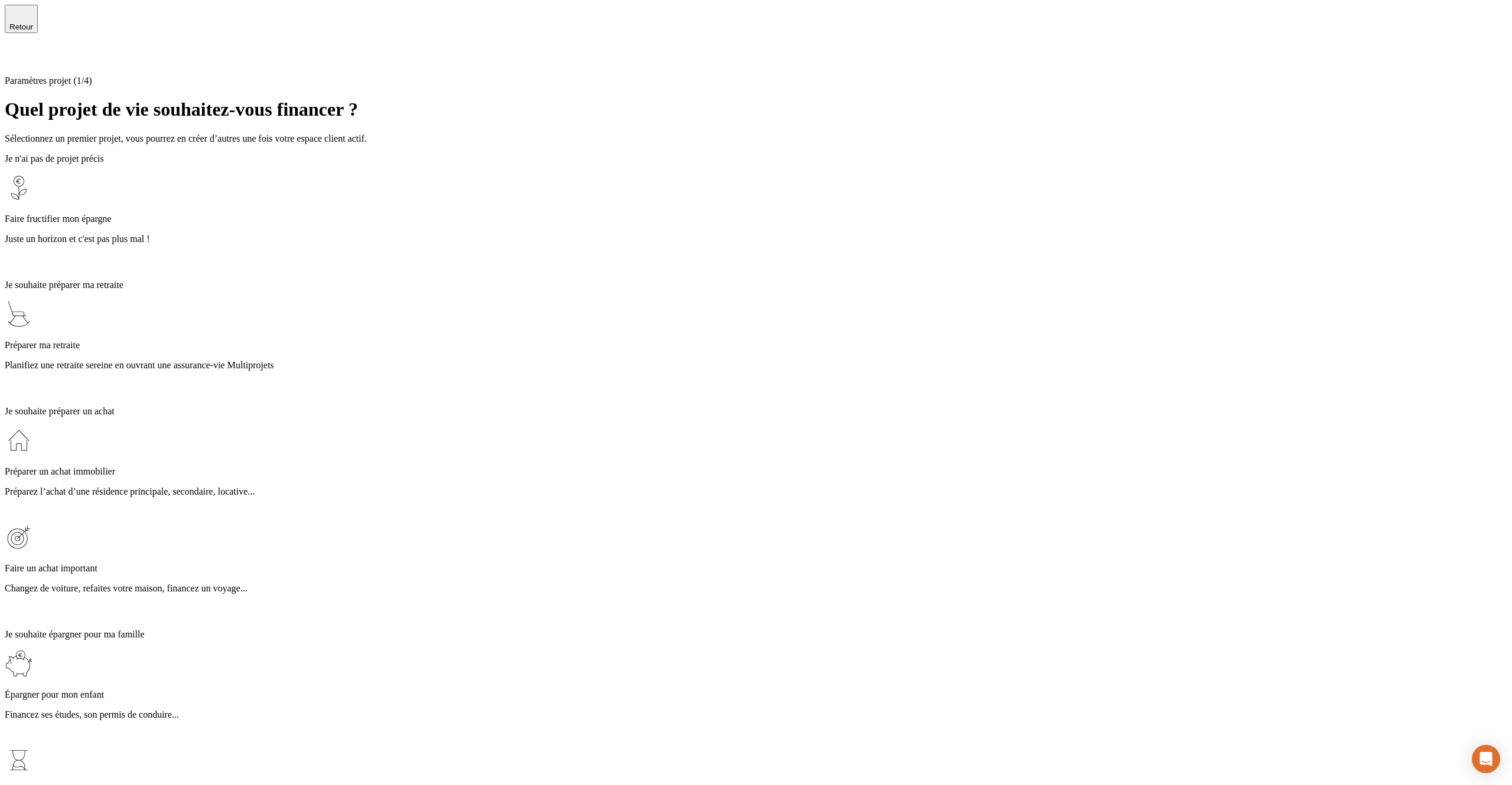
click at [713, 649] on div "Épargner pour mon enfant Financez ses études, son permis de conduire..." at bounding box center [756, 697] width 1503 height 97
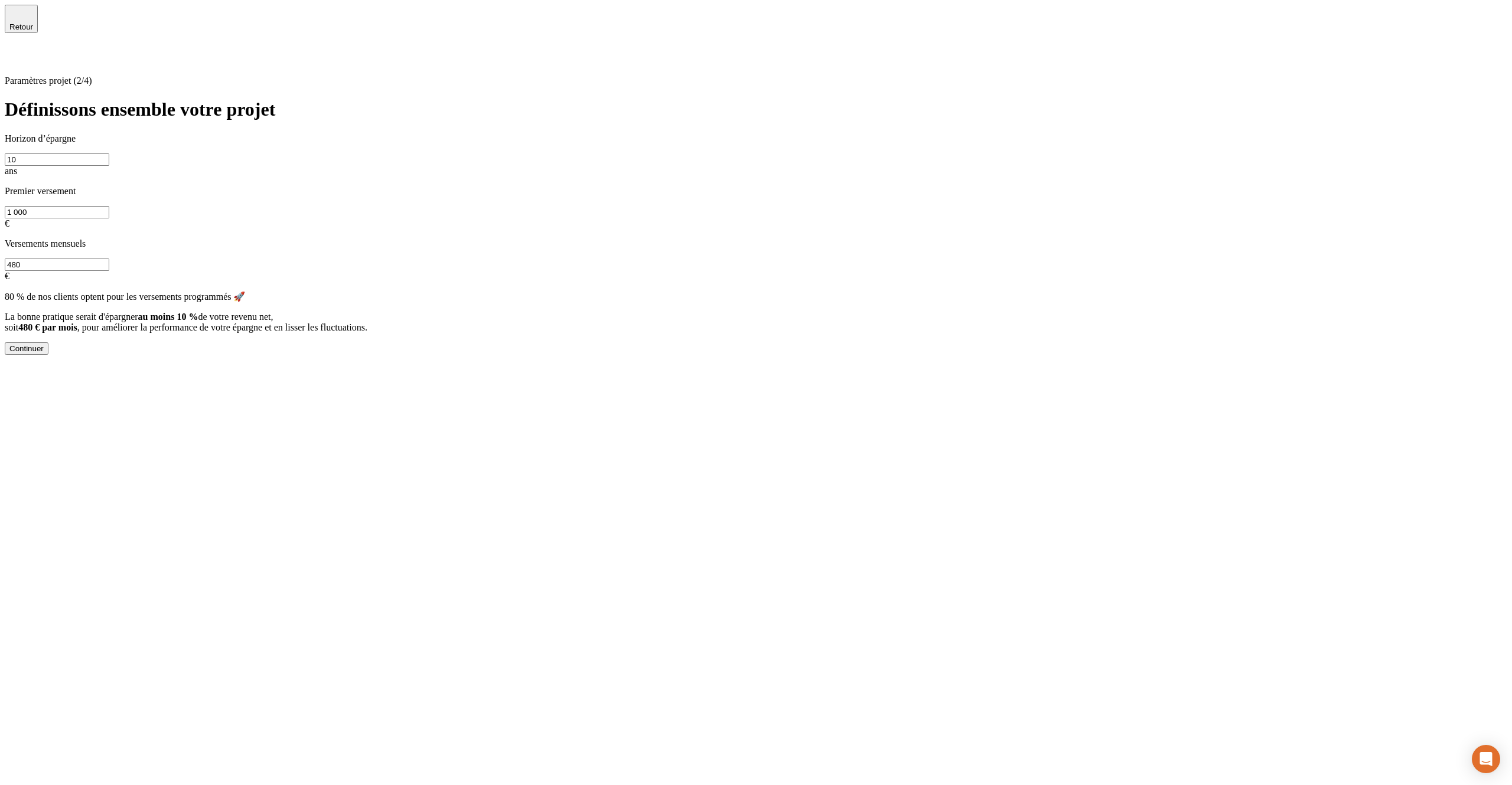
click at [43, 353] on div "Continuer" at bounding box center [26, 348] width 34 height 8
